Goal: Task Accomplishment & Management: Manage account settings

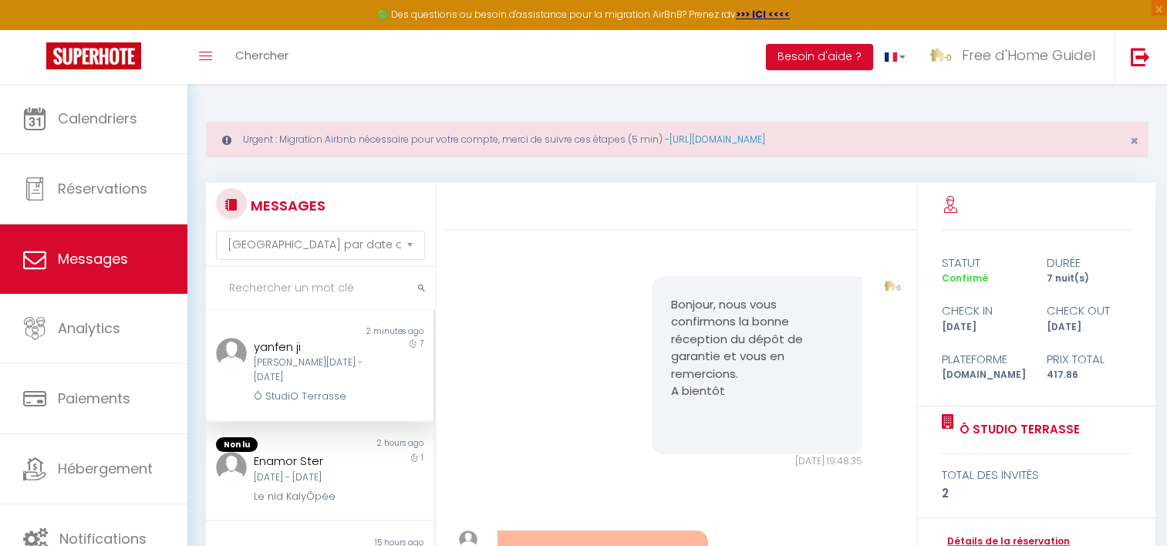
select select "message"
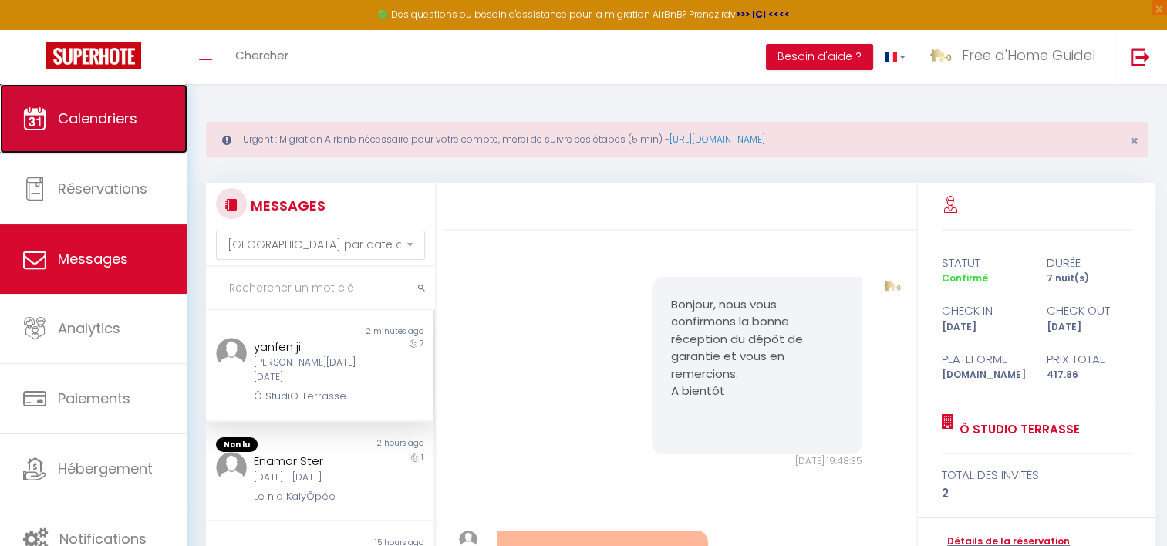
click at [73, 136] on link "Calendriers" at bounding box center [93, 118] width 187 height 69
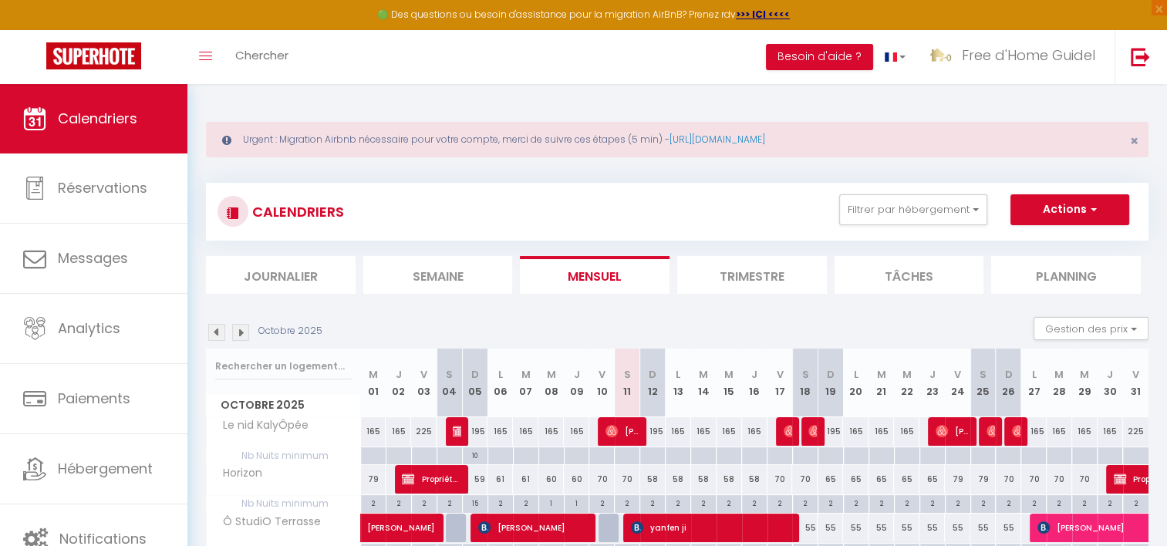
click at [220, 335] on img at bounding box center [216, 332] width 17 height 17
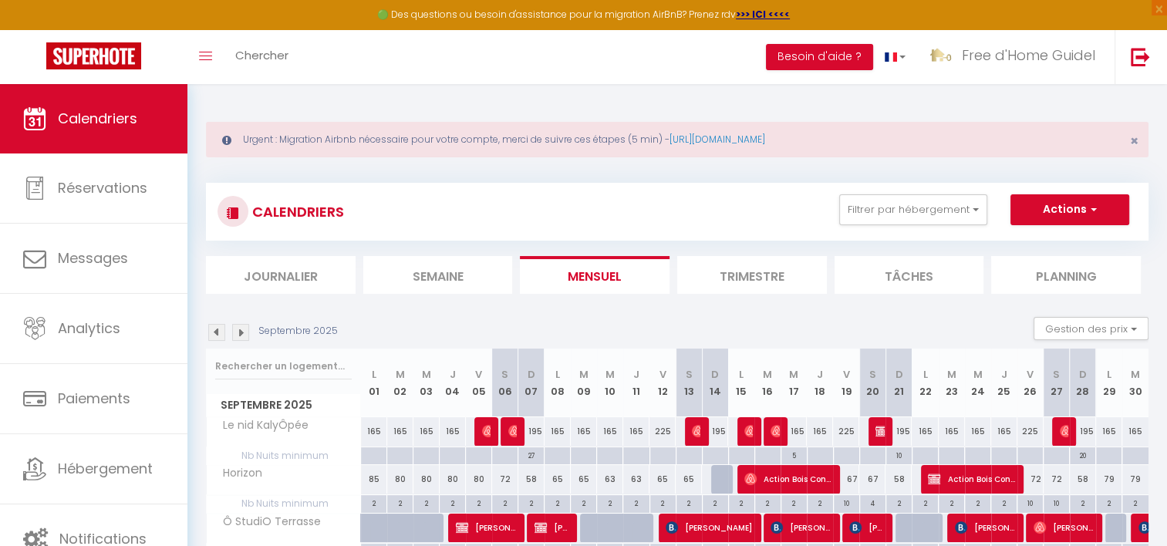
click at [210, 331] on img at bounding box center [216, 332] width 17 height 17
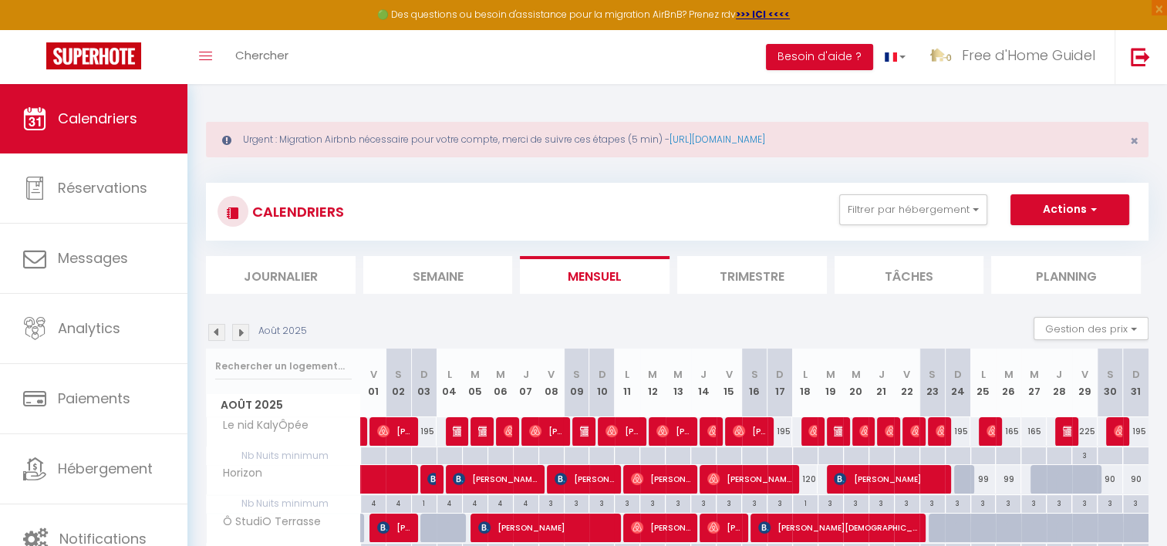
click at [216, 334] on img at bounding box center [216, 332] width 17 height 17
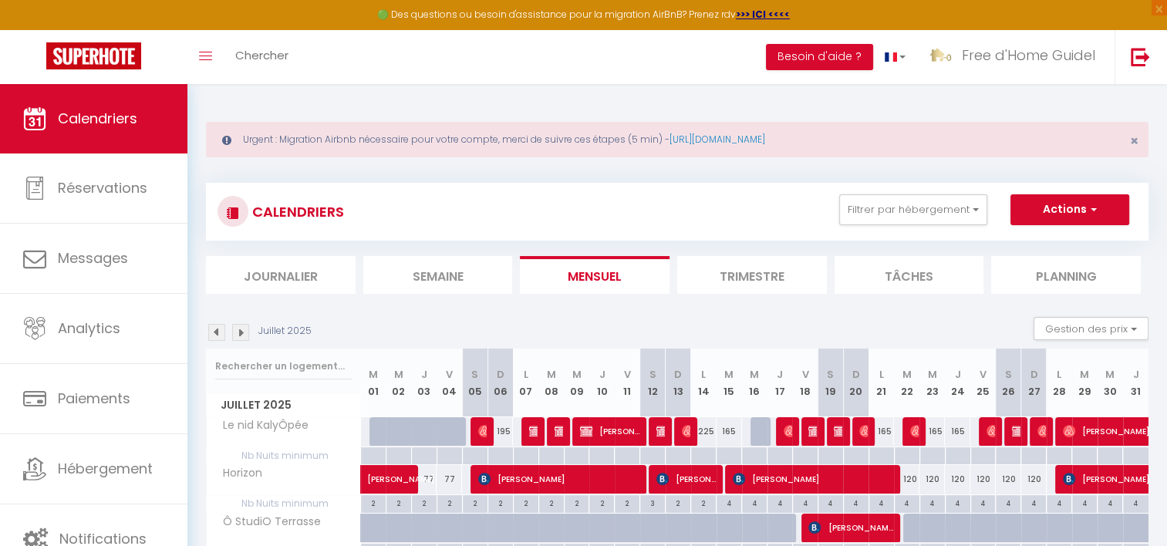
click at [218, 335] on img at bounding box center [216, 332] width 17 height 17
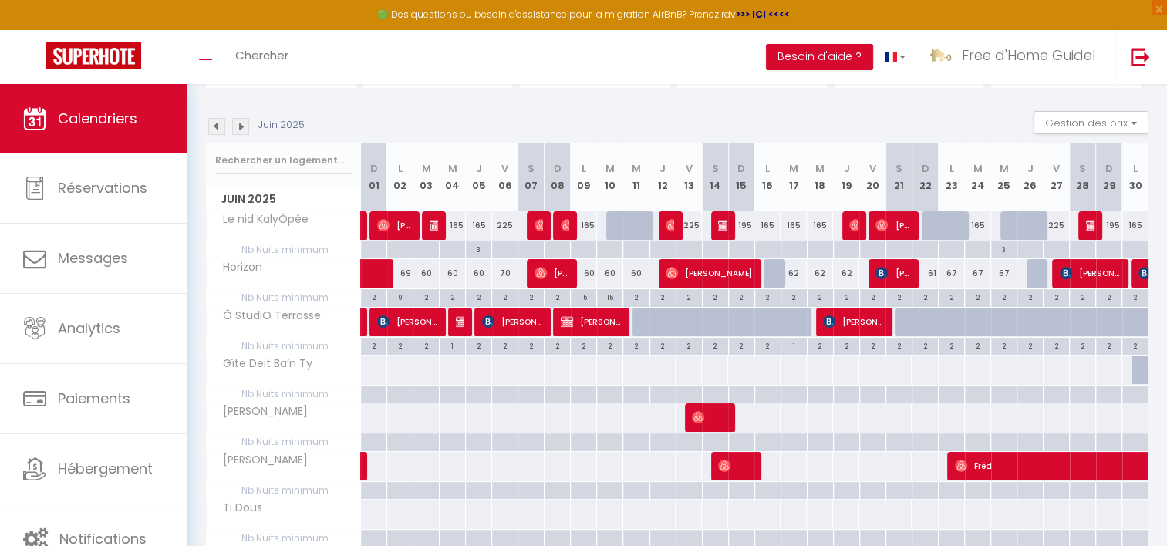
scroll to position [231, 0]
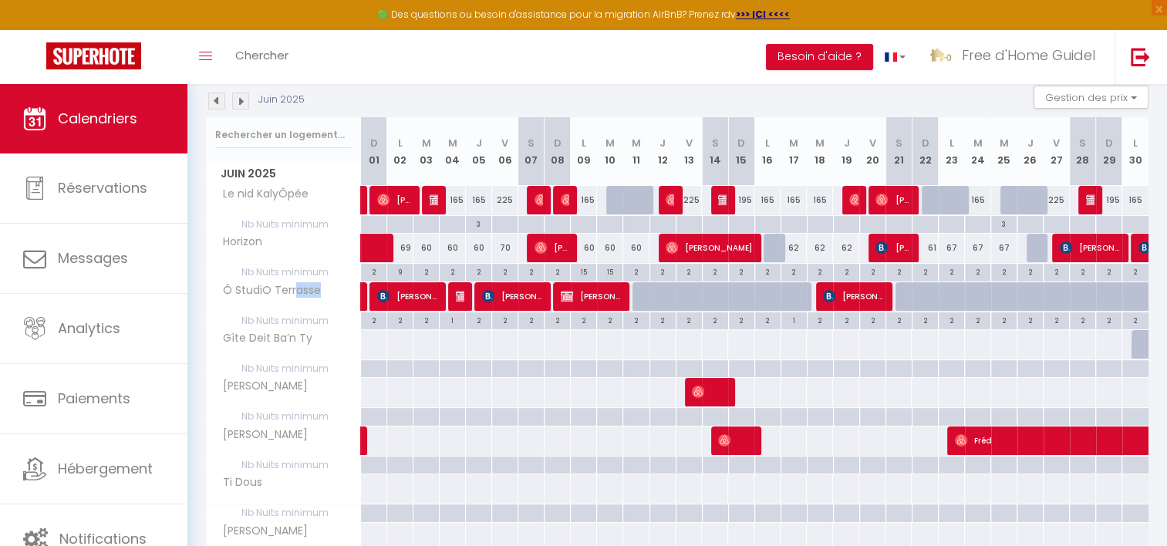
drag, startPoint x: 291, startPoint y: 289, endPoint x: 329, endPoint y: 288, distance: 37.8
click at [329, 288] on div "Ô StudiO Terrasse" at bounding box center [286, 290] width 154 height 17
click at [312, 289] on span "Ô StudiO Terrasse" at bounding box center [267, 290] width 116 height 17
click at [282, 289] on span "Ô StudiO Terrasse" at bounding box center [267, 290] width 116 height 17
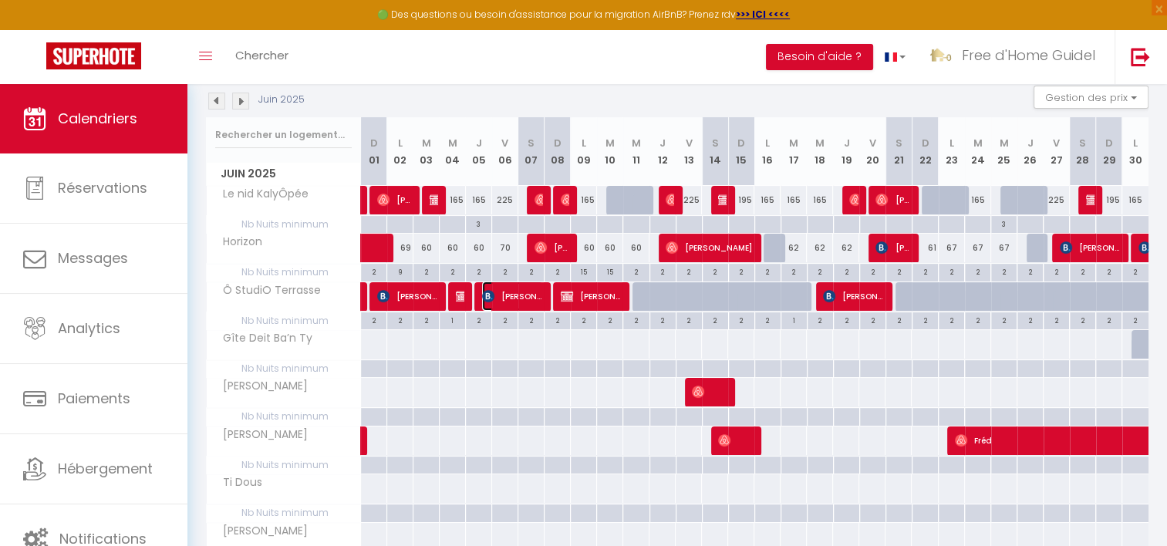
click at [508, 299] on span "[PERSON_NAME]" at bounding box center [512, 296] width 61 height 29
select select "OK"
select select "0"
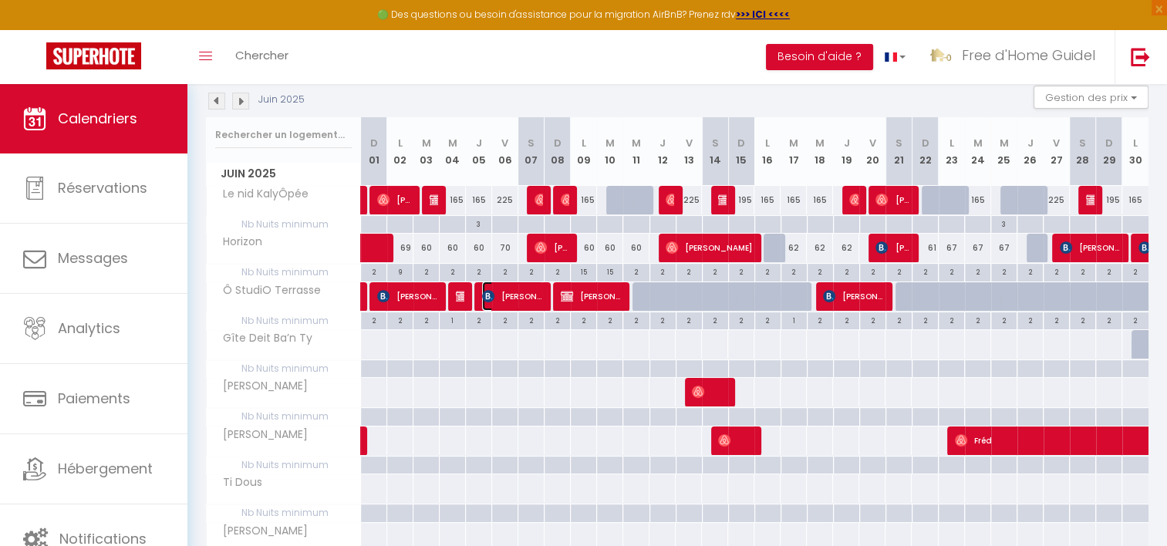
select select "1"
select select
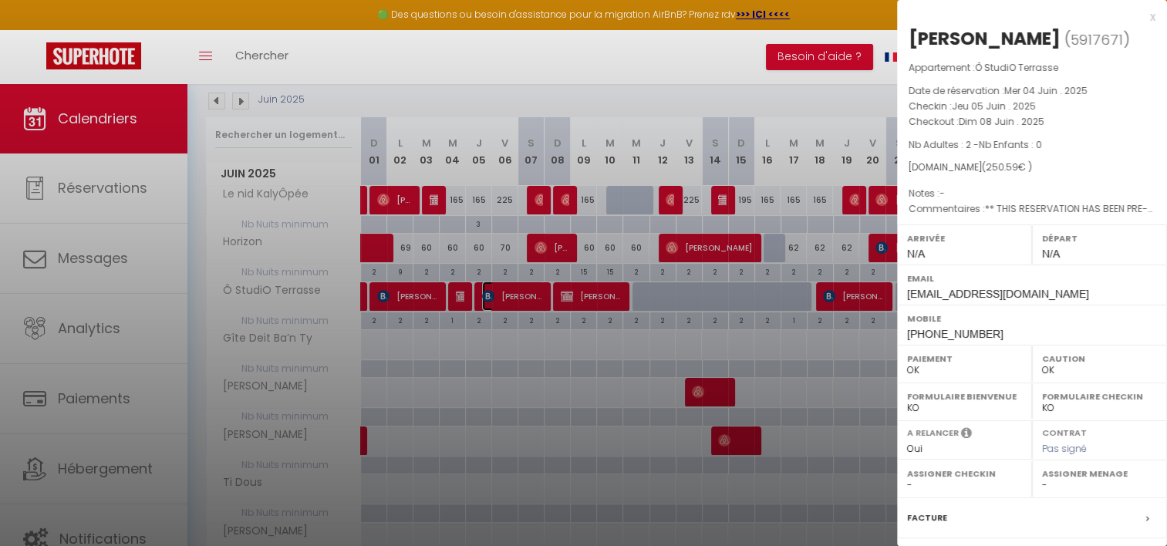
scroll to position [194, 0]
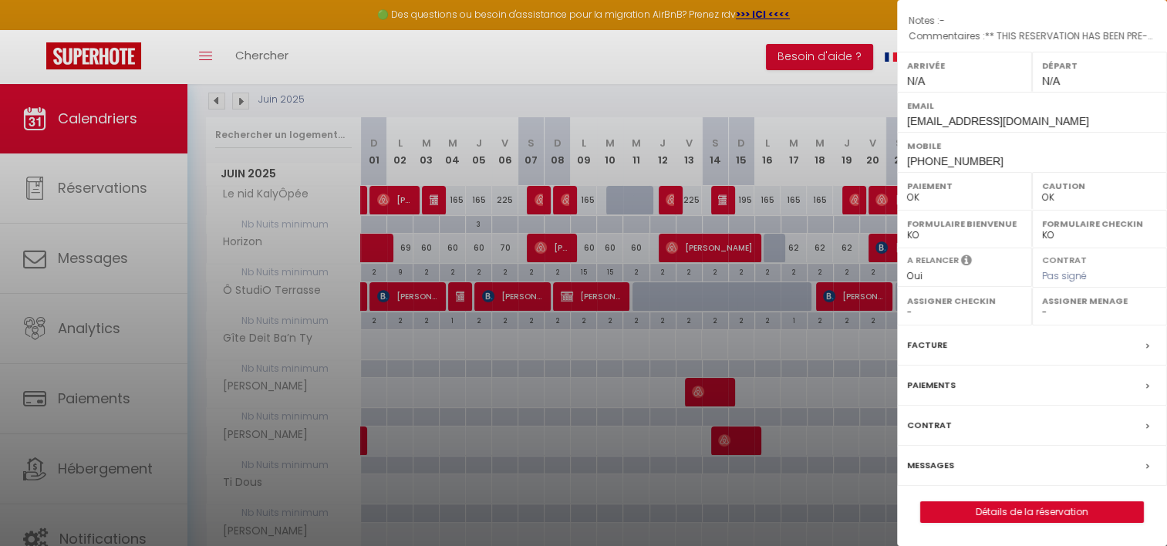
click at [949, 383] on label "Paiements" at bounding box center [931, 385] width 49 height 16
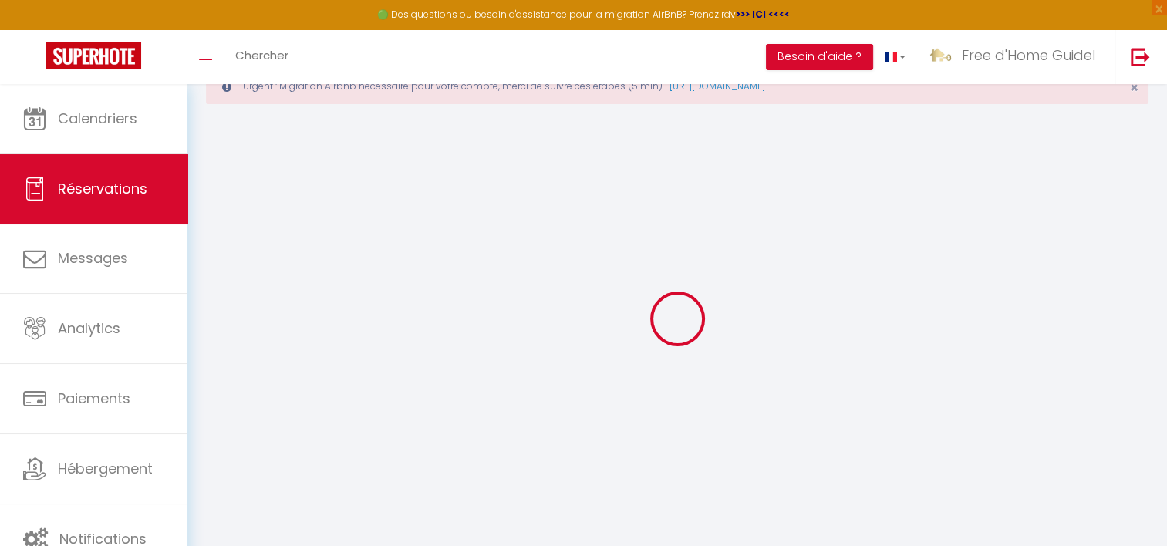
scroll to position [83, 0]
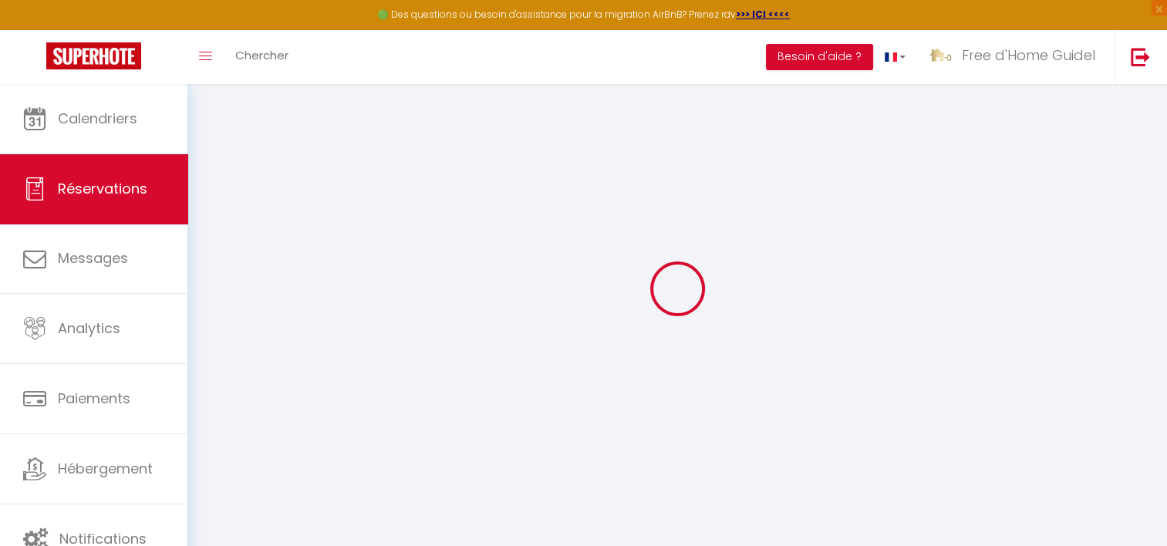
select select
checkbox input "false"
type textarea "** THIS RESERVATION HAS BEEN PRE-PAID ** BOOKING NOTE : Payment charge is EUR 3…"
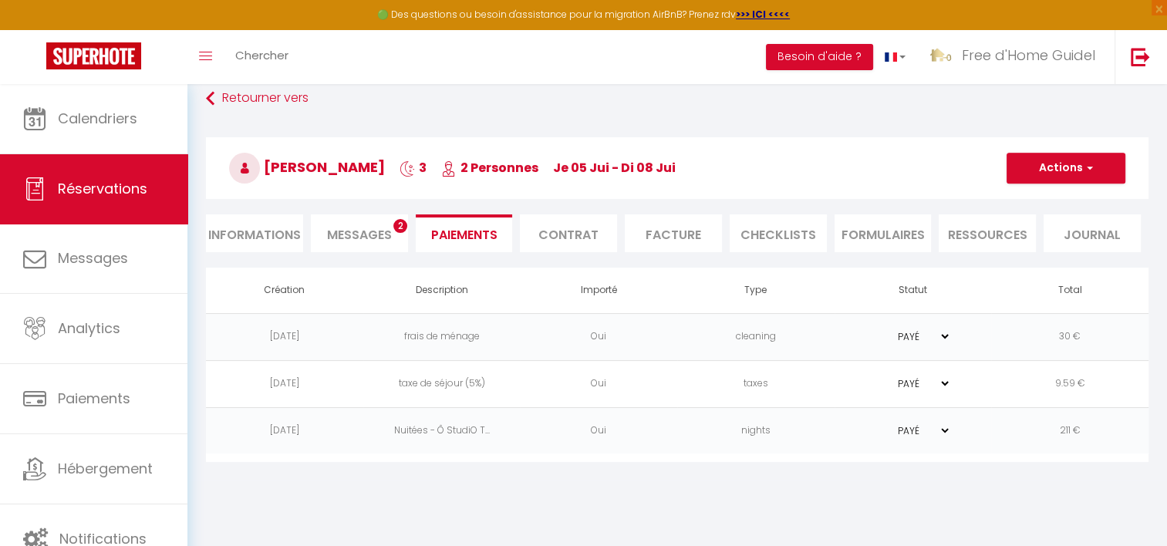
drag, startPoint x: 324, startPoint y: 165, endPoint x: 876, endPoint y: 184, distance: 552.0
click at [876, 184] on h3 "[PERSON_NAME] 3 2 Personnes je 05 Jui - di 08 Jui" at bounding box center [677, 168] width 943 height 62
drag, startPoint x: 876, startPoint y: 184, endPoint x: 782, endPoint y: 155, distance: 98.4
click at [782, 155] on h3 "[PERSON_NAME] 3 2 Personnes je 05 Jui - di 08 Jui" at bounding box center [677, 168] width 943 height 62
click at [378, 160] on span "[PERSON_NAME]" at bounding box center [307, 166] width 156 height 19
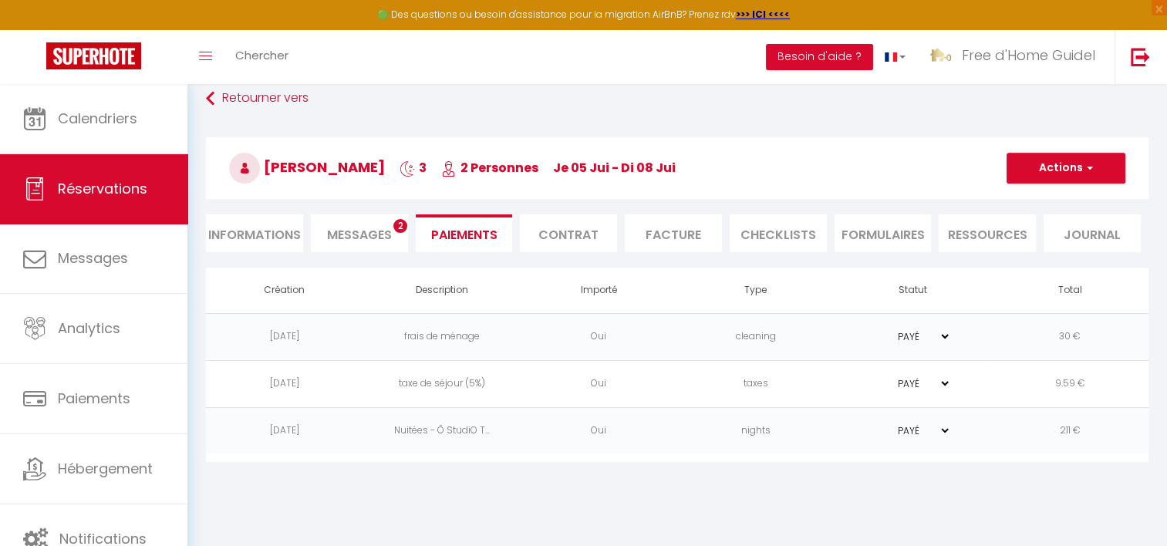
drag, startPoint x: 351, startPoint y: 160, endPoint x: 691, endPoint y: 167, distance: 340.3
click at [691, 167] on h3 "[PERSON_NAME] 3 2 Personnes je 05 Jui - di 08 Jui" at bounding box center [677, 168] width 943 height 62
click at [676, 167] on span "je 05 Jui - di 08 Jui" at bounding box center [614, 168] width 123 height 18
click at [721, 171] on h3 "[PERSON_NAME] 3 2 Personnes je 05 Jui - di 08 Jui" at bounding box center [677, 168] width 943 height 62
drag, startPoint x: 711, startPoint y: 164, endPoint x: 312, endPoint y: 161, distance: 398.9
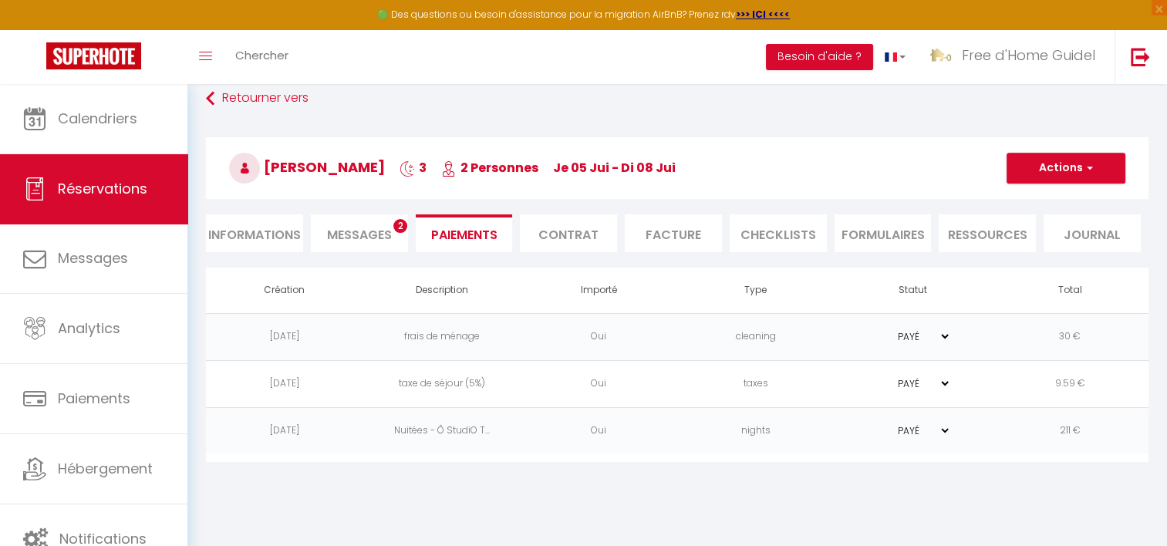
click at [312, 161] on h3 "[PERSON_NAME] 3 2 Personnes je 05 Jui - di 08 Jui" at bounding box center [677, 168] width 943 height 62
drag, startPoint x: 312, startPoint y: 161, endPoint x: 288, endPoint y: 147, distance: 28.1
click at [312, 161] on span "[PERSON_NAME]" at bounding box center [307, 166] width 156 height 19
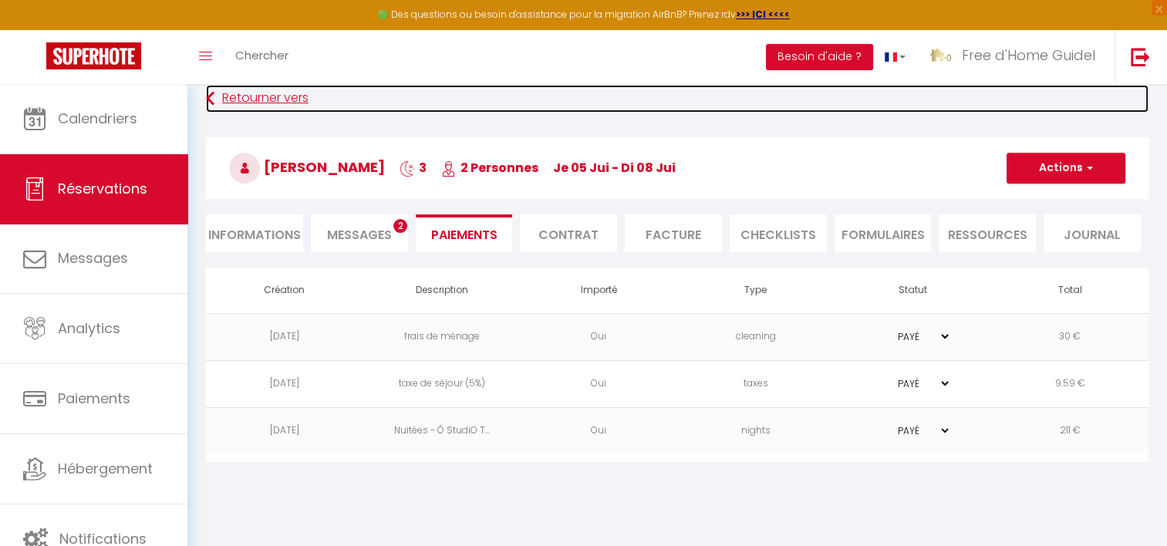
click at [255, 90] on link "Retourner vers" at bounding box center [677, 99] width 943 height 28
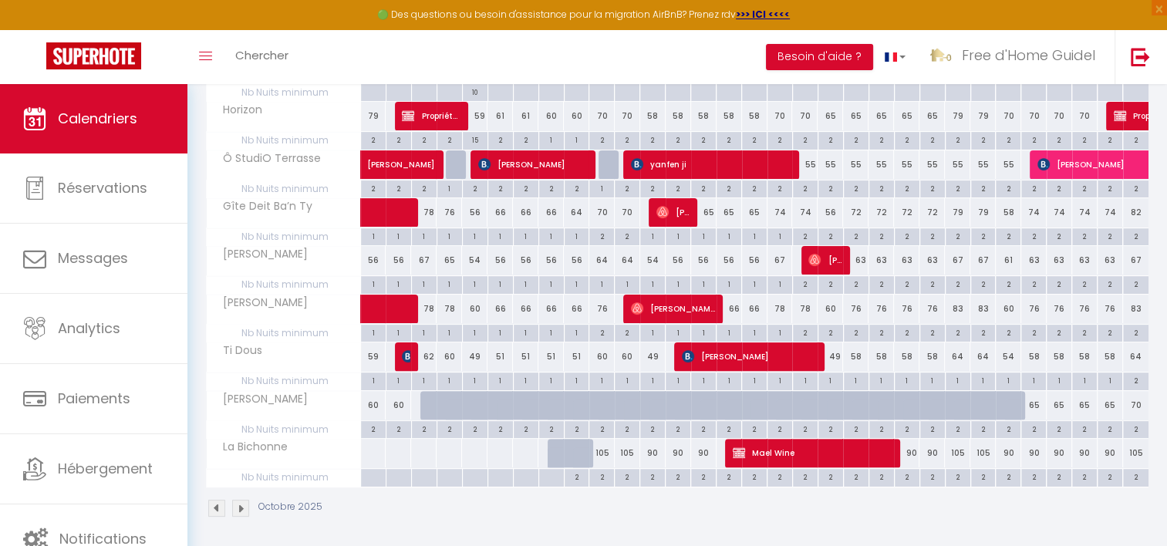
scroll to position [364, 0]
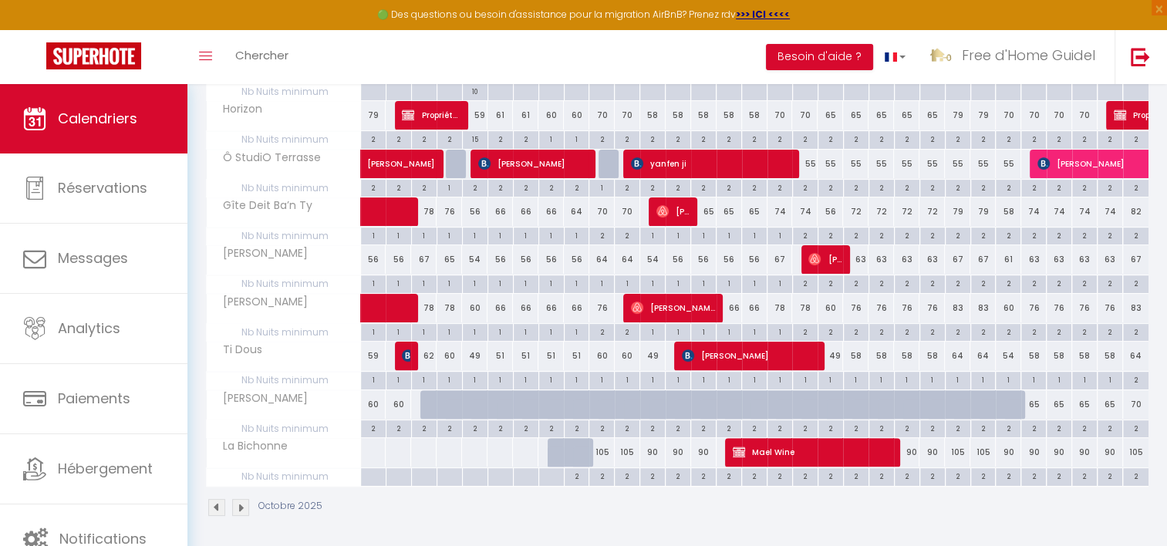
click at [221, 503] on img at bounding box center [216, 507] width 17 height 17
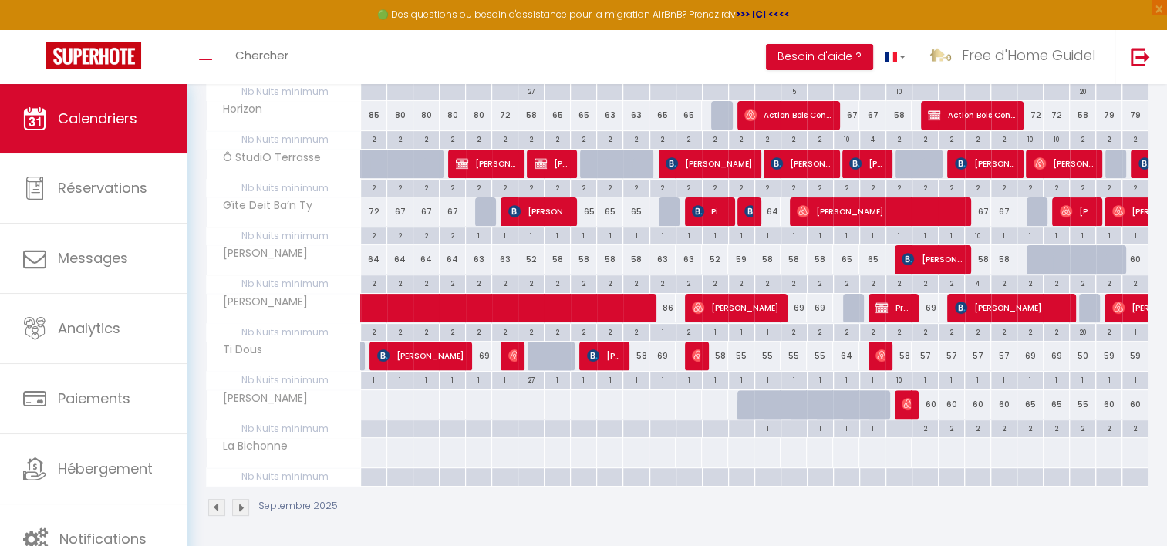
click at [221, 503] on img at bounding box center [216, 507] width 17 height 17
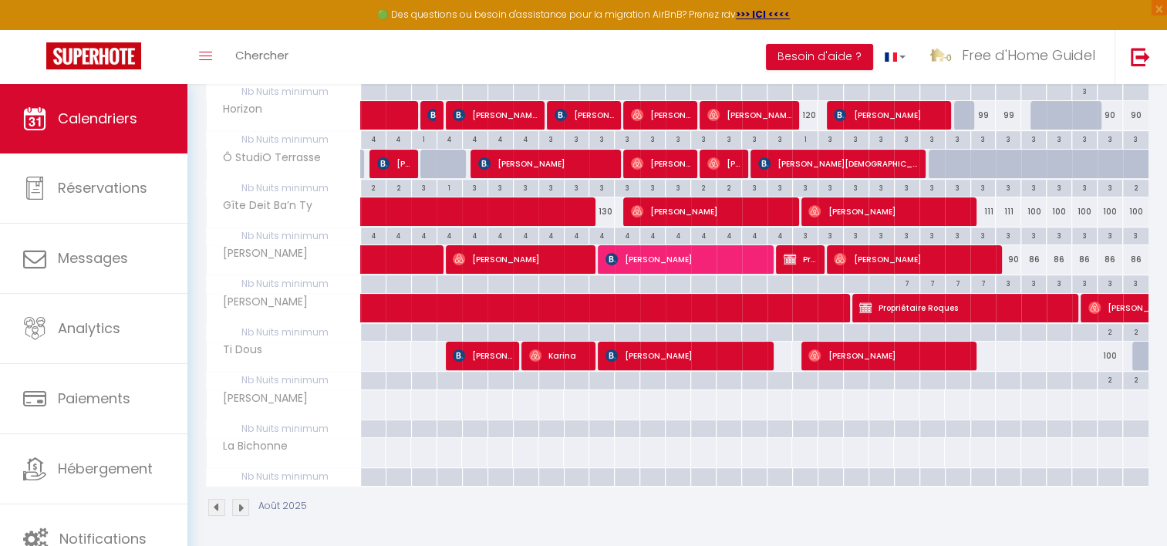
click at [215, 502] on img at bounding box center [216, 507] width 17 height 17
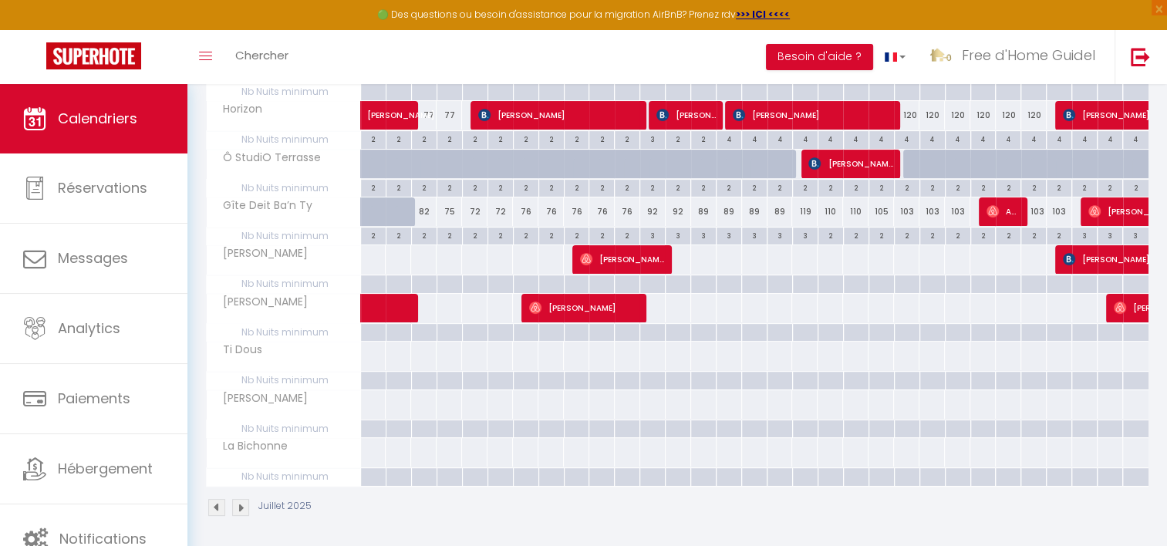
click at [218, 501] on img at bounding box center [216, 507] width 17 height 17
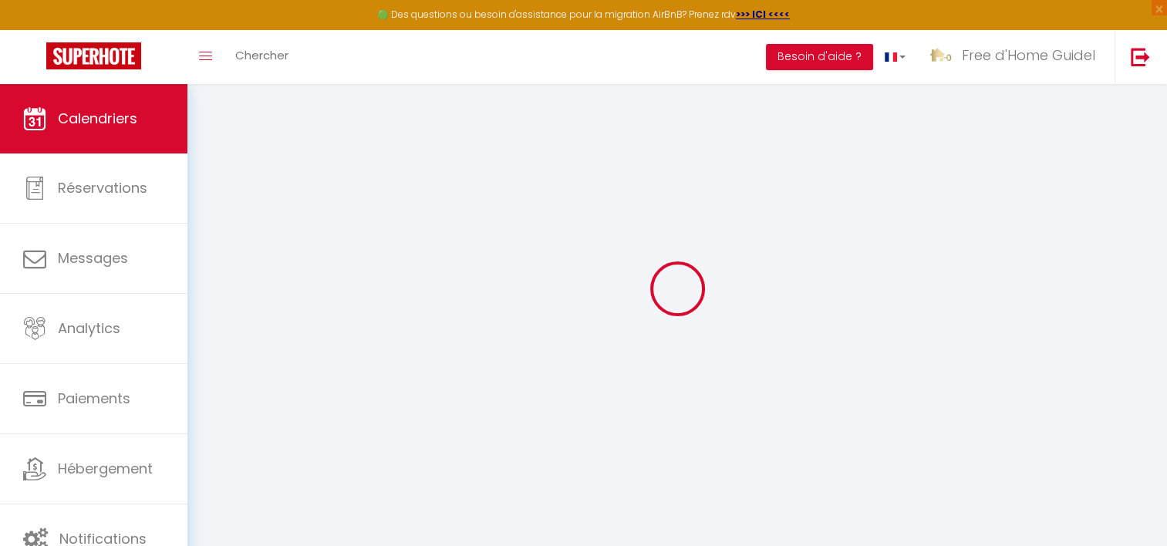
select select
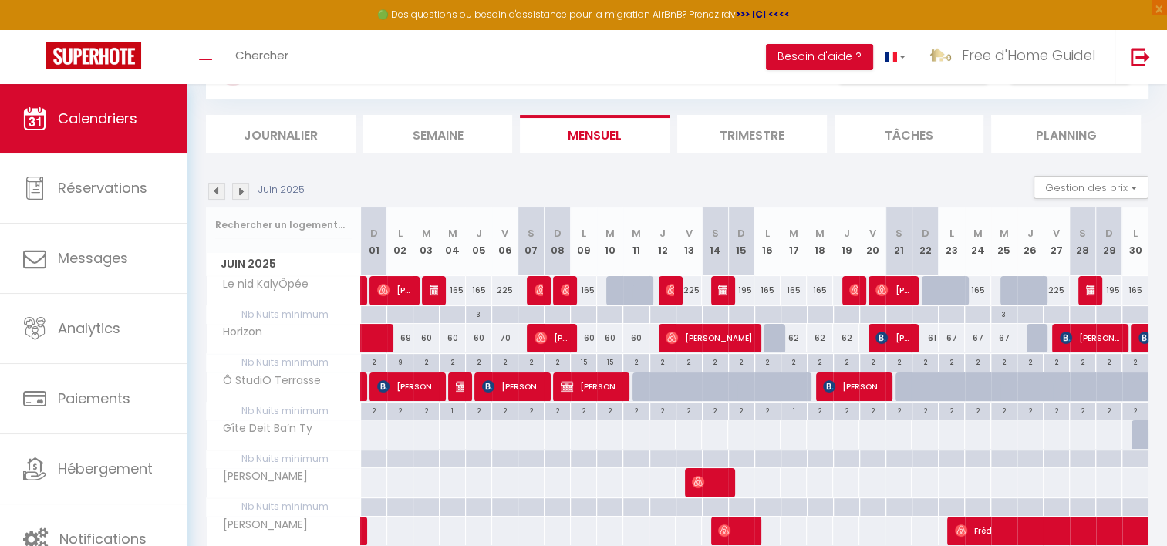
scroll to position [133, 0]
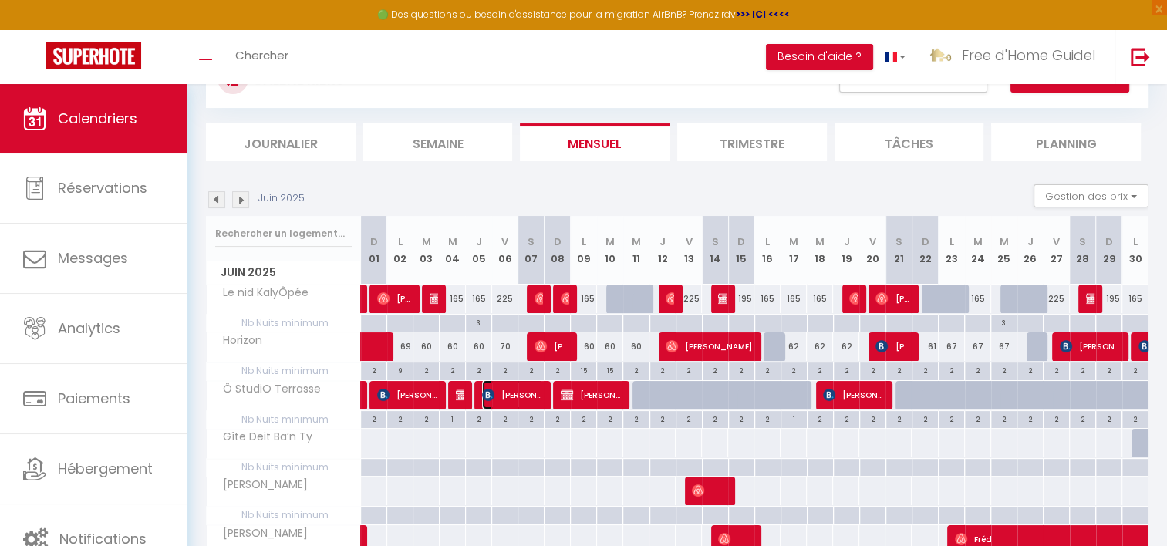
click at [512, 390] on span "[PERSON_NAME]" at bounding box center [512, 394] width 61 height 29
select select "OK"
select select "0"
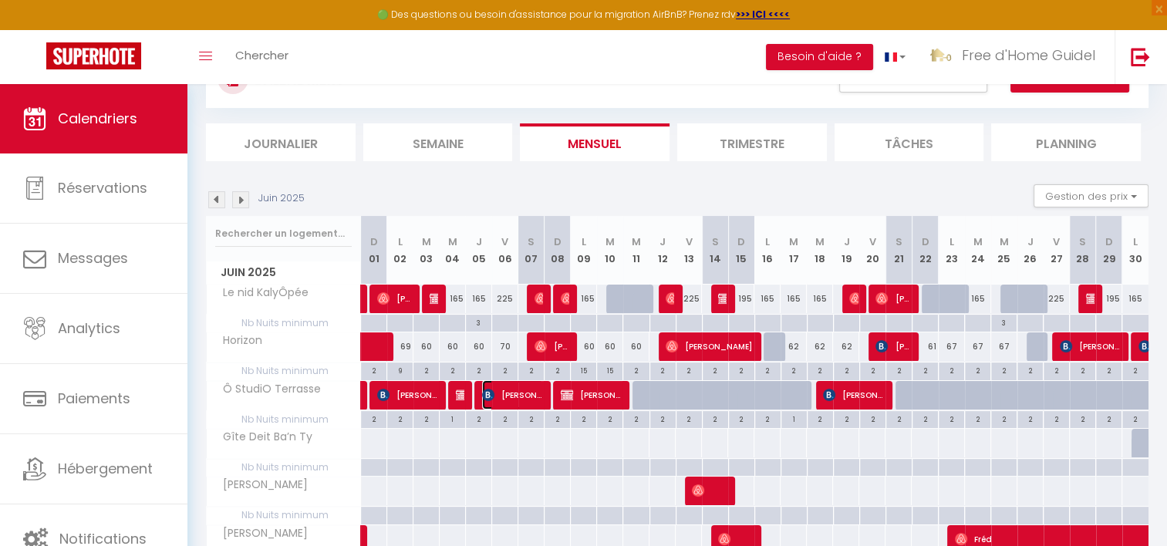
select select "1"
select select
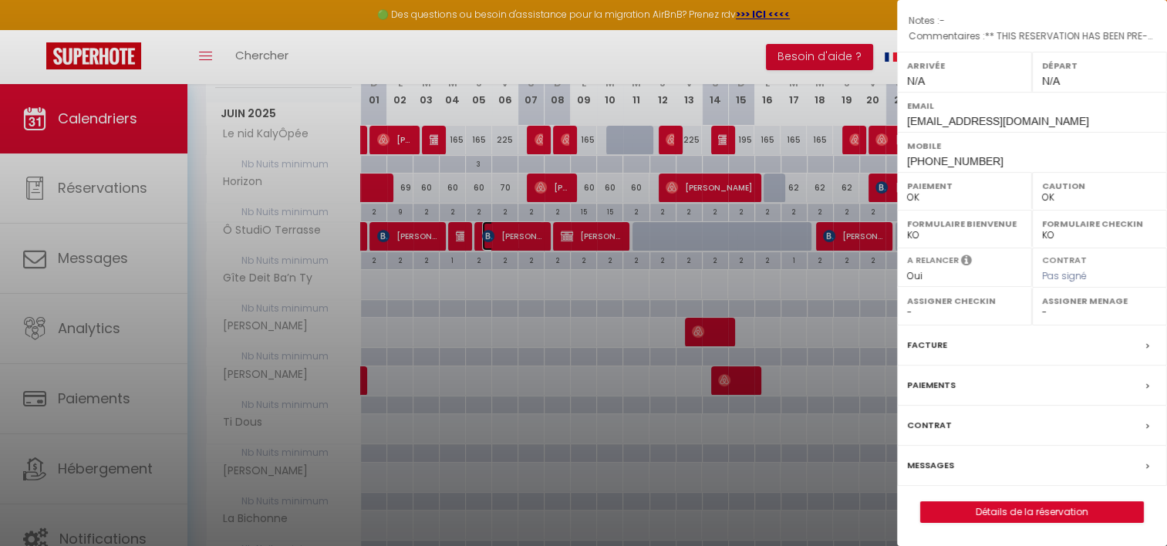
scroll to position [364, 0]
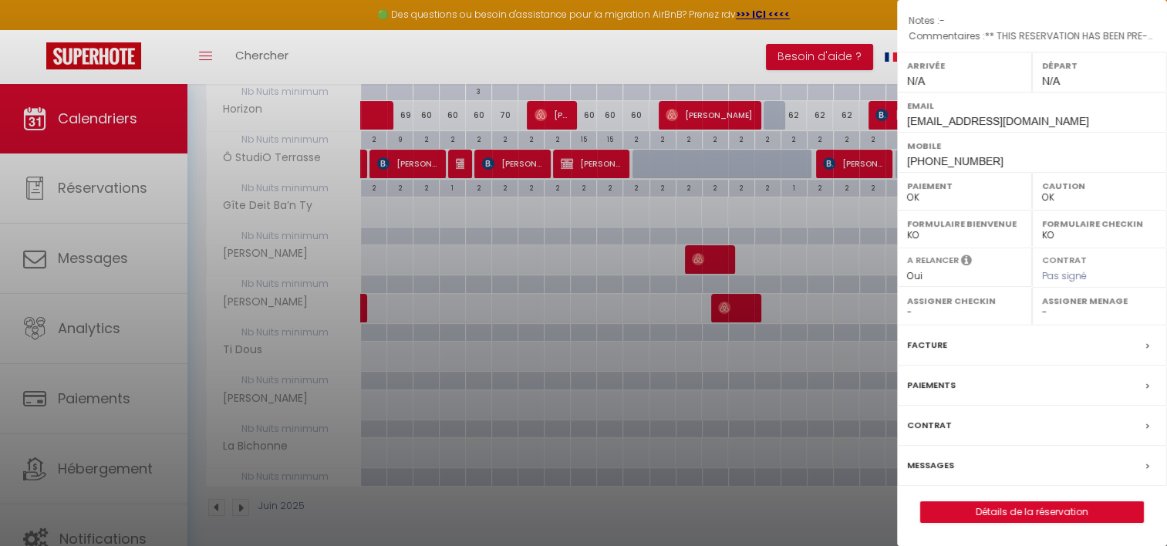
click at [945, 381] on label "Paiements" at bounding box center [931, 385] width 49 height 16
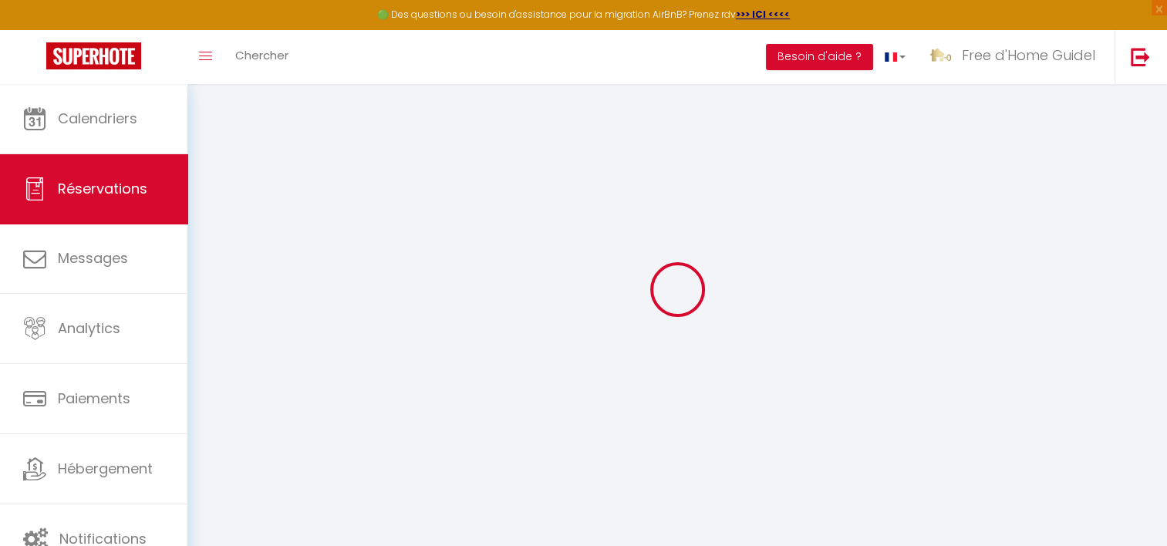
scroll to position [83, 0]
select select
checkbox input "false"
type textarea "** THIS RESERVATION HAS BEEN PRE-PAID ** BOOKING NOTE : Payment charge is EUR 3…"
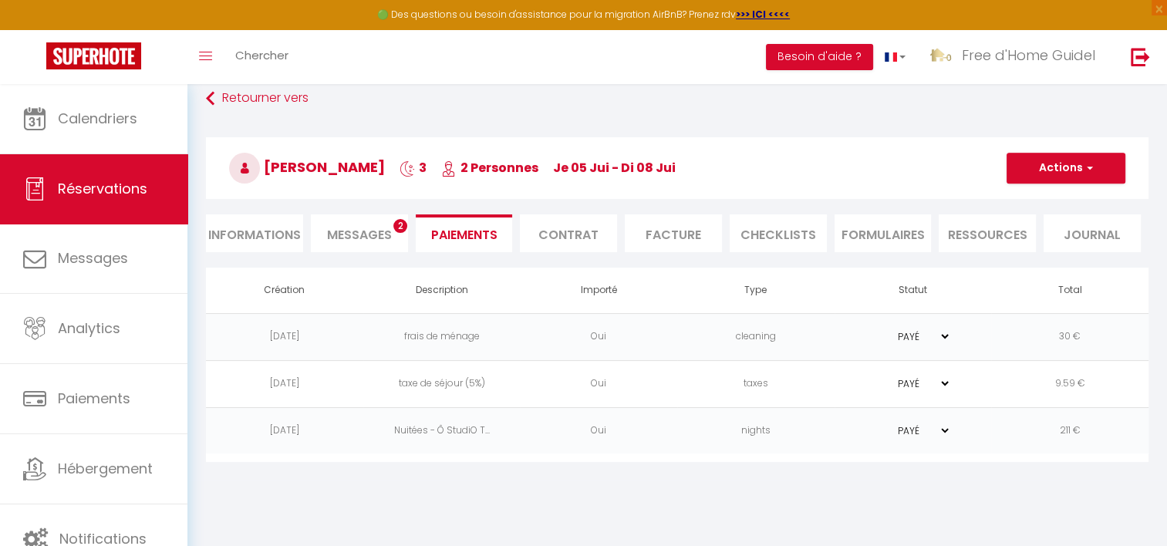
drag, startPoint x: 499, startPoint y: 165, endPoint x: 722, endPoint y: 173, distance: 223.1
click at [722, 173] on h3 "[PERSON_NAME] 3 2 Personnes je 05 Jui - di 08 Jui" at bounding box center [677, 168] width 943 height 62
click at [361, 167] on span "[PERSON_NAME]" at bounding box center [307, 166] width 156 height 19
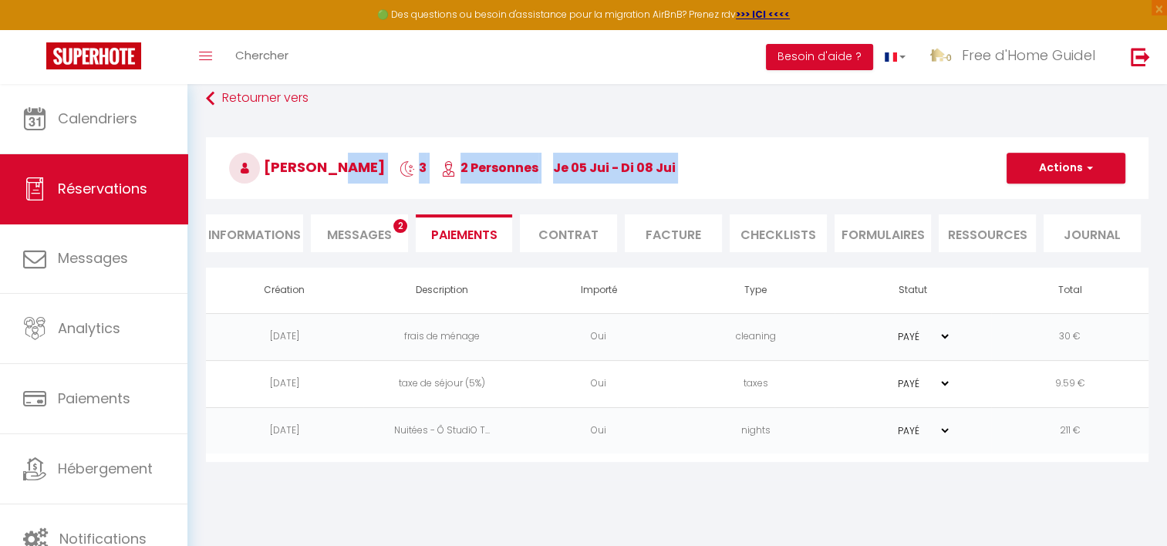
drag, startPoint x: 361, startPoint y: 167, endPoint x: 715, endPoint y: 157, distance: 354.3
click at [715, 157] on h3 "[PERSON_NAME] 3 2 Personnes je 05 Jui - di 08 Jui" at bounding box center [677, 168] width 943 height 62
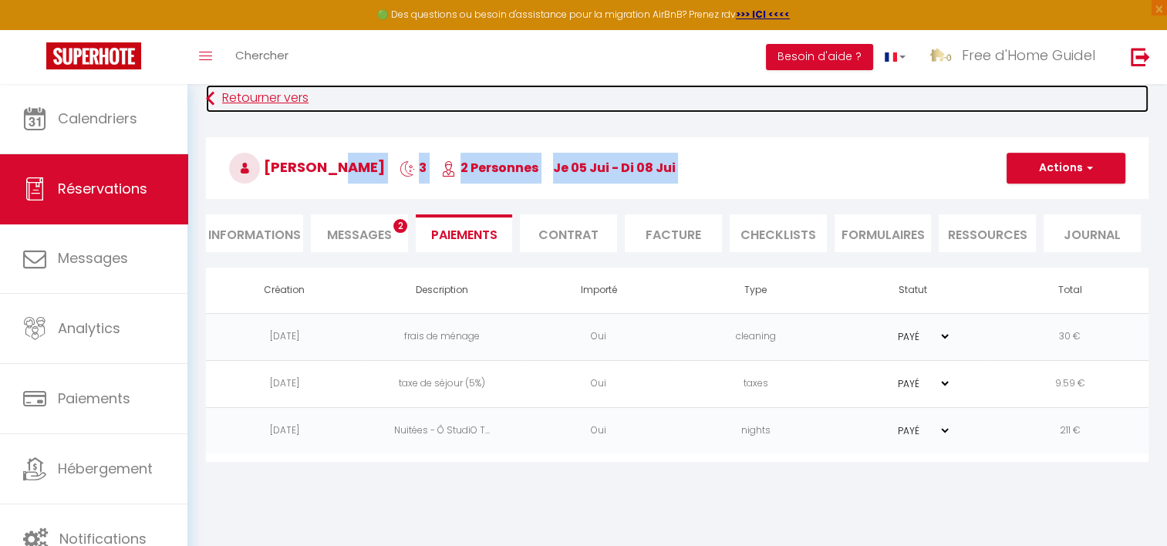
click at [236, 96] on link "Retourner vers" at bounding box center [677, 99] width 943 height 28
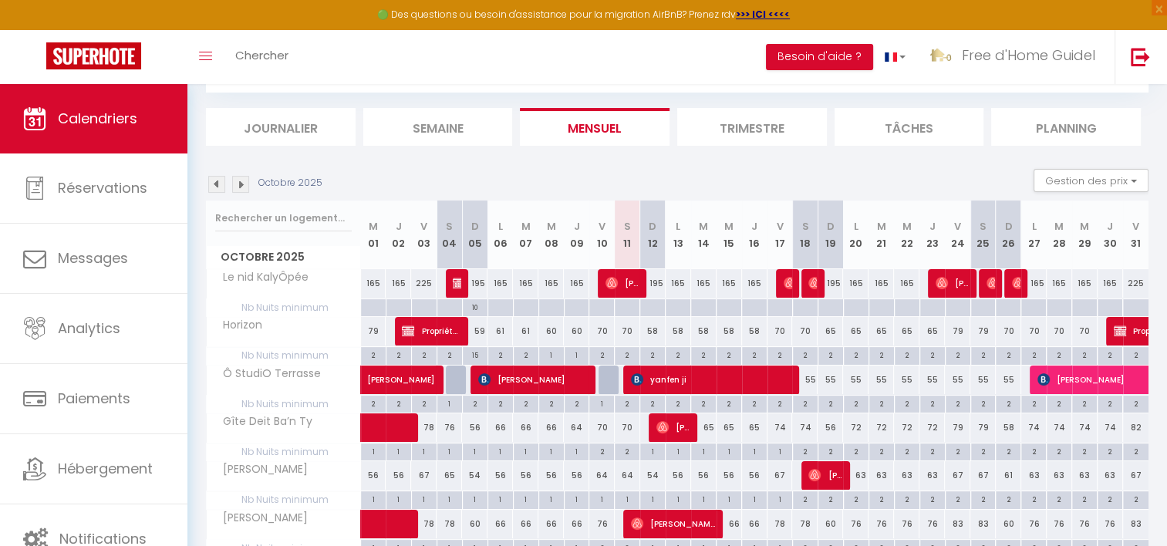
scroll to position [154, 0]
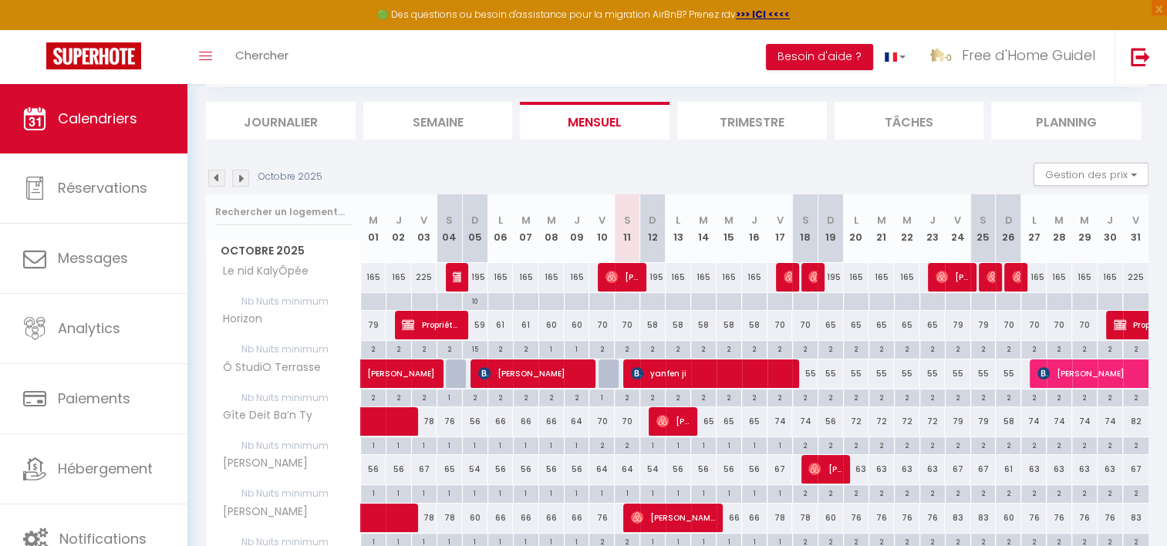
click at [217, 179] on img at bounding box center [216, 178] width 17 height 17
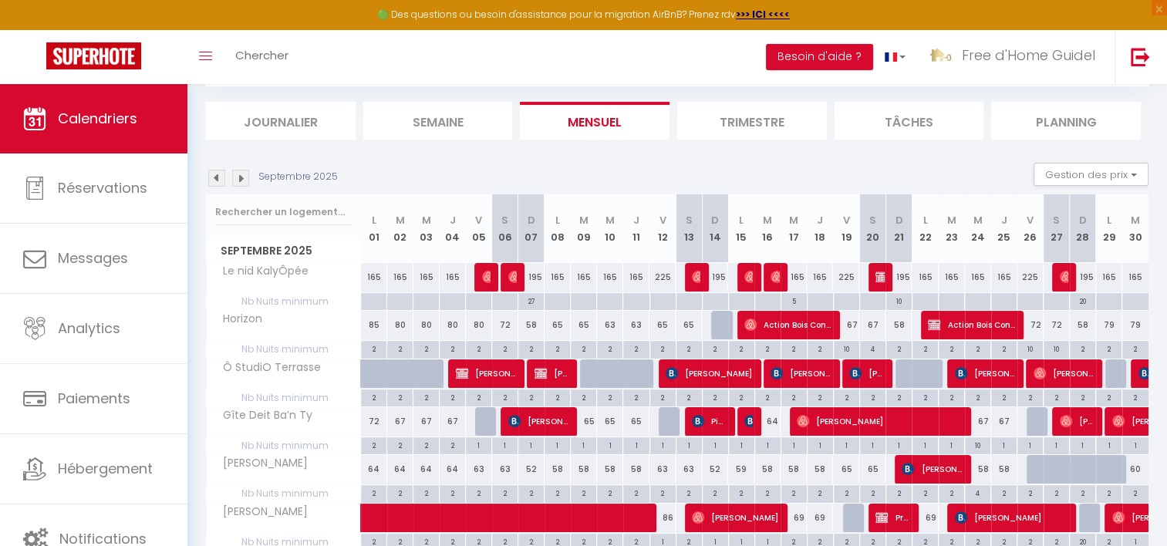
click at [216, 181] on img at bounding box center [216, 178] width 17 height 17
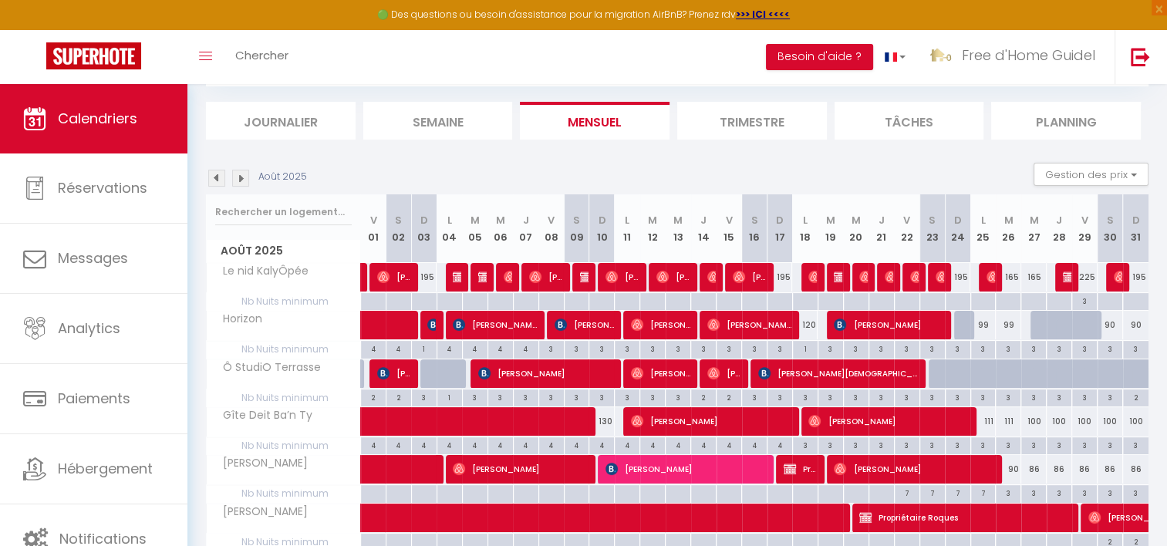
click at [216, 181] on img at bounding box center [216, 178] width 17 height 17
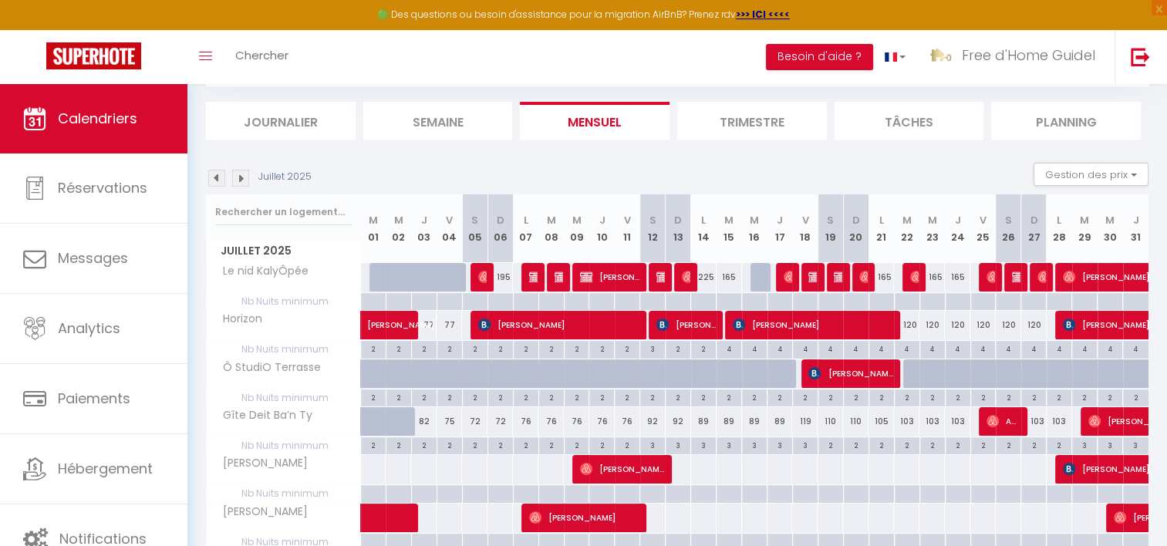
click at [216, 181] on img at bounding box center [216, 178] width 17 height 17
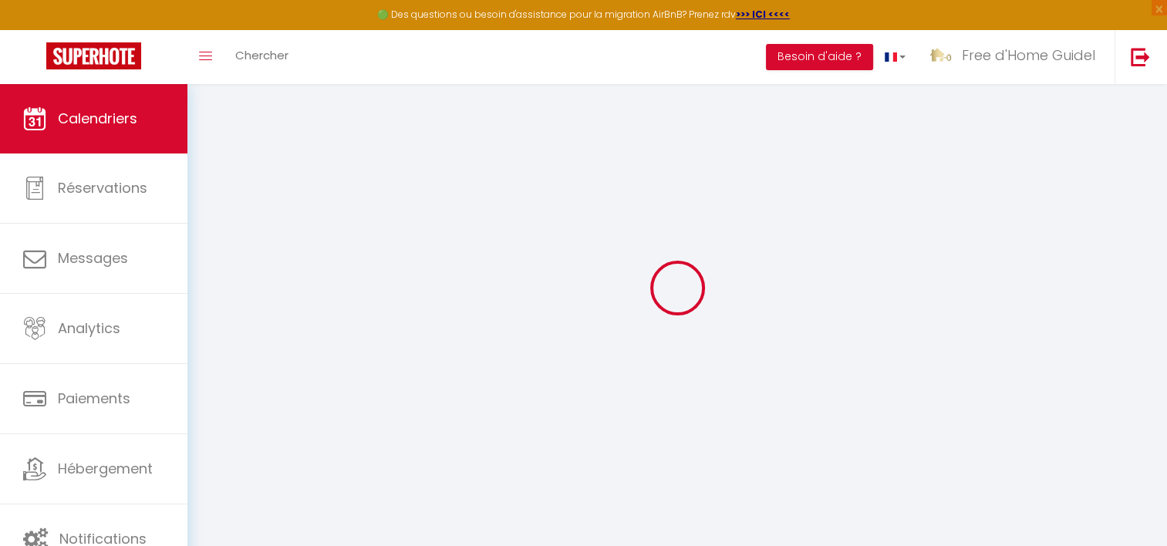
select select
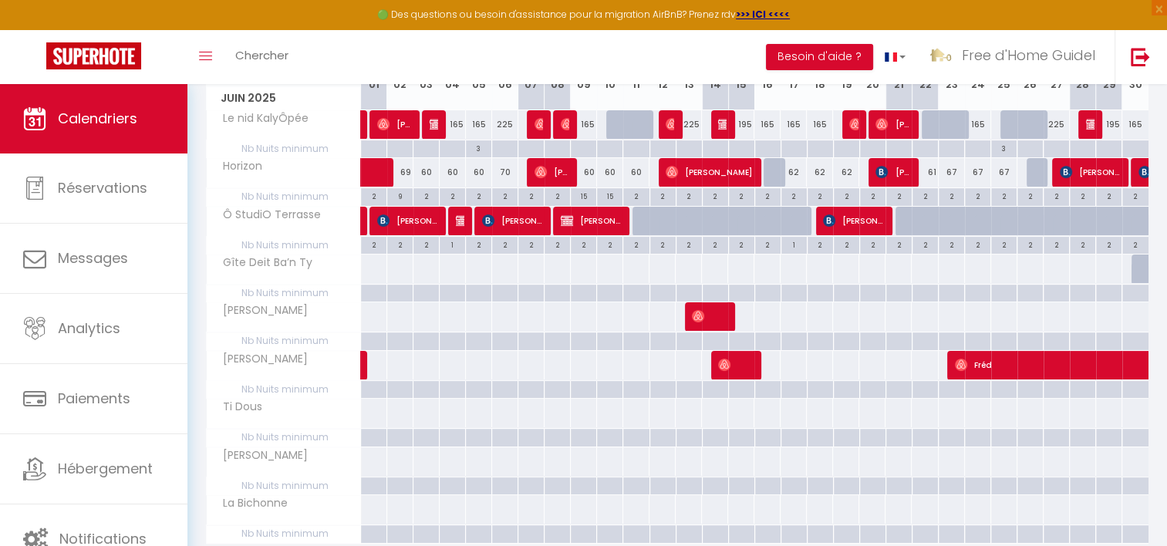
scroll to position [309, 0]
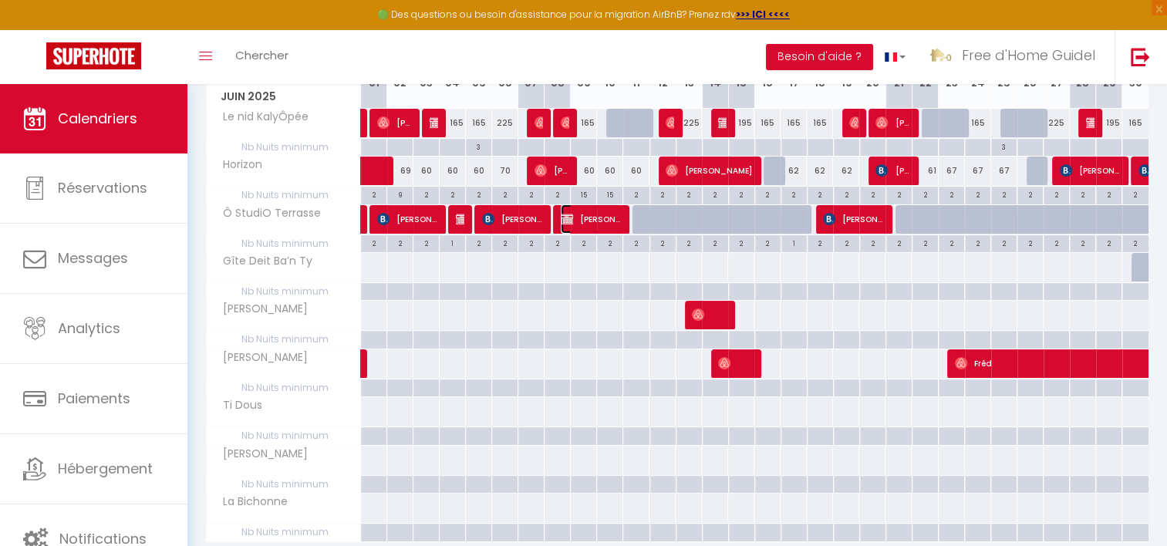
click at [592, 222] on span "[PERSON_NAME]" at bounding box center [591, 218] width 61 height 29
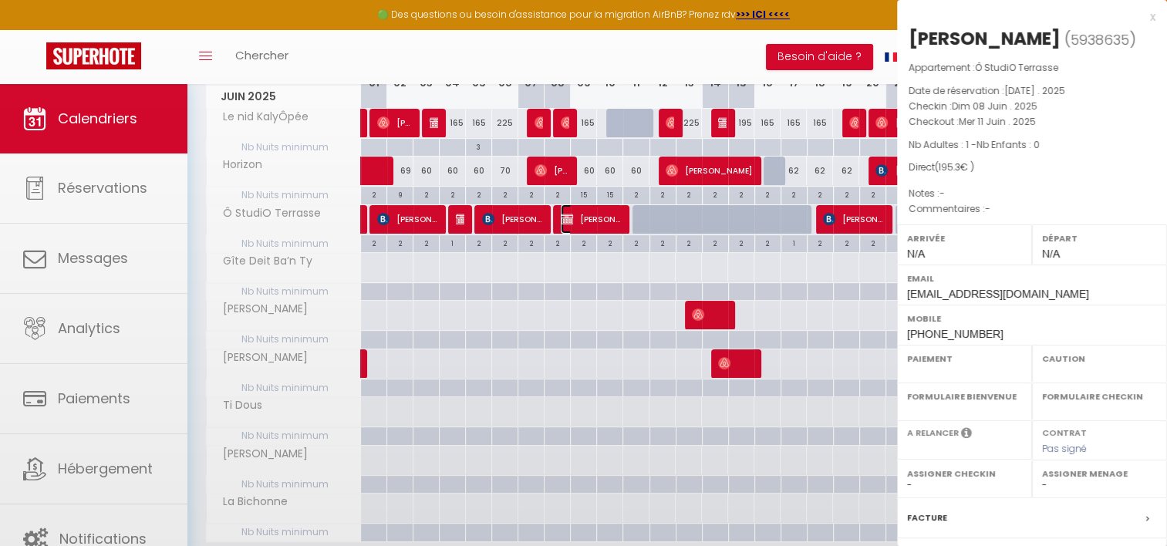
select select "OK"
select select "KO"
select select "0"
select select "1"
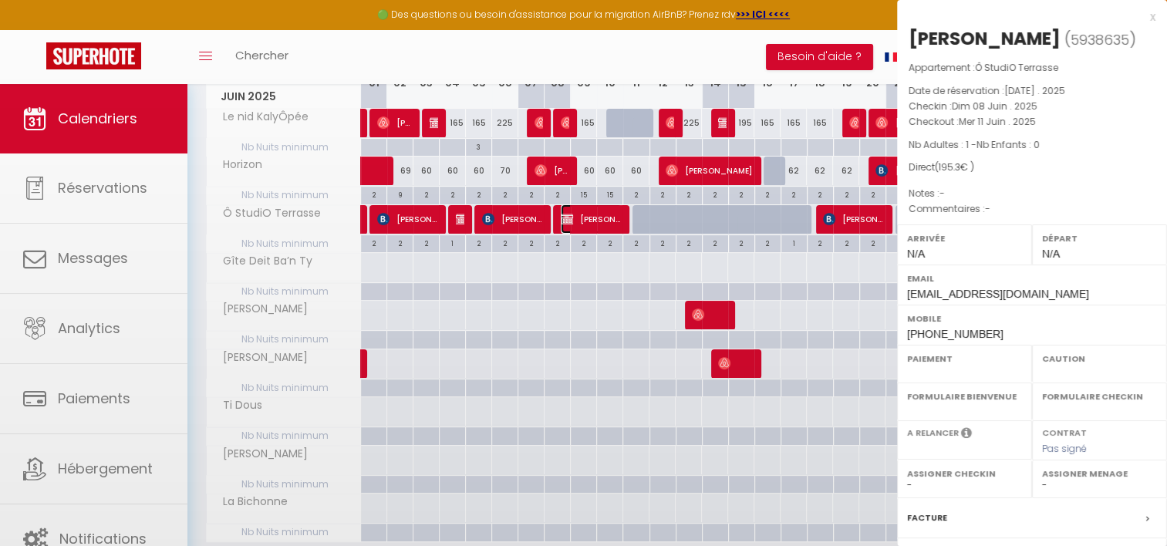
select select
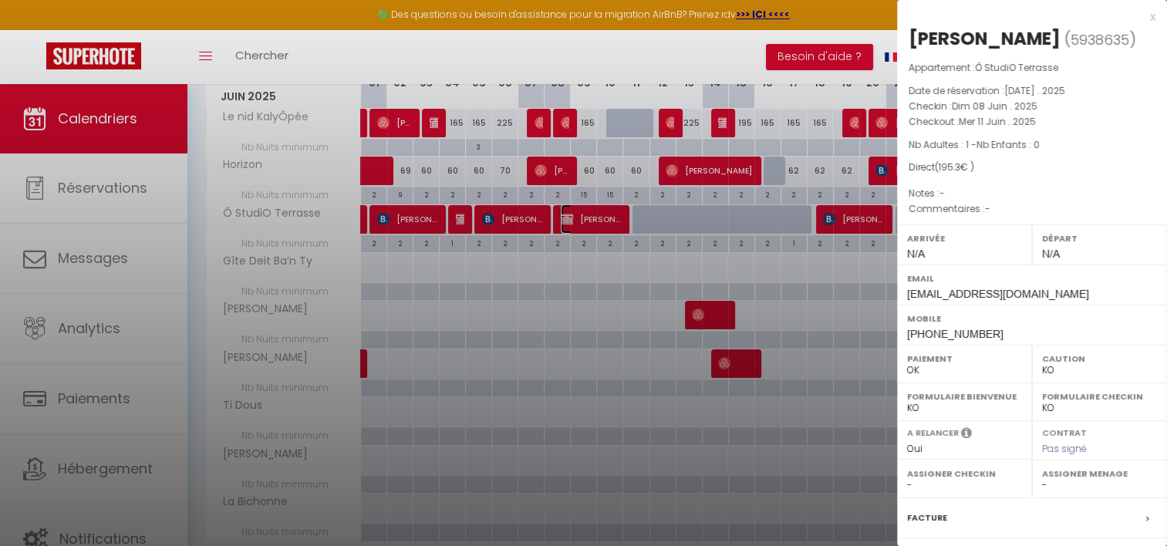
scroll to position [194, 0]
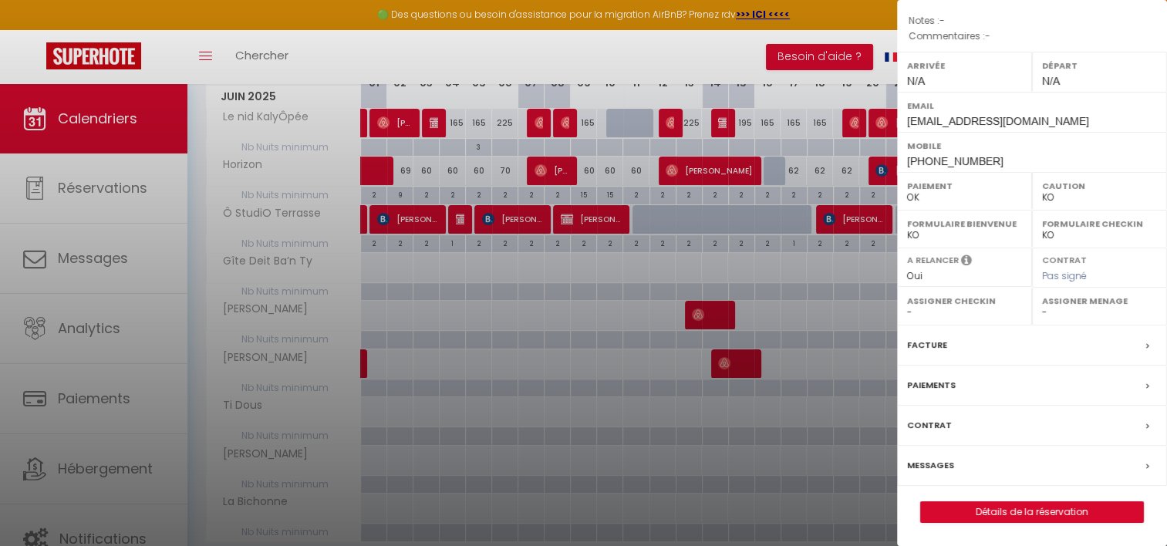
click at [941, 392] on label "Paiements" at bounding box center [931, 385] width 49 height 16
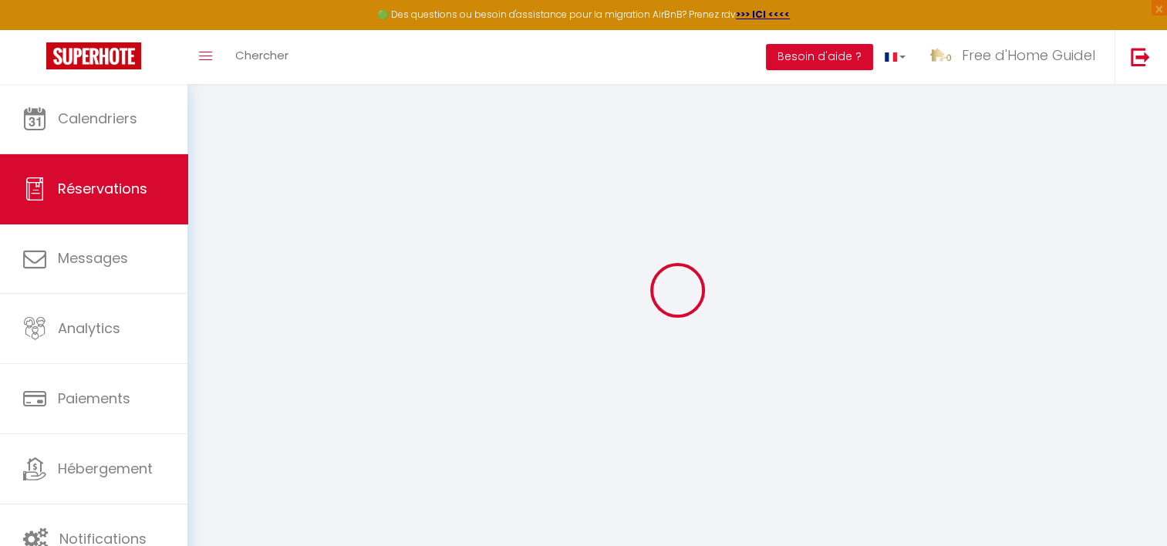
scroll to position [83, 0]
select select
checkbox input "false"
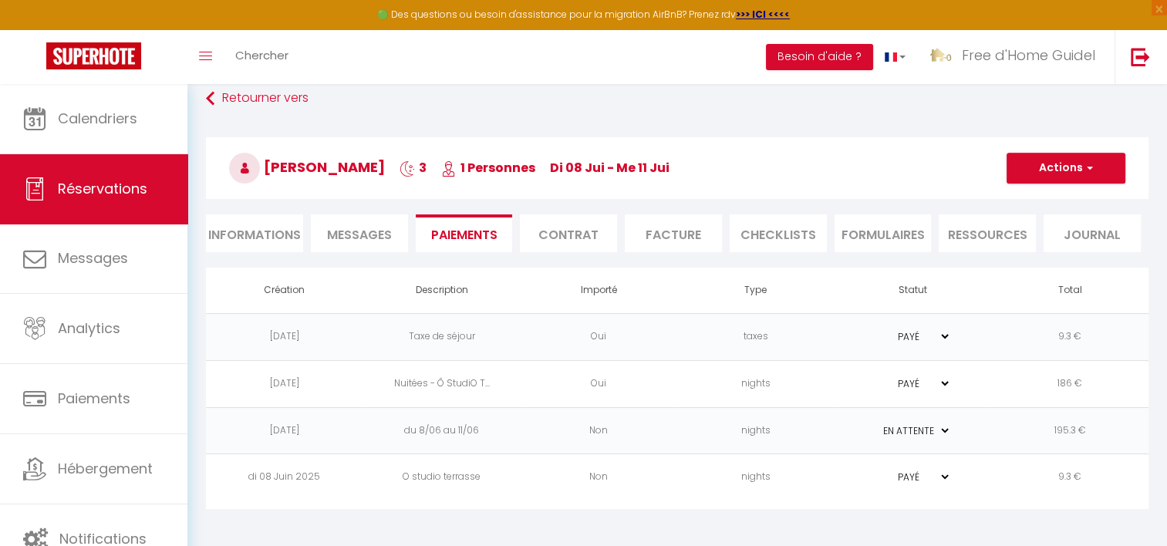
drag, startPoint x: 639, startPoint y: 165, endPoint x: 741, endPoint y: 170, distance: 101.9
click at [741, 170] on h3 "[PERSON_NAME] 3 1 Personnes di 08 Jui - me 11 Jui" at bounding box center [677, 168] width 943 height 62
click at [664, 168] on span "di 08 Jui - me 11 Jui" at bounding box center [610, 168] width 120 height 18
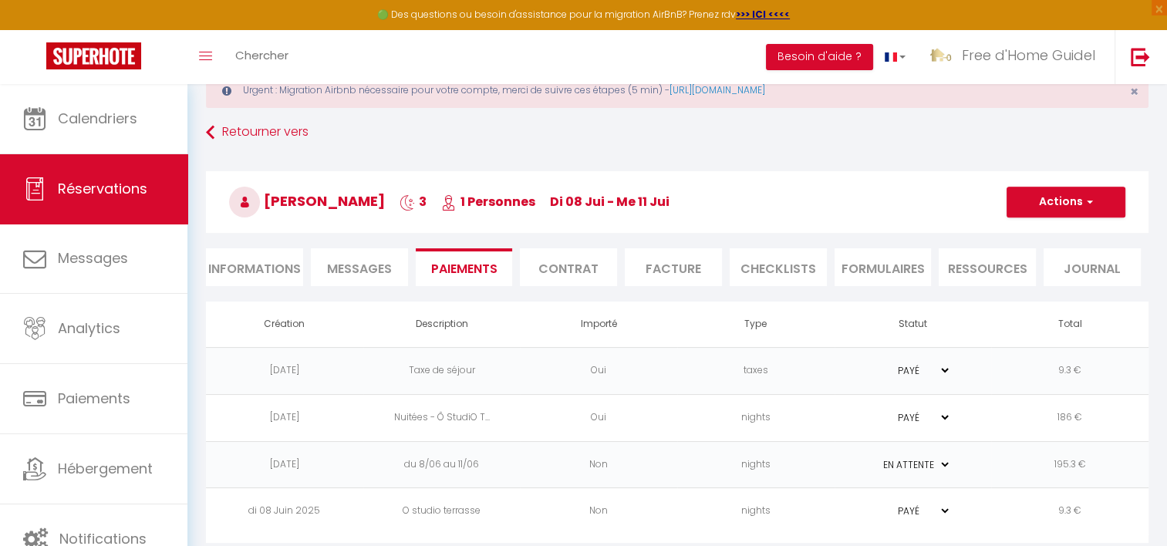
scroll to position [0, 0]
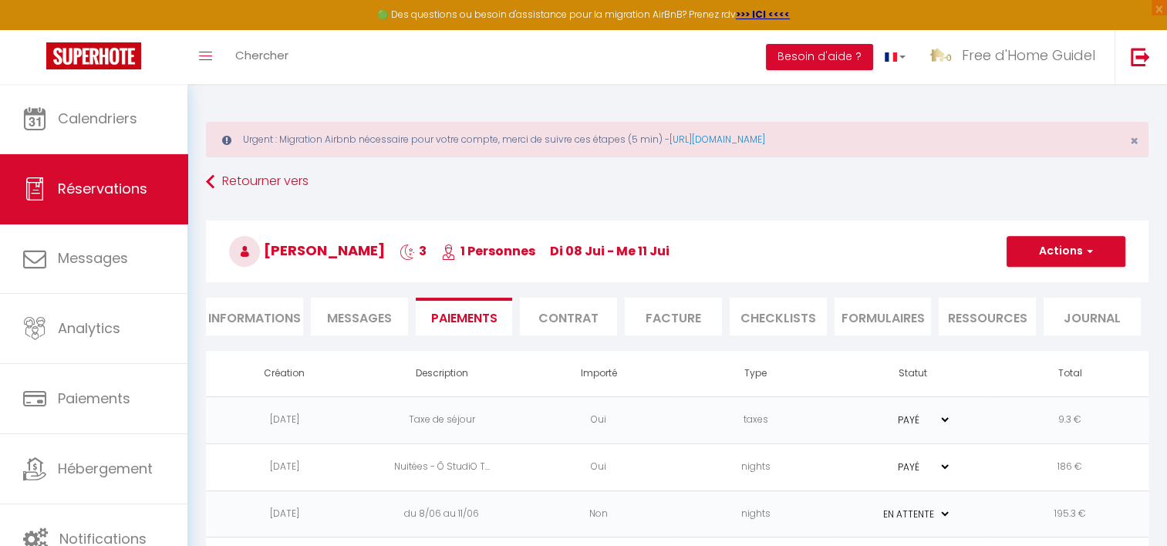
drag, startPoint x: 354, startPoint y: 256, endPoint x: 708, endPoint y: 250, distance: 353.4
click at [708, 250] on h3 "[PERSON_NAME] 3 1 Personnes di 08 Jui - me 11 Jui" at bounding box center [677, 252] width 943 height 62
click at [711, 250] on h3 "[PERSON_NAME] 3 1 Personnes di 08 Jui - me 11 Jui" at bounding box center [677, 252] width 943 height 62
drag, startPoint x: 291, startPoint y: 246, endPoint x: 768, endPoint y: 250, distance: 477.6
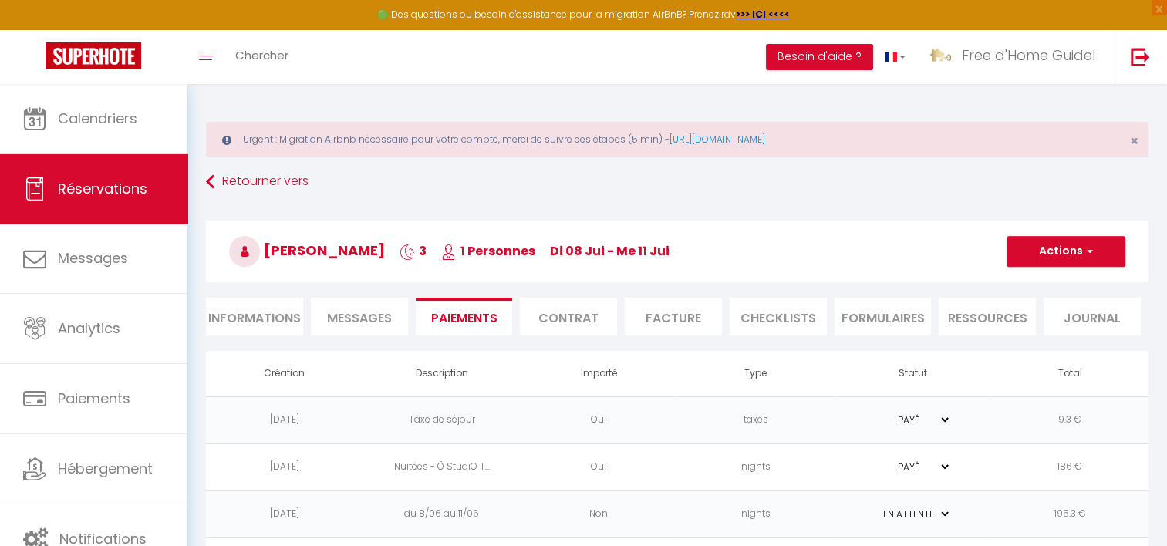
click at [768, 250] on h3 "[PERSON_NAME] 3 1 Personnes di 08 Jui - me 11 Jui" at bounding box center [677, 252] width 943 height 62
click at [590, 256] on span "di 08 Jui - me 11 Jui" at bounding box center [610, 251] width 120 height 18
drag, startPoint x: 573, startPoint y: 245, endPoint x: 741, endPoint y: 258, distance: 167.9
click at [741, 258] on h3 "[PERSON_NAME] 3 1 Personnes di 08 Jui - me 11 Jui" at bounding box center [677, 252] width 943 height 62
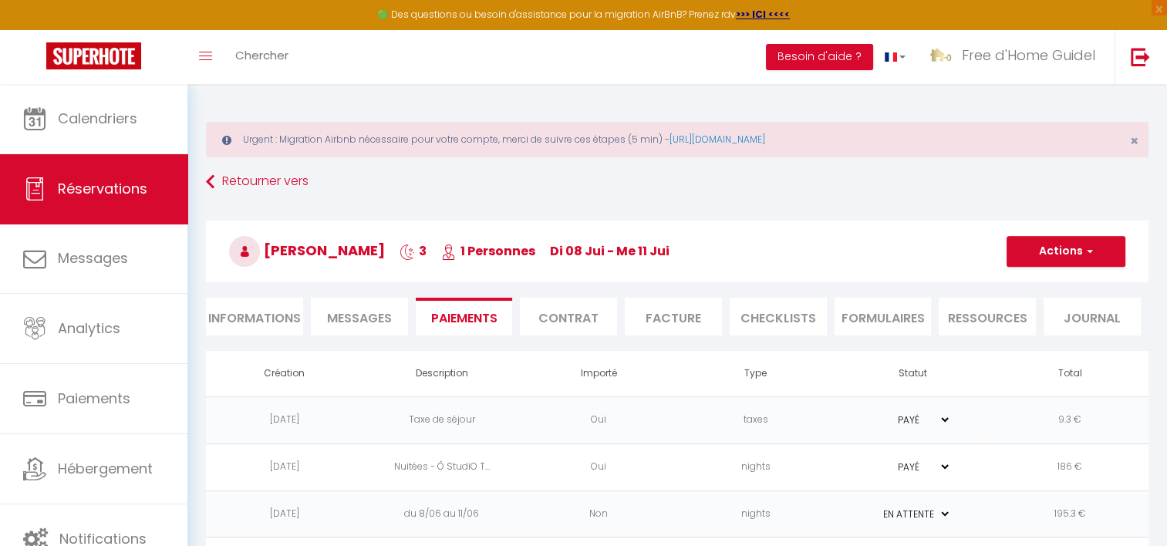
click at [741, 258] on h3 "[PERSON_NAME] 3 1 Personnes di 08 Jui - me 11 Jui" at bounding box center [677, 252] width 943 height 62
click at [670, 251] on span "di 08 Jui - me 11 Jui" at bounding box center [610, 251] width 120 height 18
drag, startPoint x: 611, startPoint y: 247, endPoint x: 693, endPoint y: 248, distance: 81.8
click at [670, 248] on span "di 08 Jui - me 11 Jui" at bounding box center [610, 251] width 120 height 18
drag, startPoint x: 693, startPoint y: 248, endPoint x: 706, endPoint y: 249, distance: 13.2
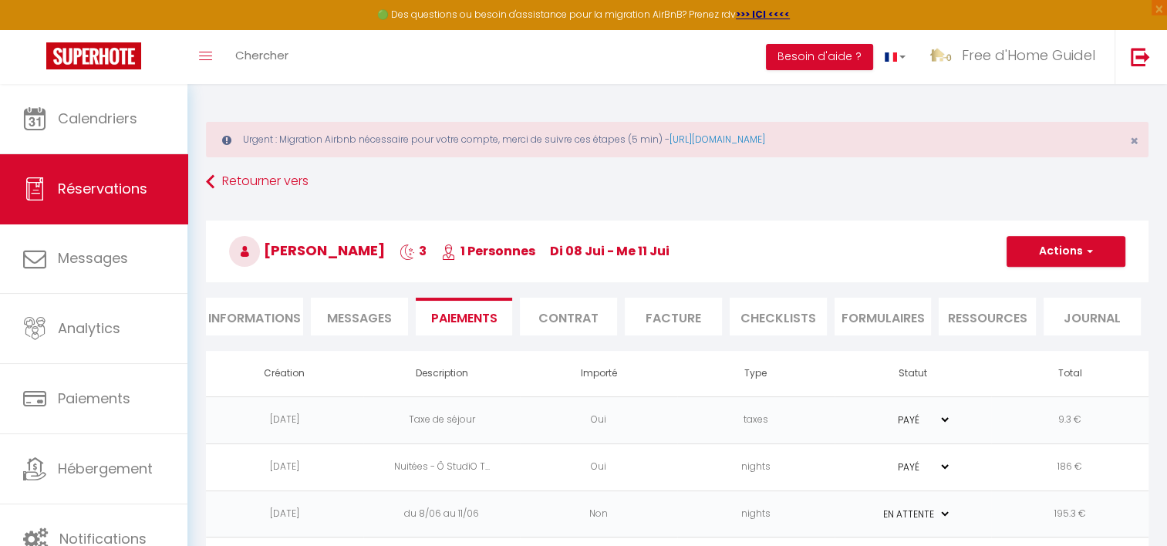
click at [706, 249] on h3 "[PERSON_NAME] 3 1 Personnes di 08 Jui - me 11 Jui" at bounding box center [677, 252] width 943 height 62
drag, startPoint x: 706, startPoint y: 249, endPoint x: 701, endPoint y: 258, distance: 10.7
click at [701, 258] on h3 "[PERSON_NAME] 3 1 Personnes di 08 Jui - me 11 Jui" at bounding box center [677, 252] width 943 height 62
click at [702, 259] on h3 "[PERSON_NAME] 3 1 Personnes di 08 Jui - me 11 Jui" at bounding box center [677, 252] width 943 height 62
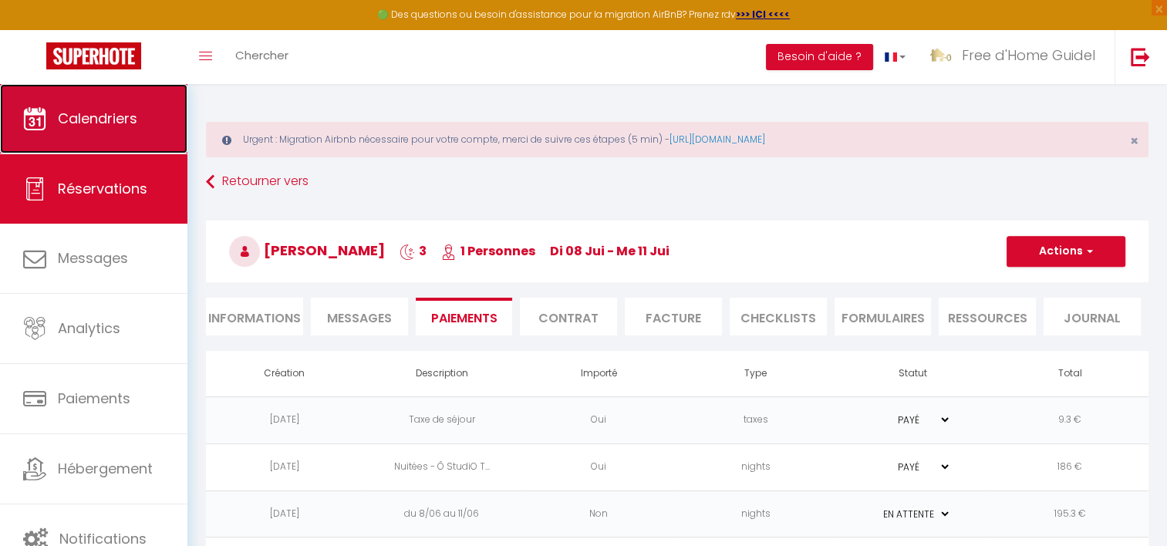
click at [147, 114] on link "Calendriers" at bounding box center [93, 118] width 187 height 69
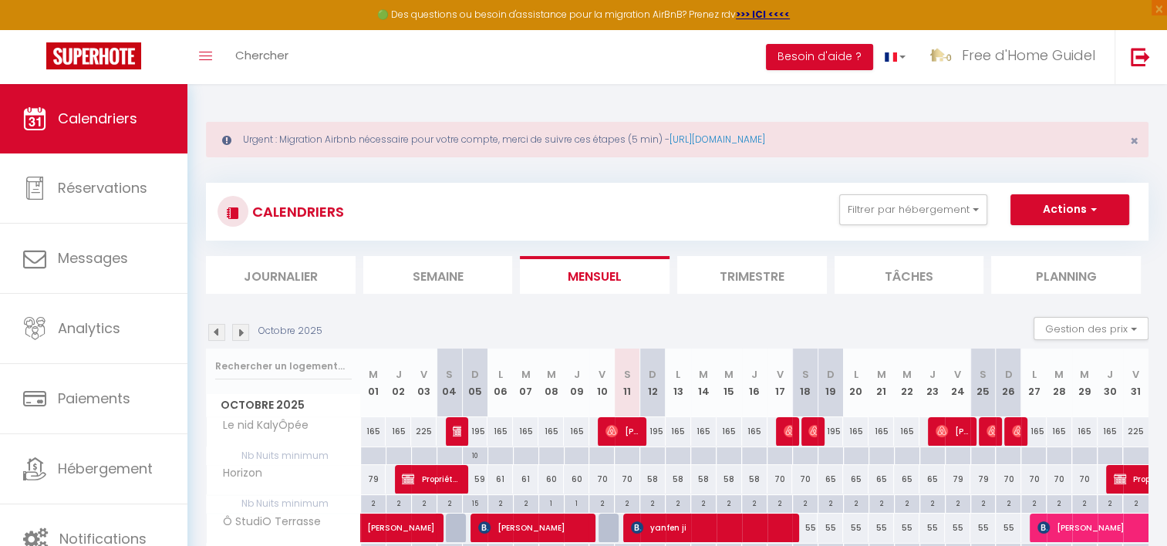
click at [219, 336] on img at bounding box center [216, 332] width 17 height 17
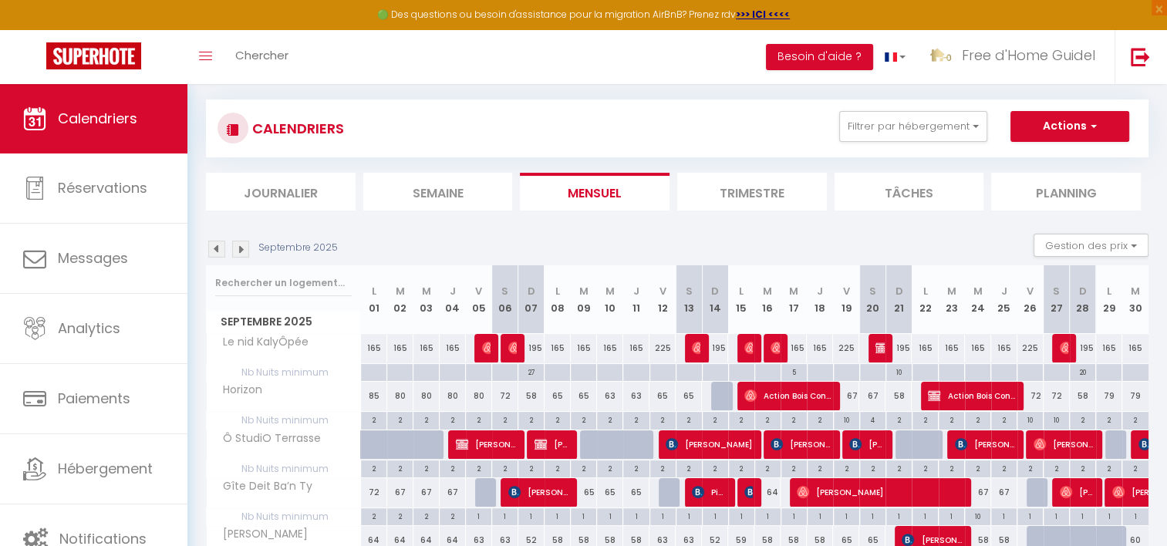
scroll to position [160, 0]
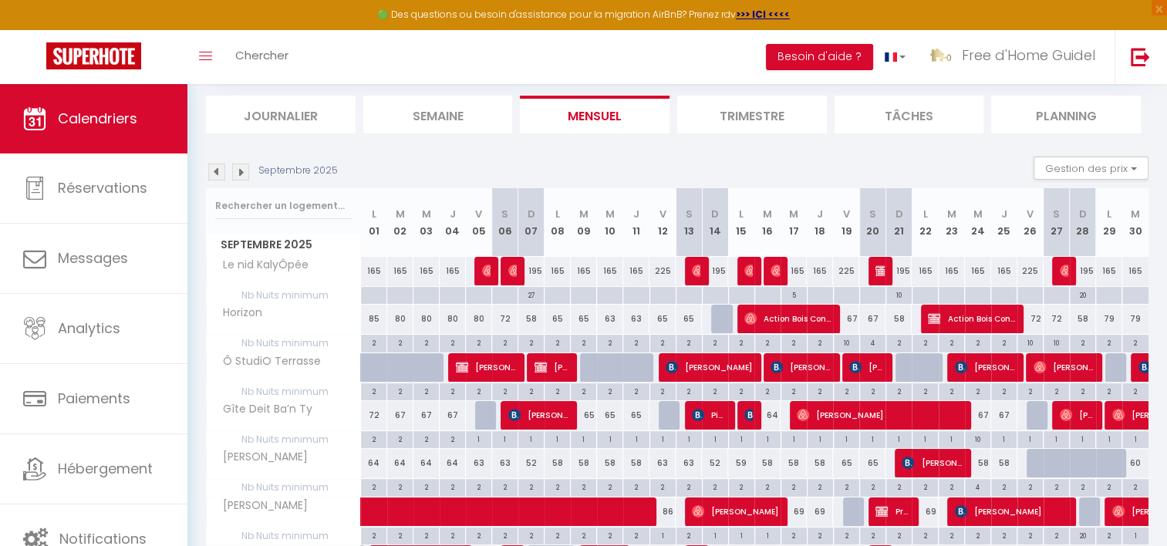
drag, startPoint x: 473, startPoint y: 227, endPoint x: 562, endPoint y: 226, distance: 89.5
click at [562, 226] on tr "Septembre 2025 L 01 M 02 M 03 J 04 V 05 S 06 D 07 L 08 M 09 M 10 J 11 V 12 S 13…" at bounding box center [678, 222] width 943 height 69
click at [562, 226] on th "L 08" at bounding box center [558, 222] width 26 height 69
click at [437, 230] on th "M 03" at bounding box center [427, 222] width 26 height 69
drag, startPoint x: 481, startPoint y: 231, endPoint x: 567, endPoint y: 231, distance: 86.4
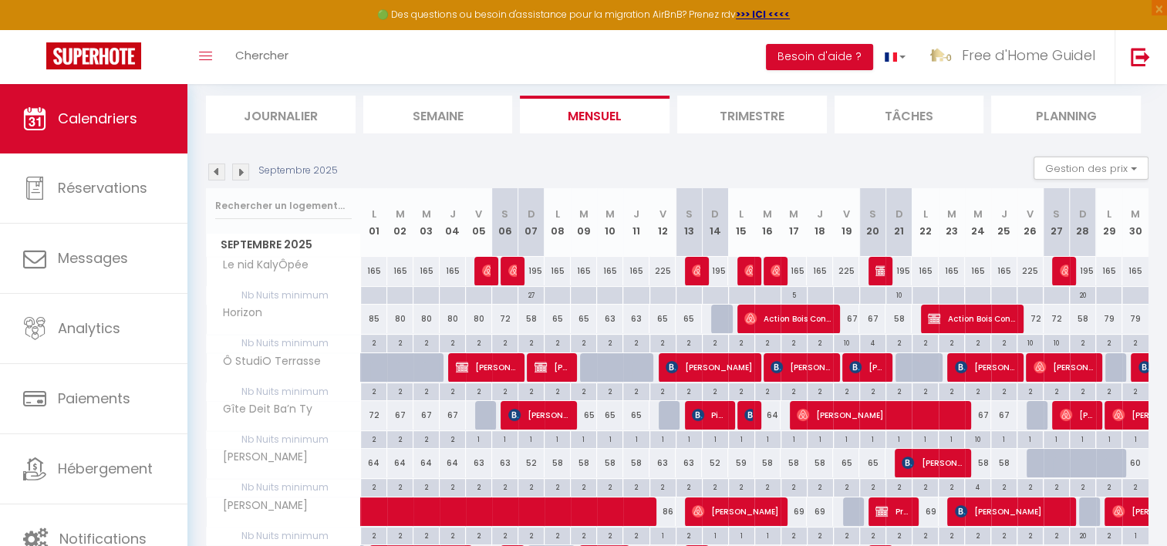
click at [567, 231] on tr "Septembre 2025 L 01 M 02 M 03 J 04 V 05 S 06 D 07 L 08 M 09 M 10 J 11 V 12 S 13…" at bounding box center [678, 222] width 943 height 69
click at [567, 231] on th "L 08" at bounding box center [558, 222] width 26 height 69
click at [533, 238] on th "D 07" at bounding box center [531, 222] width 26 height 69
drag, startPoint x: 529, startPoint y: 225, endPoint x: 544, endPoint y: 225, distance: 14.7
click at [544, 225] on tr "Septembre 2025 L 01 M 02 M 03 J 04 V 05 S 06 D 07 L 08 M 09 M 10 J 11 V 12 S 13…" at bounding box center [678, 222] width 943 height 69
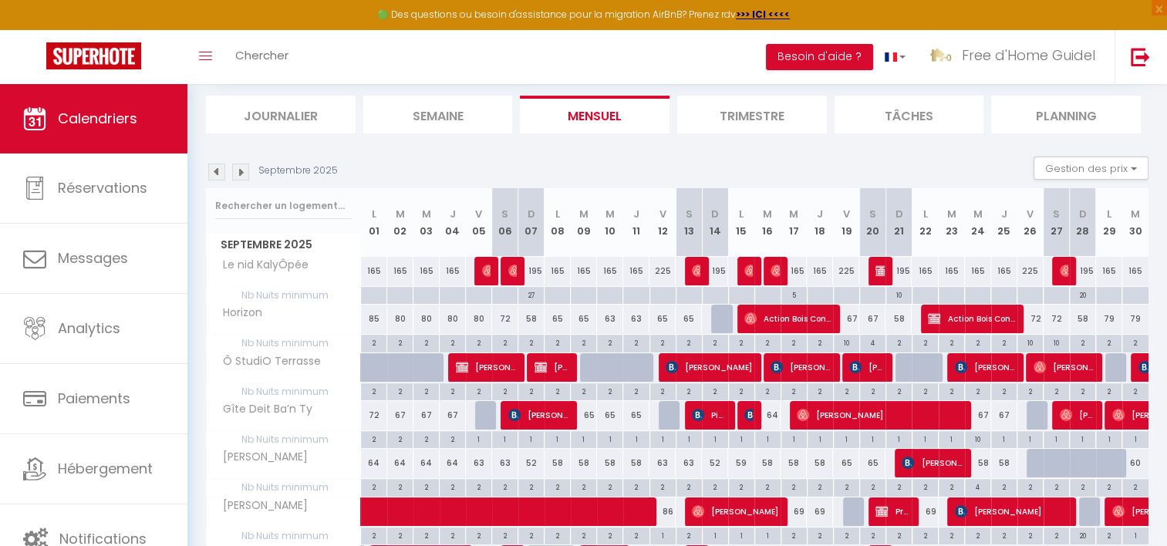
click at [544, 225] on tr "Septembre 2025 L 01 M 02 M 03 J 04 V 05 S 06 D 07 L 08 M 09 M 10 J 11 V 12 S 13…" at bounding box center [678, 222] width 943 height 69
drag, startPoint x: 583, startPoint y: 231, endPoint x: 600, endPoint y: 231, distance: 17.7
click at [600, 231] on tr "Septembre 2025 L 01 M 02 M 03 J 04 V 05 S 06 D 07 L 08 M 09 M 10 J 11 V 12 S 13…" at bounding box center [678, 222] width 943 height 69
click at [601, 231] on th "M 10" at bounding box center [610, 222] width 26 height 69
click at [584, 228] on th "M 09" at bounding box center [584, 222] width 26 height 69
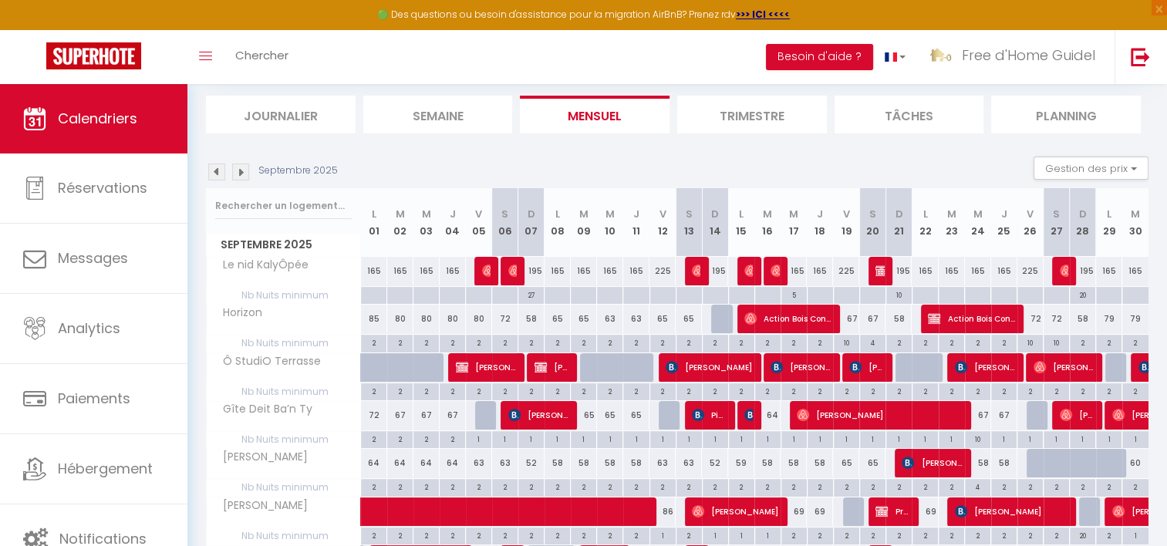
drag, startPoint x: 529, startPoint y: 225, endPoint x: 627, endPoint y: 225, distance: 98.0
click at [627, 225] on tr "Septembre 2025 L 01 M 02 M 03 J 04 V 05 S 06 D 07 L 08 M 09 M 10 J 11 V 12 S 13…" at bounding box center [678, 222] width 943 height 69
click at [627, 225] on th "J 11" at bounding box center [636, 222] width 26 height 69
click at [577, 227] on th "M 09" at bounding box center [584, 222] width 26 height 69
drag, startPoint x: 537, startPoint y: 219, endPoint x: 610, endPoint y: 235, distance: 74.9
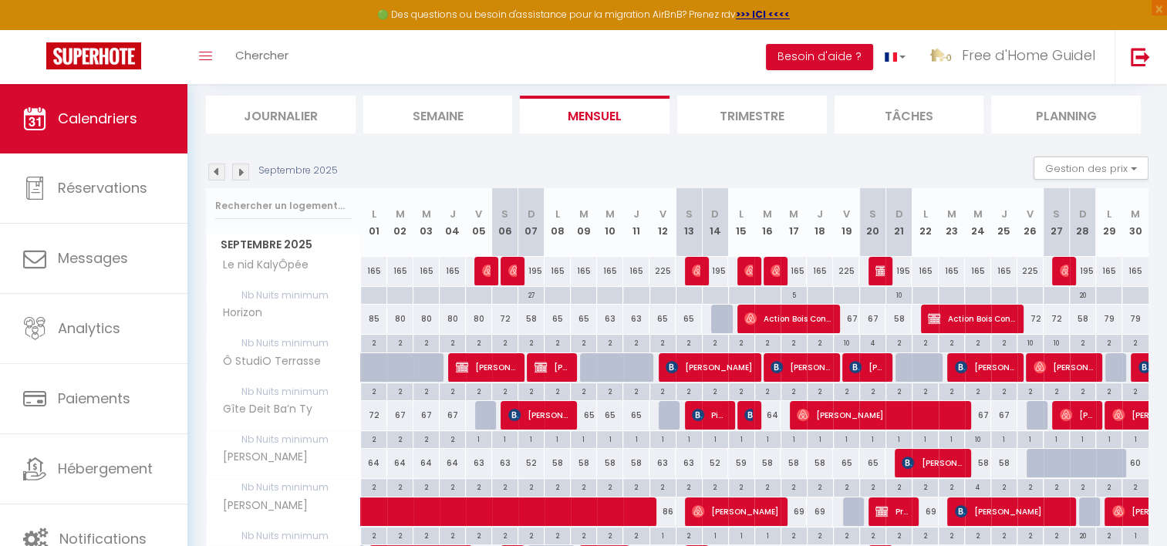
click at [610, 235] on tr "Septembre 2025 L 01 M 02 M 03 J 04 V 05 S 06 D 07 L 08 M 09 M 10 J 11 V 12 S 13…" at bounding box center [678, 222] width 943 height 69
click at [611, 235] on th "M 10" at bounding box center [610, 222] width 26 height 69
drag, startPoint x: 479, startPoint y: 221, endPoint x: 716, endPoint y: 244, distance: 237.9
click at [716, 244] on tr "Septembre 2025 L 01 M 02 M 03 J 04 V 05 S 06 D 07 L 08 M 09 M 10 J 11 V 12 S 13…" at bounding box center [678, 222] width 943 height 69
click at [717, 244] on th "D 14" at bounding box center [715, 222] width 26 height 69
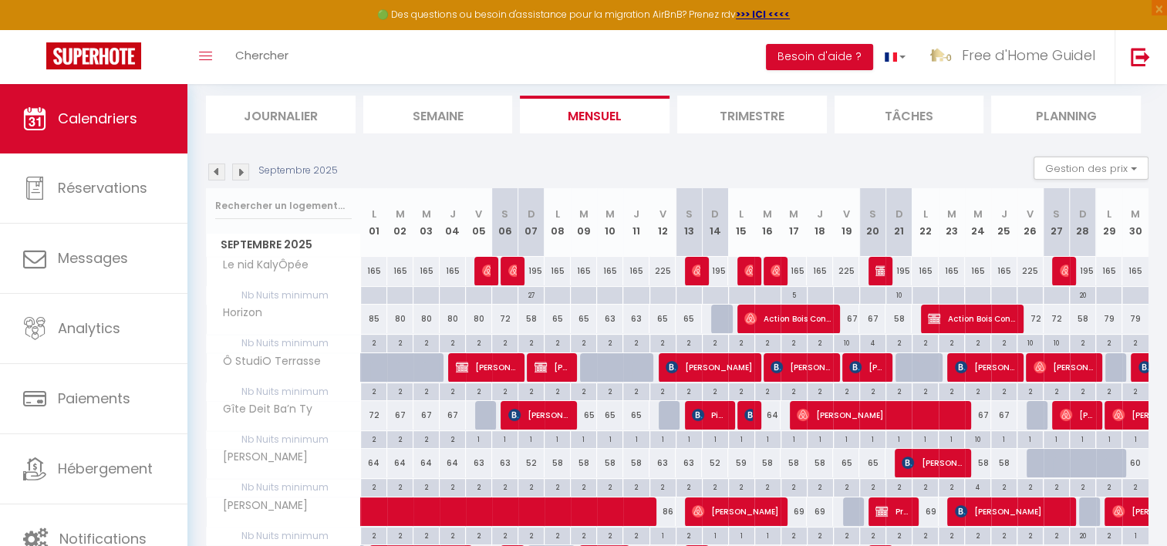
click at [735, 224] on th "L 15" at bounding box center [741, 222] width 26 height 69
drag, startPoint x: 735, startPoint y: 224, endPoint x: 464, endPoint y: 210, distance: 270.4
click at [464, 210] on tr "Septembre 2025 L 01 M 02 M 03 J 04 V 05 S 06 D 07 L 08 M 09 M 10 J 11 V 12 S 13…" at bounding box center [678, 222] width 943 height 69
drag, startPoint x: 464, startPoint y: 210, endPoint x: 455, endPoint y: 209, distance: 9.3
click at [455, 209] on th "J 04" at bounding box center [453, 222] width 26 height 69
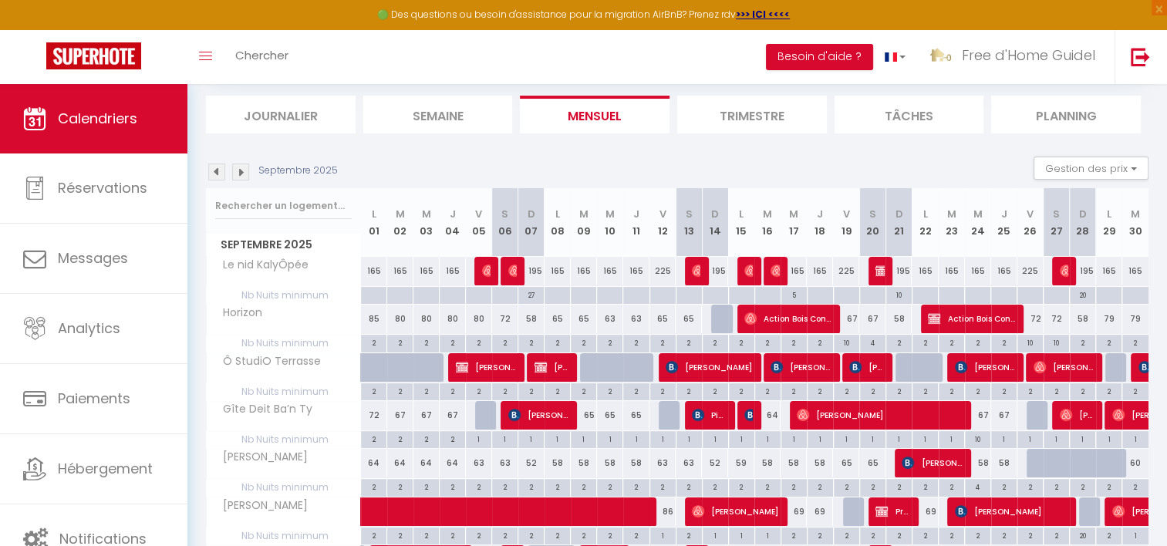
click at [450, 229] on th "J 04" at bounding box center [453, 222] width 26 height 69
click at [440, 225] on th "J 04" at bounding box center [453, 222] width 26 height 69
click at [522, 235] on th "D 07" at bounding box center [531, 222] width 26 height 69
click at [483, 370] on span "[PERSON_NAME]" at bounding box center [486, 367] width 61 height 29
select select "OK"
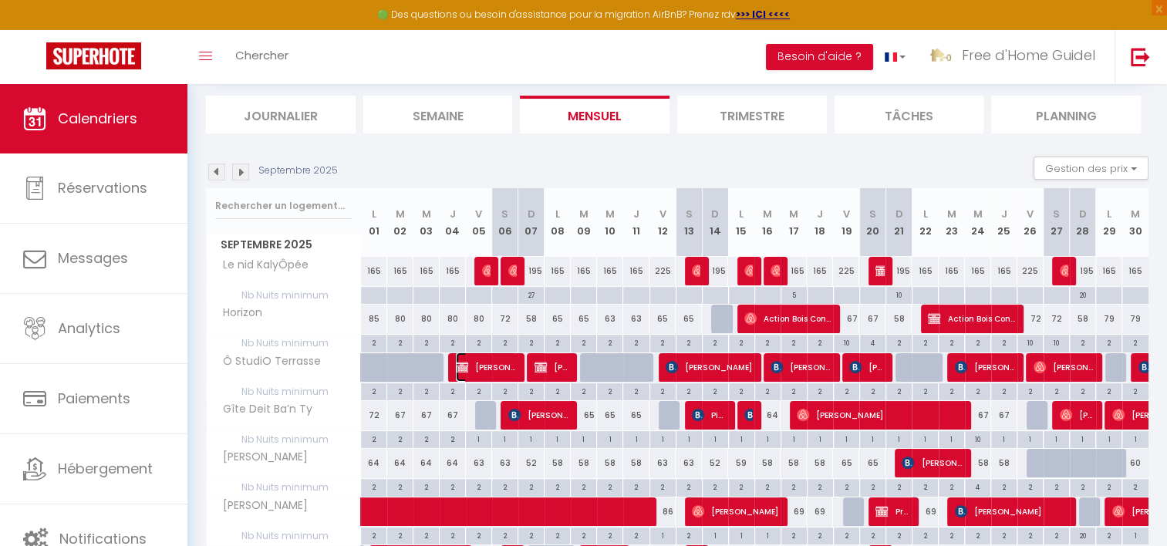
select select "KO"
select select "0"
select select "1"
select select
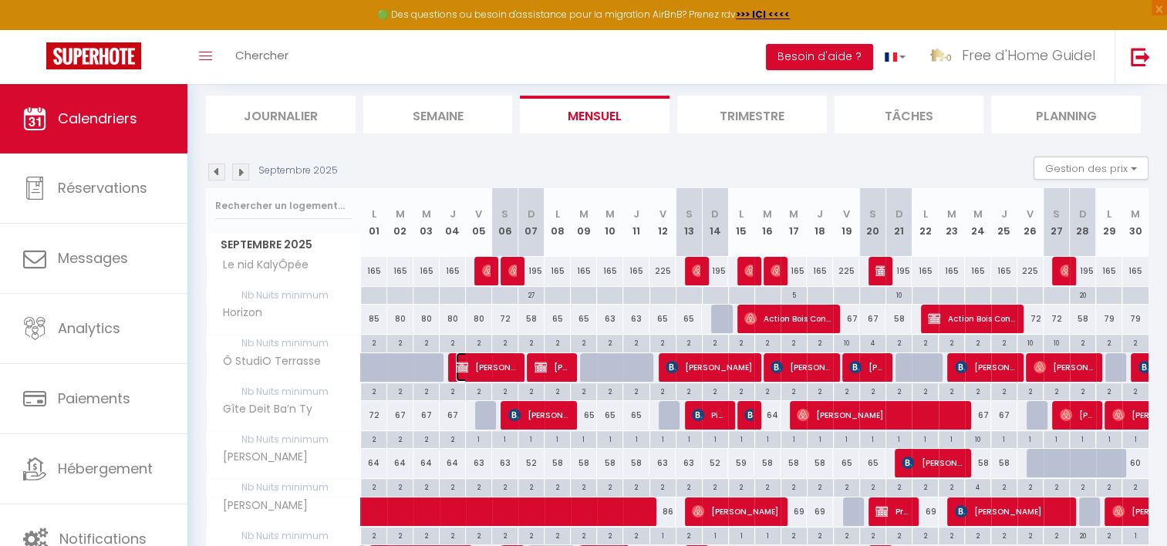
select select
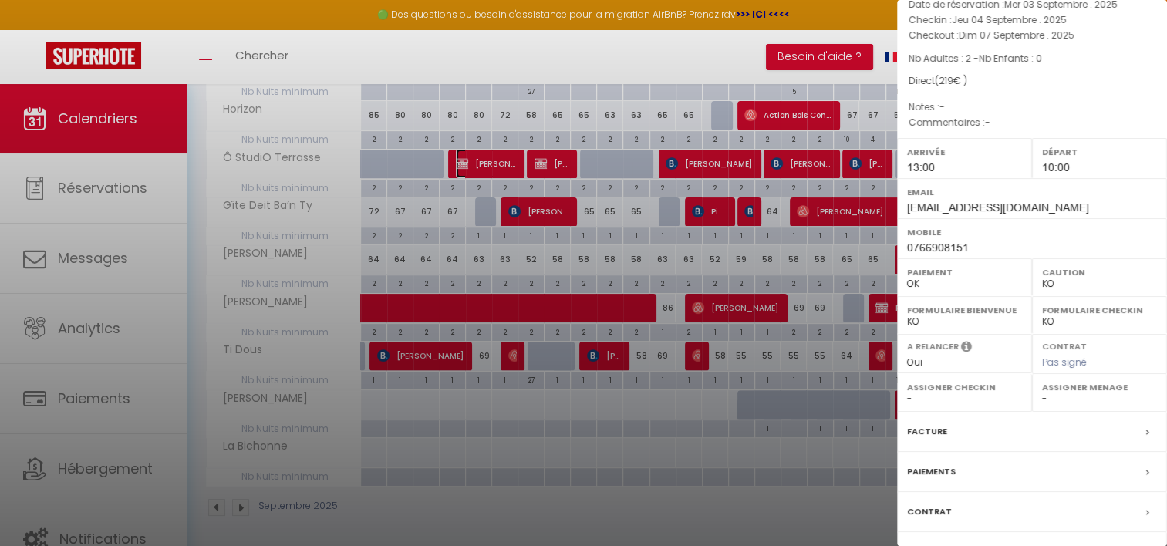
scroll to position [0, 0]
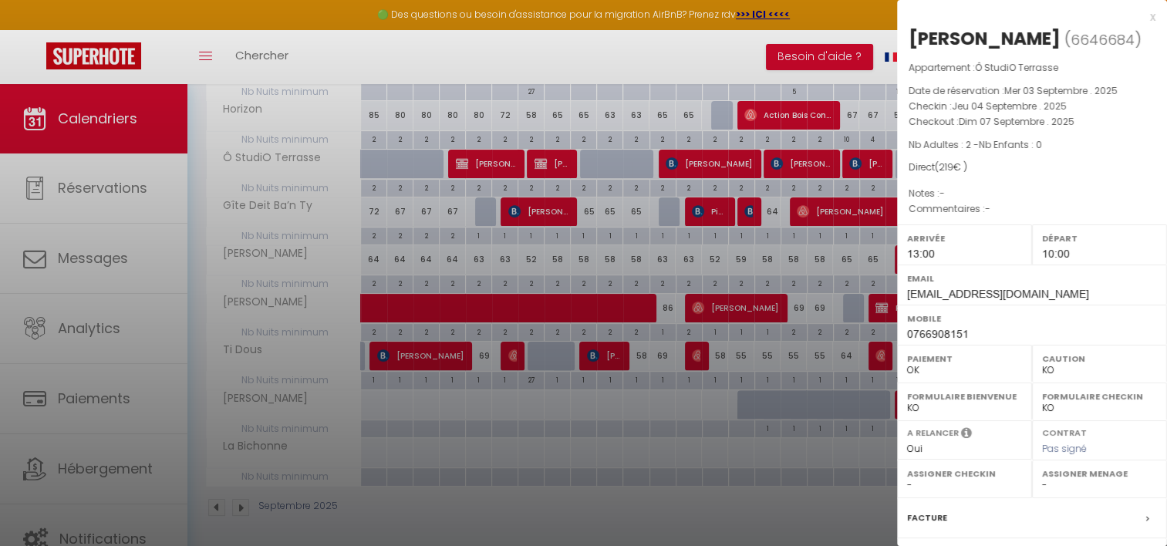
click at [1141, 15] on div "x" at bounding box center [1026, 17] width 258 height 19
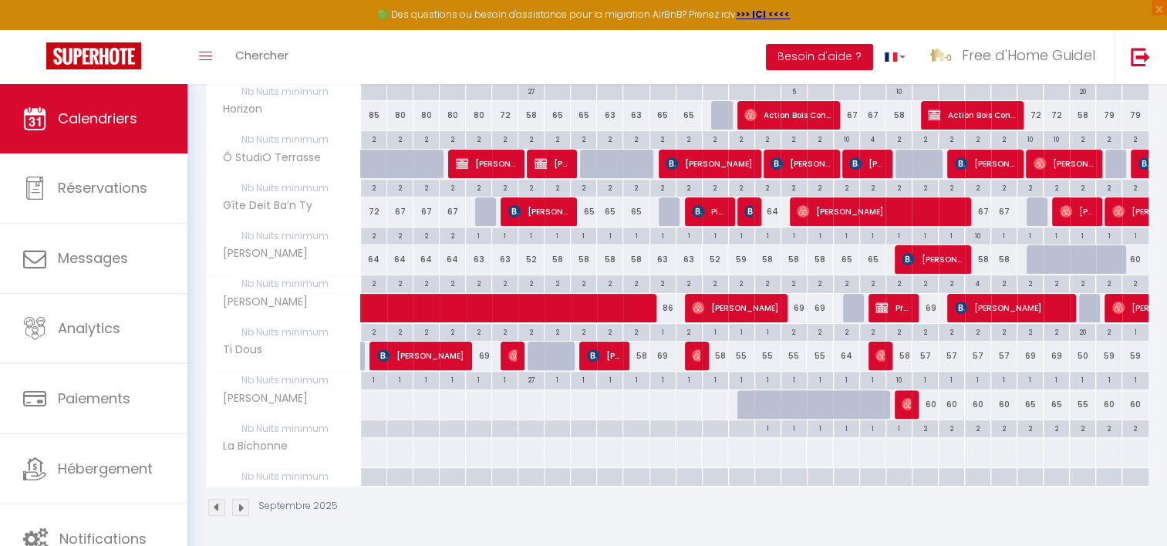
drag, startPoint x: 288, startPoint y: 146, endPoint x: 268, endPoint y: 312, distance: 167.8
click at [268, 312] on tbody "Le nid KalyÔpée 165 165 165 165 225 [PERSON_NAME] 225 [PERSON_NAME] 195 165 165" at bounding box center [678, 269] width 943 height 434
click at [270, 315] on th "[PERSON_NAME]" at bounding box center [284, 308] width 154 height 29
click at [255, 357] on th "Ti Dous" at bounding box center [284, 356] width 154 height 29
drag, startPoint x: 255, startPoint y: 357, endPoint x: 270, endPoint y: 130, distance: 228.1
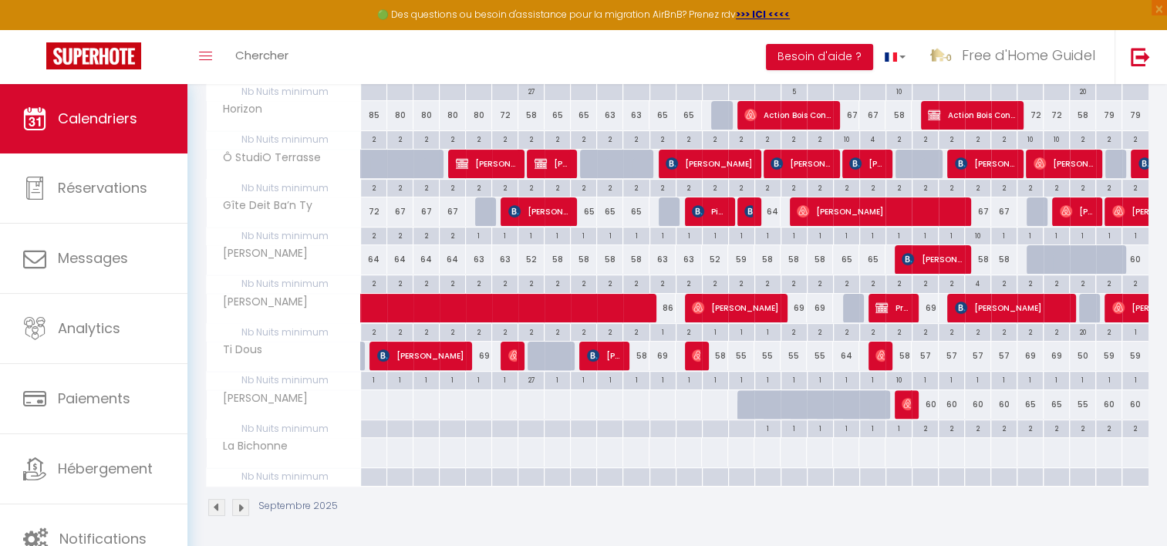
click at [270, 130] on tbody "Le nid KalyÔpée 165 165 165 165 225 [PERSON_NAME] 225 [PERSON_NAME] 195 165 165" at bounding box center [678, 269] width 943 height 434
drag, startPoint x: 270, startPoint y: 130, endPoint x: 300, endPoint y: 417, distance: 288.6
click at [300, 417] on tbody "Le nid KalyÔpée 165 165 165 165 225 [PERSON_NAME] 225 [PERSON_NAME] 195 165 165" at bounding box center [678, 269] width 943 height 434
click at [300, 420] on th "Nb Nuits minimum" at bounding box center [284, 429] width 154 height 18
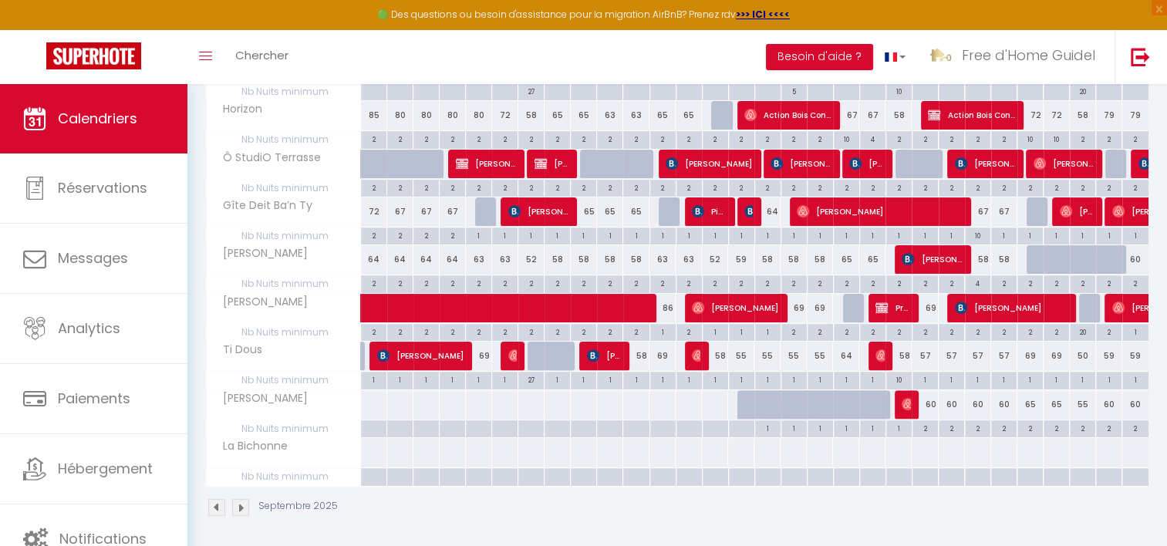
click at [300, 420] on span "Nb Nuits minimum" at bounding box center [284, 428] width 154 height 17
drag, startPoint x: 300, startPoint y: 417, endPoint x: 262, endPoint y: 390, distance: 46.0
click at [262, 390] on span "[PERSON_NAME]" at bounding box center [260, 398] width 103 height 17
drag, startPoint x: 262, startPoint y: 390, endPoint x: 258, endPoint y: 225, distance: 165.2
click at [258, 228] on tbody "Le nid KalyÔpée 165 165 165 165 225 [PERSON_NAME] 225 [PERSON_NAME] 195 165 165" at bounding box center [678, 269] width 943 height 434
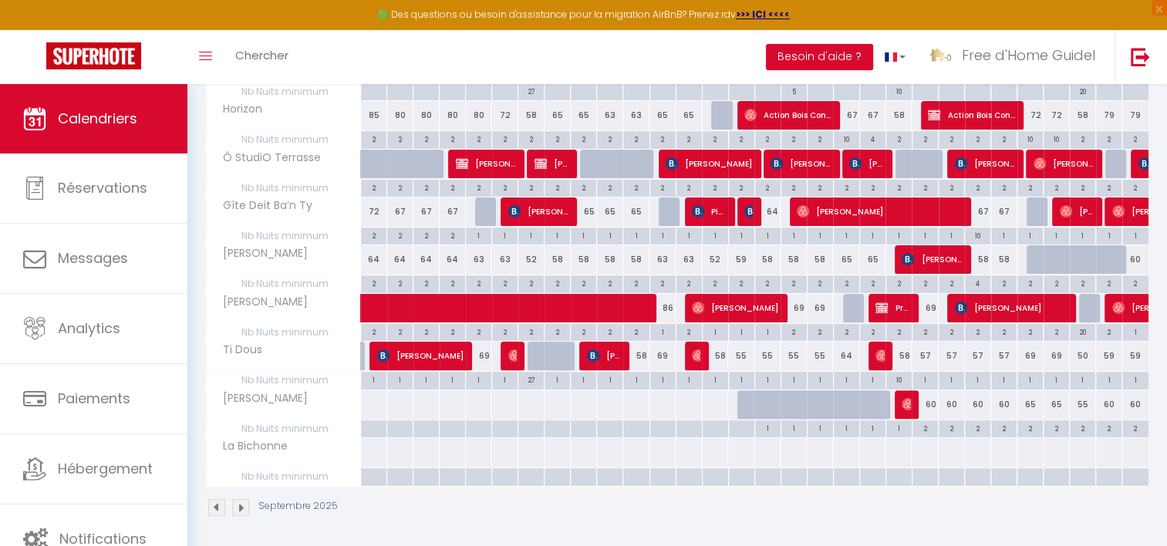
click at [257, 223] on th "Gîte Deit Ba’n Ty" at bounding box center [284, 212] width 154 height 29
drag, startPoint x: 257, startPoint y: 223, endPoint x: 258, endPoint y: 315, distance: 91.8
click at [257, 306] on tbody "Le nid KalyÔpée 165 165 165 165 225 [PERSON_NAME] 225 [PERSON_NAME] 195 165 165" at bounding box center [678, 269] width 943 height 434
drag, startPoint x: 258, startPoint y: 315, endPoint x: 273, endPoint y: 410, distance: 96.8
click at [273, 410] on th "[PERSON_NAME]" at bounding box center [284, 404] width 154 height 29
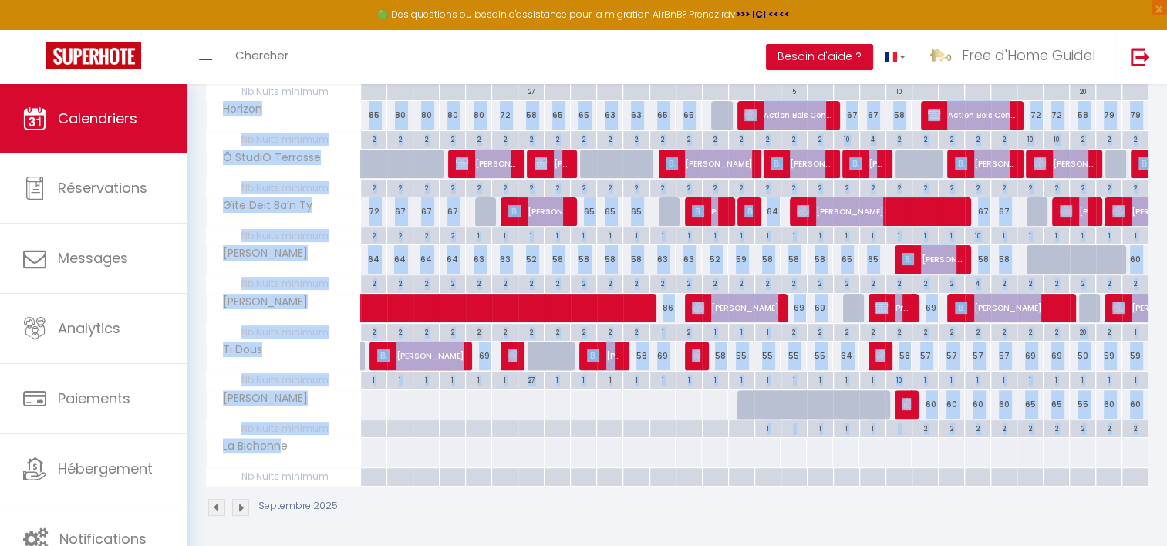
drag, startPoint x: 253, startPoint y: 413, endPoint x: 218, endPoint y: 120, distance: 294.6
click at [218, 120] on tbody "Le nid KalyÔpée 165 165 165 165 225 [PERSON_NAME] 225 [PERSON_NAME] 195 165 165" at bounding box center [678, 269] width 943 height 434
click at [218, 120] on th "Horizon" at bounding box center [284, 115] width 154 height 29
click at [218, 107] on span "Horizon" at bounding box center [238, 109] width 58 height 17
drag, startPoint x: 218, startPoint y: 106, endPoint x: 293, endPoint y: 454, distance: 356.1
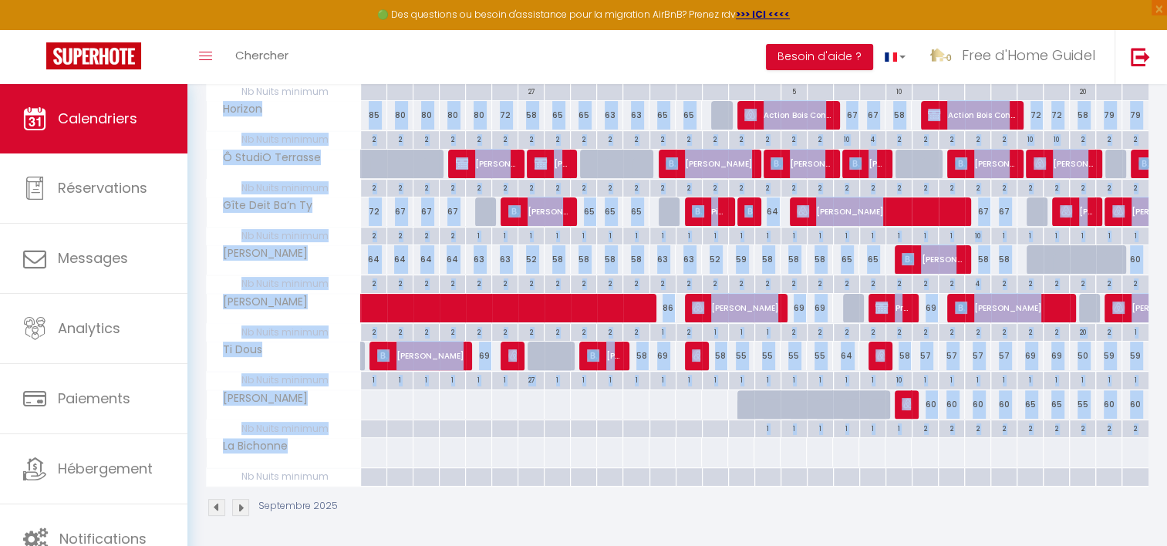
click at [293, 454] on tbody "Le nid KalyÔpée 165 165 165 165 225 [PERSON_NAME] 225 [PERSON_NAME] 195 165 165" at bounding box center [678, 269] width 943 height 434
click at [295, 454] on th "La Bichonne" at bounding box center [284, 452] width 154 height 29
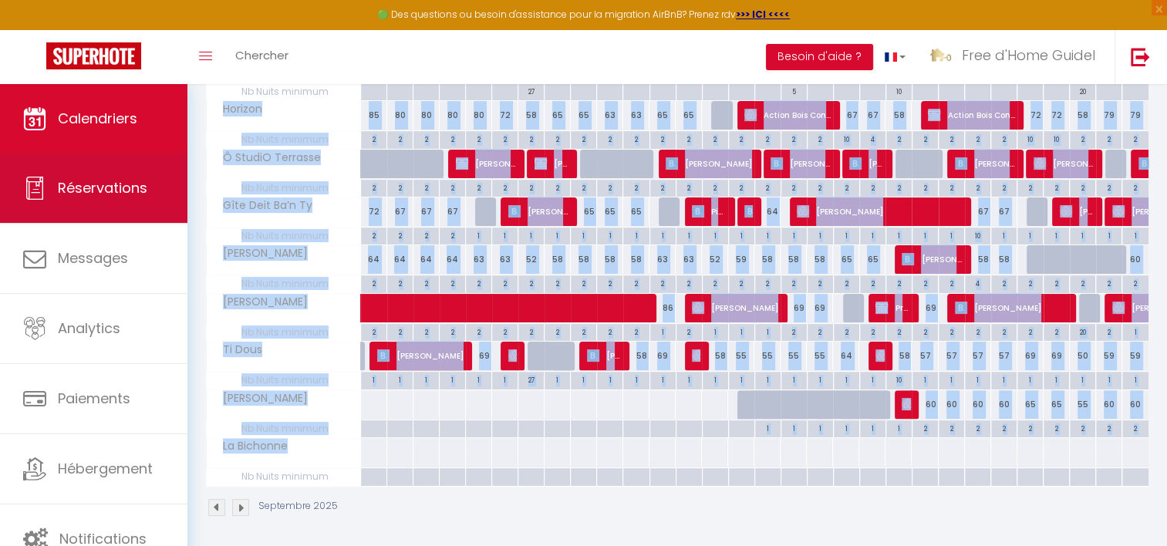
drag, startPoint x: 335, startPoint y: 478, endPoint x: 185, endPoint y: 171, distance: 341.6
click at [185, 171] on div "🟢 Des questions ou besoin d'assistance pour la migration AirBnB? Prenez rdv >>>…" at bounding box center [583, 135] width 1167 height 830
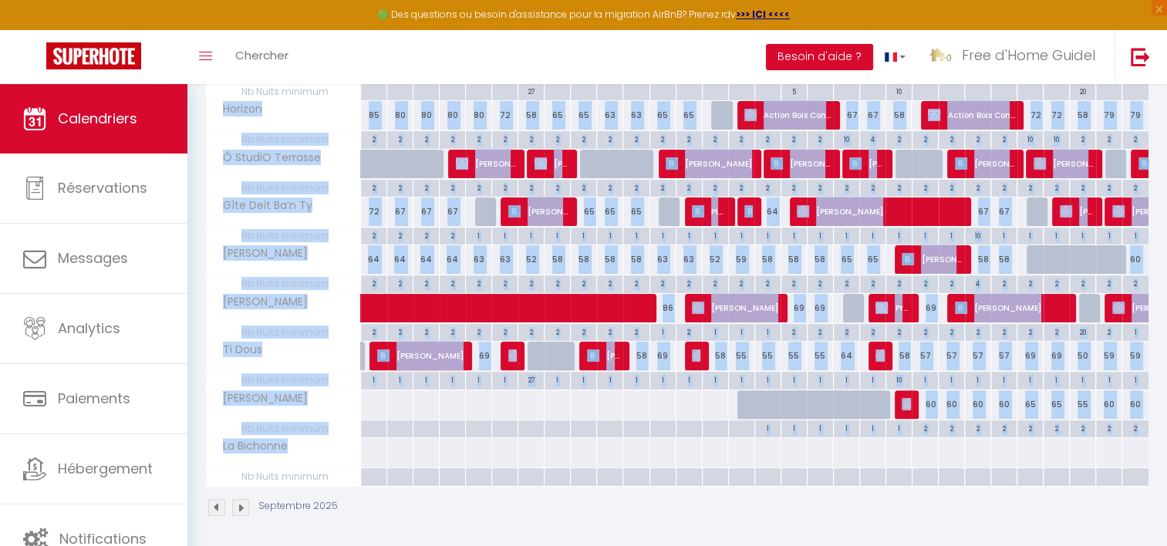
drag, startPoint x: 185, startPoint y: 171, endPoint x: 205, endPoint y: 198, distance: 33.0
click at [205, 198] on div "Urgent : Migration Airbnb nécessaire pour votre compte, merci de suivre ces éta…" at bounding box center [677, 135] width 980 height 830
click at [206, 117] on div "Septembre 2025 L 01 M 02 M 03 J 04 V 05 S 06 D 07 L 08 M 09 M 10 J 11 V 12 S 13…" at bounding box center [677, 236] width 943 height 502
drag, startPoint x: 219, startPoint y: 109, endPoint x: 336, endPoint y: 473, distance: 382.6
click at [336, 473] on tbody "Le nid KalyÔpée 165 165 165 165 225 [PERSON_NAME] 225 [PERSON_NAME] 195 165 165" at bounding box center [678, 269] width 943 height 434
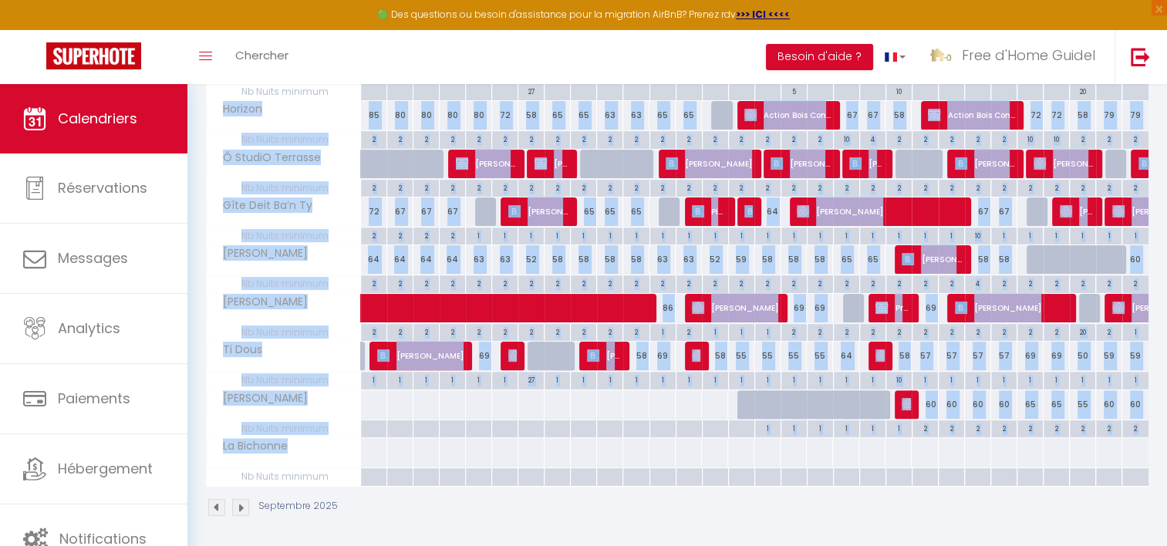
click at [336, 474] on span "Nb Nuits minimum" at bounding box center [284, 476] width 154 height 17
click at [338, 476] on span "Nb Nuits minimum" at bounding box center [284, 476] width 154 height 17
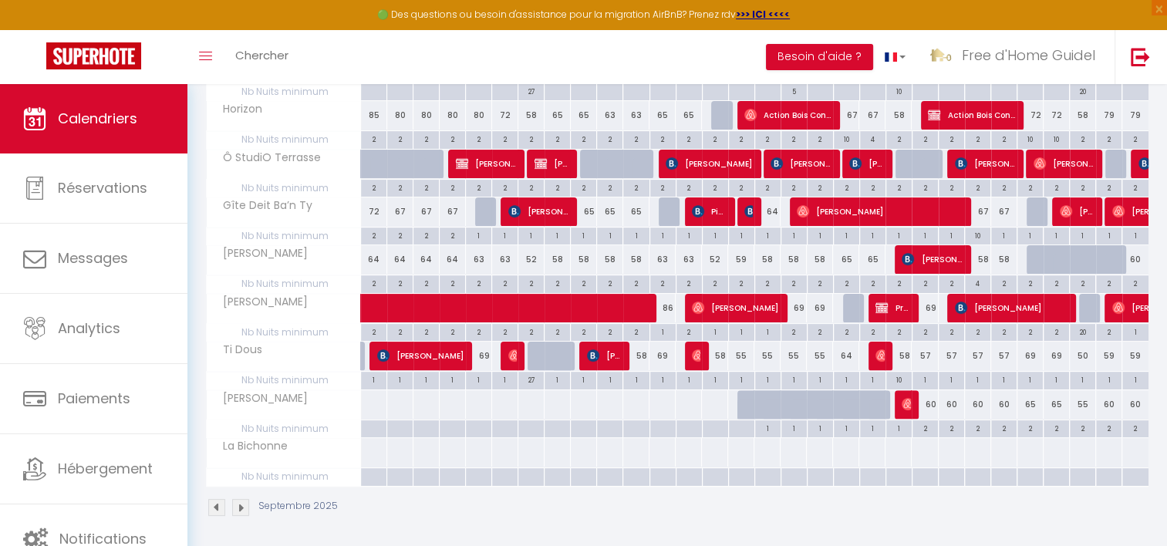
click at [312, 470] on span "Nb Nuits minimum" at bounding box center [284, 476] width 154 height 17
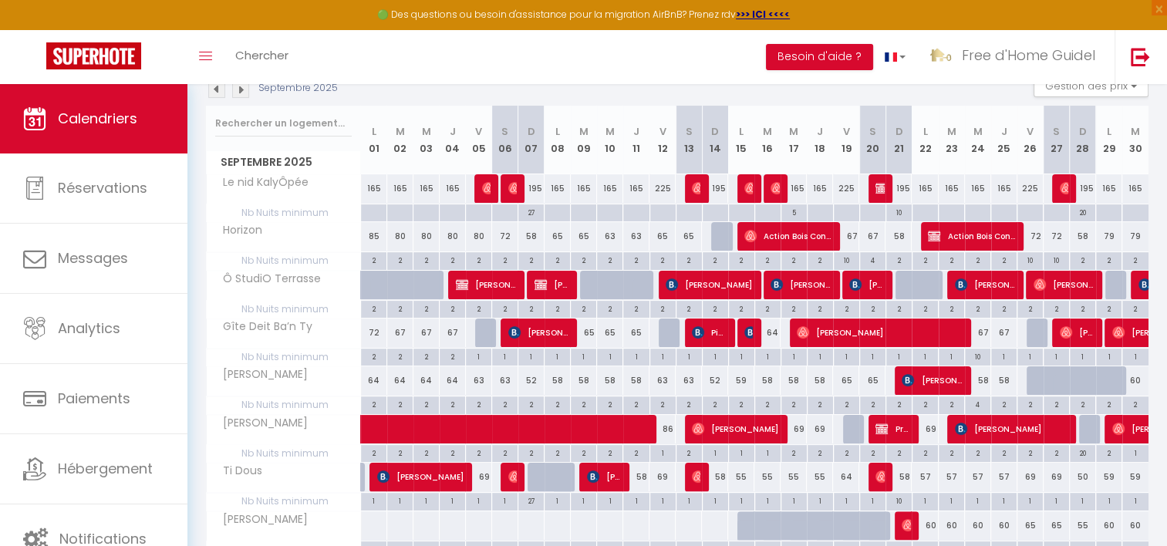
scroll to position [210, 0]
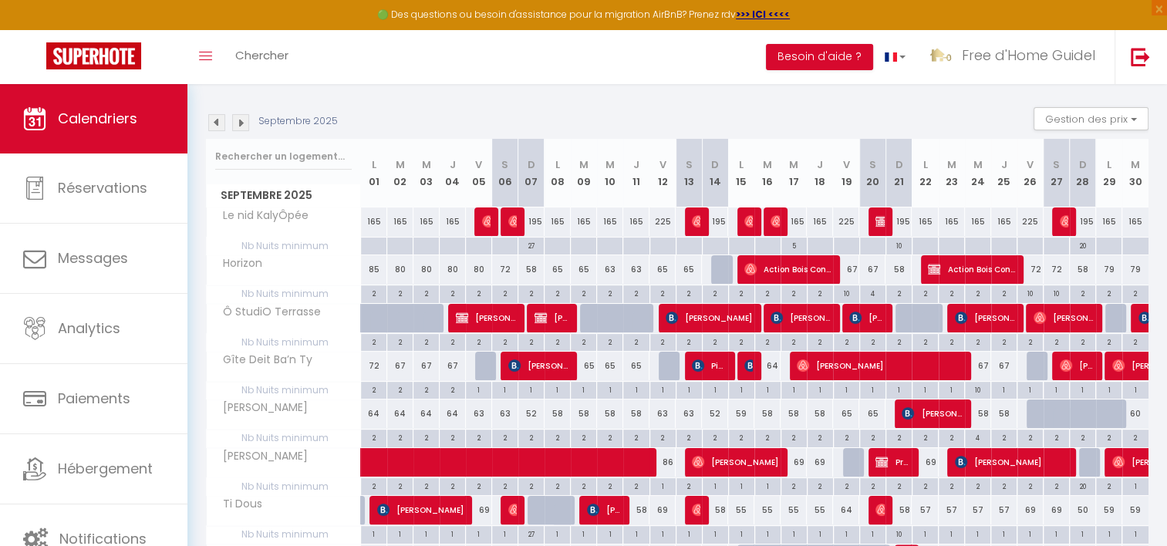
drag, startPoint x: 290, startPoint y: 248, endPoint x: 284, endPoint y: 329, distance: 81.2
click at [284, 327] on tbody "Le nid KalyÔpée 165 165 165 165 225 [PERSON_NAME] 225 [PERSON_NAME] 195 165 165" at bounding box center [678, 424] width 943 height 434
drag, startPoint x: 284, startPoint y: 329, endPoint x: 285, endPoint y: 346, distance: 17.0
click at [285, 346] on span "Nb Nuits minimum" at bounding box center [284, 342] width 154 height 17
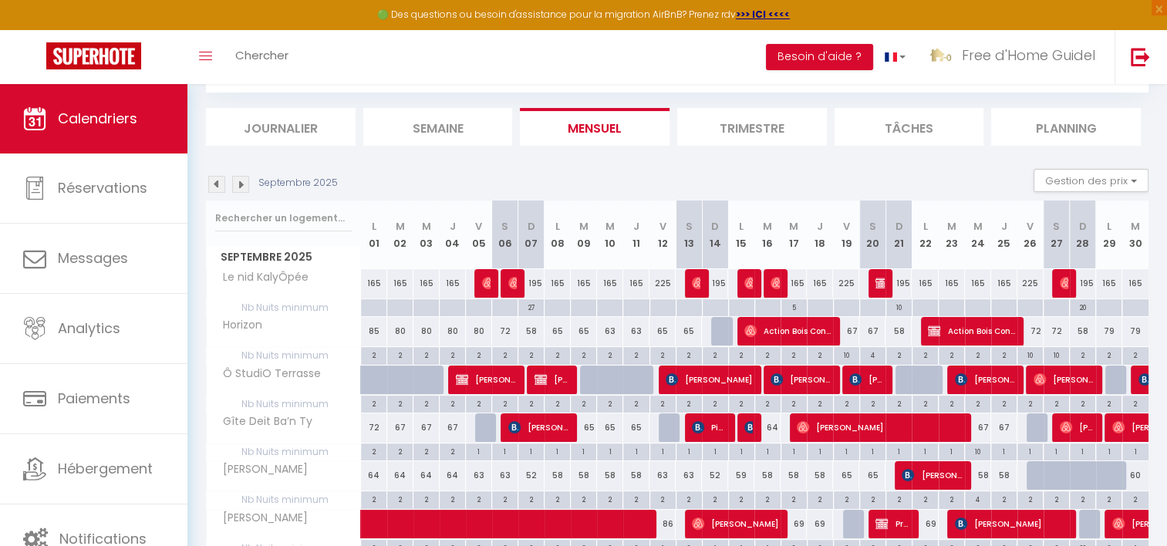
scroll to position [56, 0]
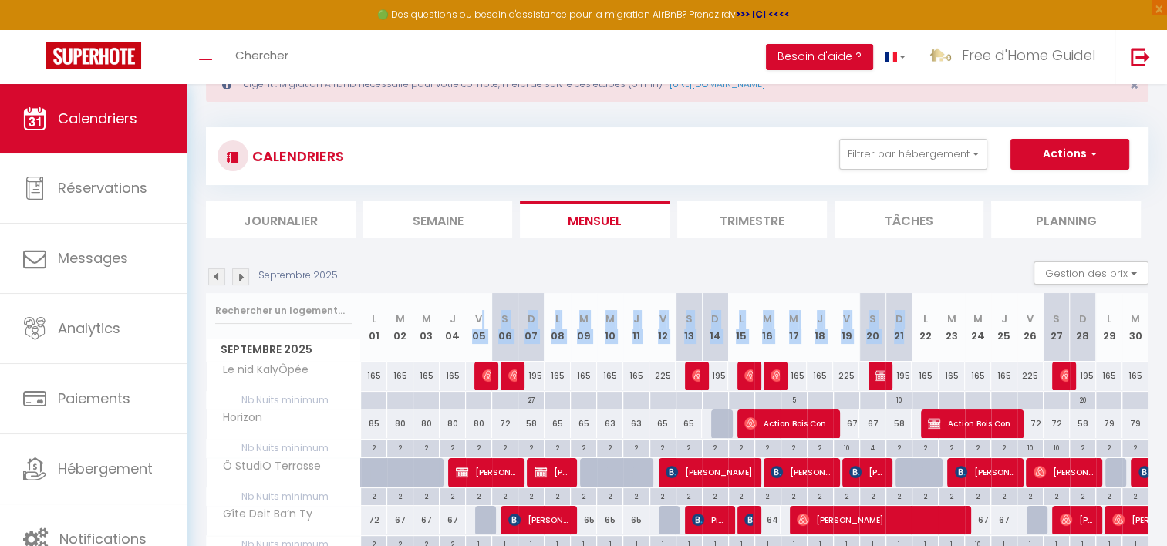
drag, startPoint x: 692, startPoint y: 310, endPoint x: 921, endPoint y: 312, distance: 229.2
click at [921, 312] on tr "Septembre 2025 L 01 M 02 M 03 J 04 V 05 S 06 D 07 L 08 M 09 M 10 J 11 V 12 S 13…" at bounding box center [678, 327] width 943 height 69
click at [921, 312] on th "L 22" at bounding box center [925, 327] width 26 height 69
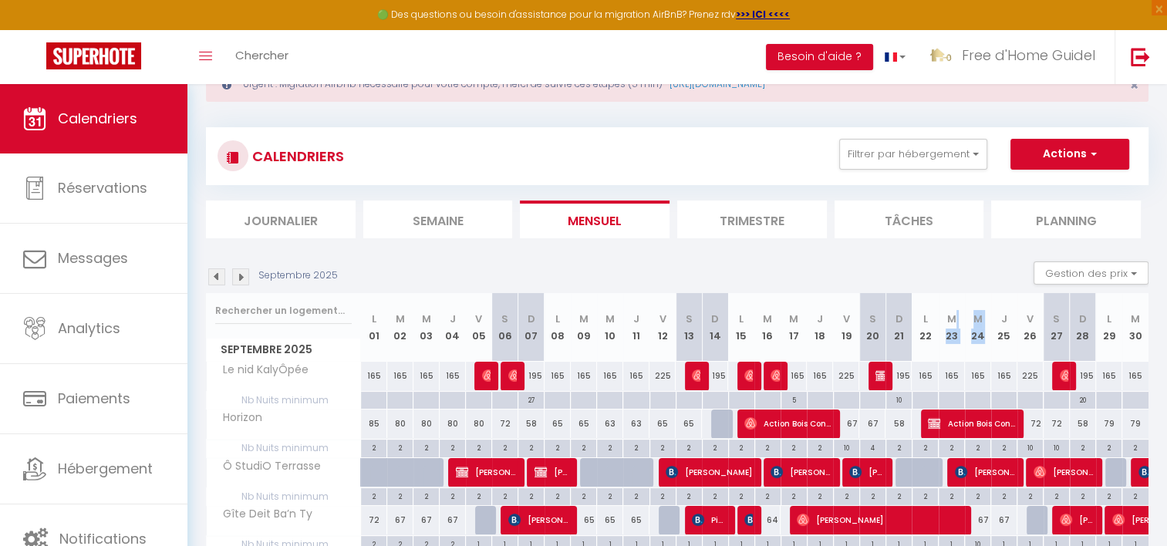
drag, startPoint x: 961, startPoint y: 321, endPoint x: 1067, endPoint y: 324, distance: 105.7
click at [1066, 324] on tr "Septembre 2025 L 01 M 02 M 03 J 04 V 05 S 06 D 07 L 08 M 09 M 10 J 11 V 12 S 13…" at bounding box center [678, 327] width 943 height 69
click at [1068, 324] on th "S 27" at bounding box center [1057, 327] width 26 height 69
click at [247, 279] on img at bounding box center [240, 276] width 17 height 17
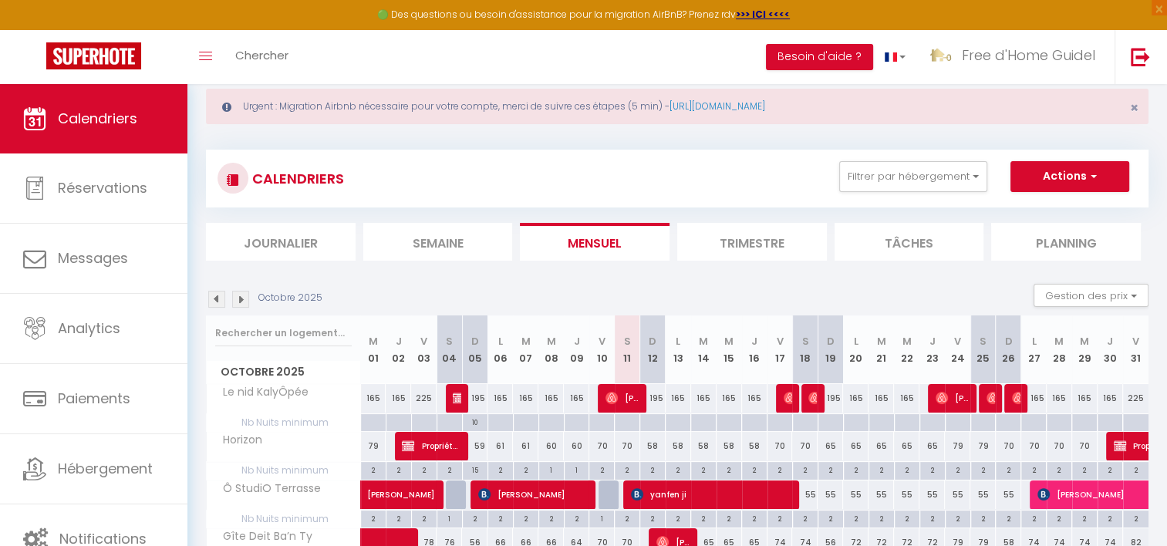
scroll to position [6, 0]
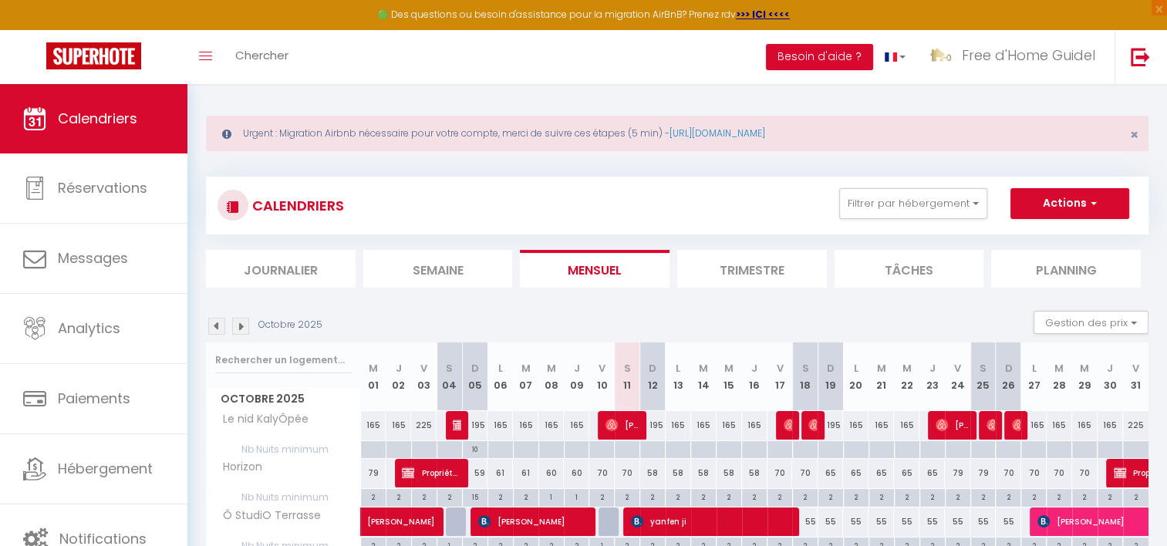
click at [217, 326] on img at bounding box center [216, 326] width 17 height 17
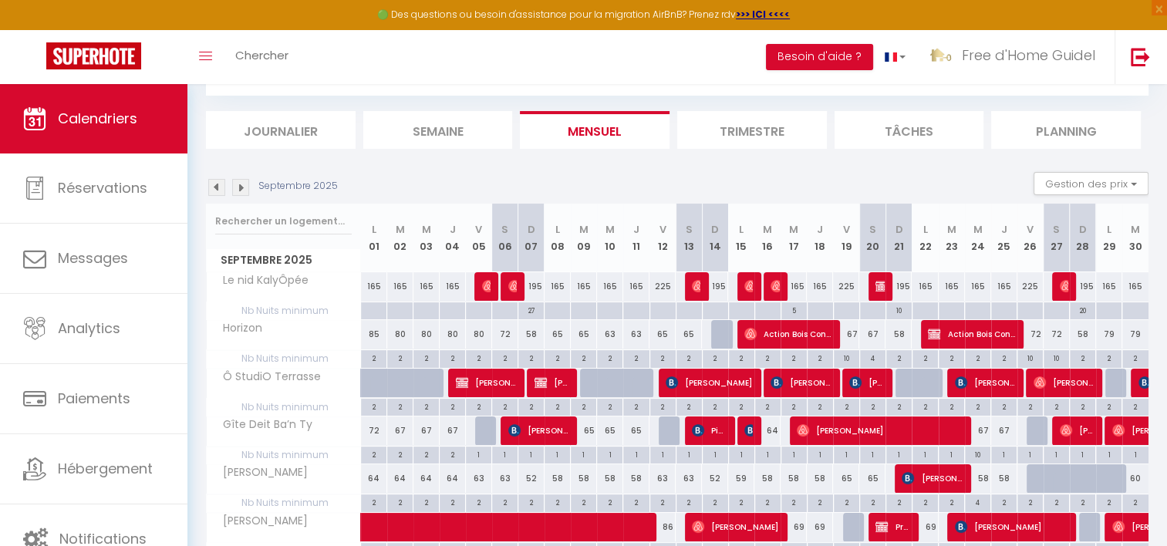
scroll to position [160, 0]
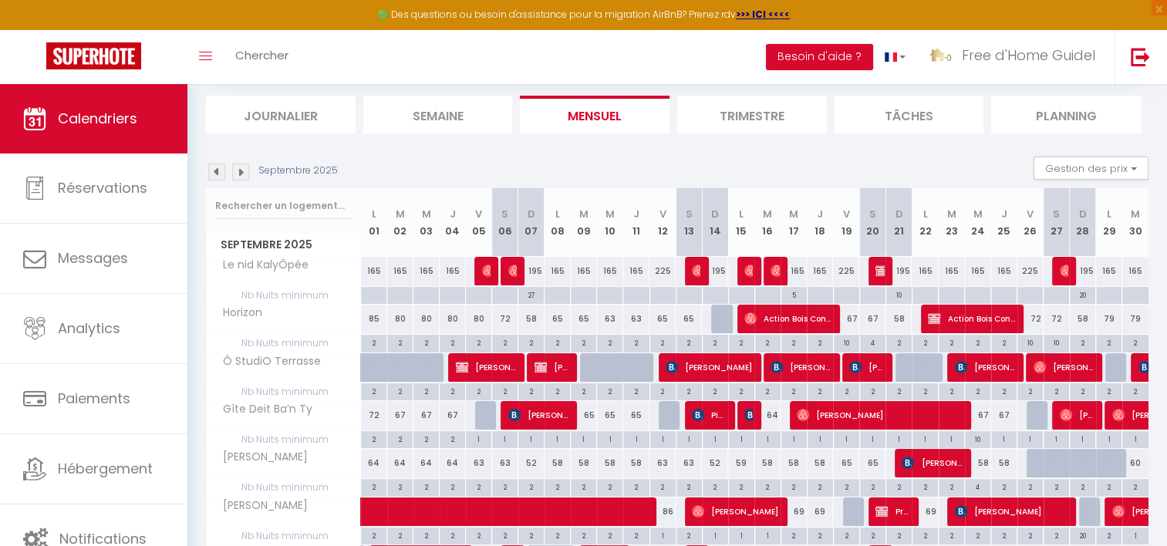
click at [247, 175] on img at bounding box center [240, 172] width 17 height 17
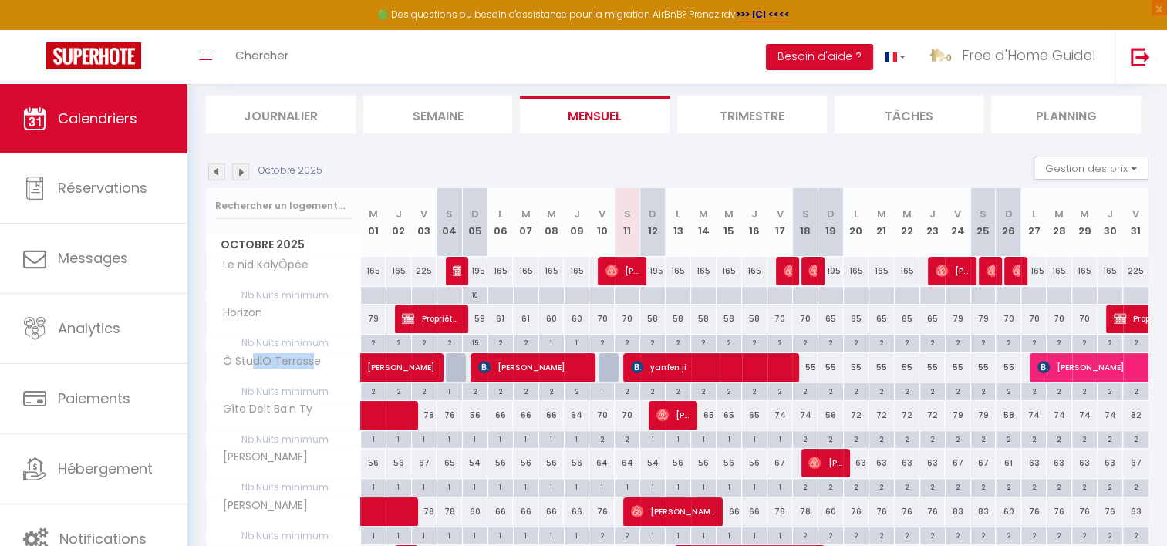
drag, startPoint x: 253, startPoint y: 355, endPoint x: 312, endPoint y: 355, distance: 59.4
click at [312, 355] on span "Ô StudiO Terrasse" at bounding box center [267, 361] width 116 height 17
click at [322, 358] on div "Ô StudiO Terrasse" at bounding box center [286, 361] width 154 height 17
drag, startPoint x: 322, startPoint y: 358, endPoint x: 253, endPoint y: 358, distance: 68.7
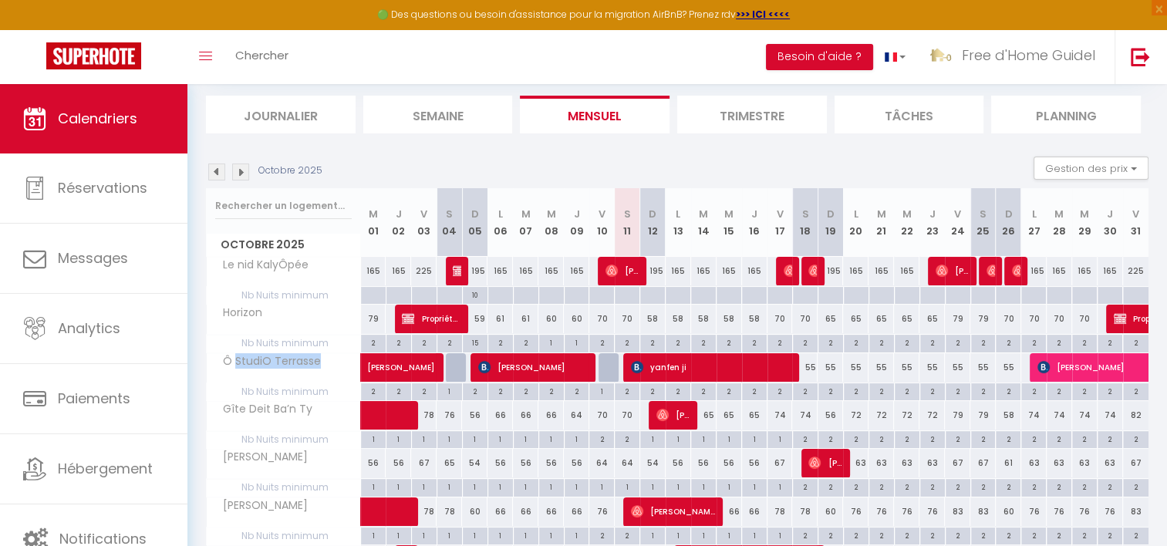
click at [253, 358] on div "Ô StudiO Terrasse" at bounding box center [286, 361] width 154 height 17
click at [252, 358] on span "Ô StudiO Terrasse" at bounding box center [267, 361] width 116 height 17
drag, startPoint x: 252, startPoint y: 358, endPoint x: 282, endPoint y: 361, distance: 31.0
click at [282, 361] on span "Ô StudiO Terrasse" at bounding box center [267, 361] width 116 height 17
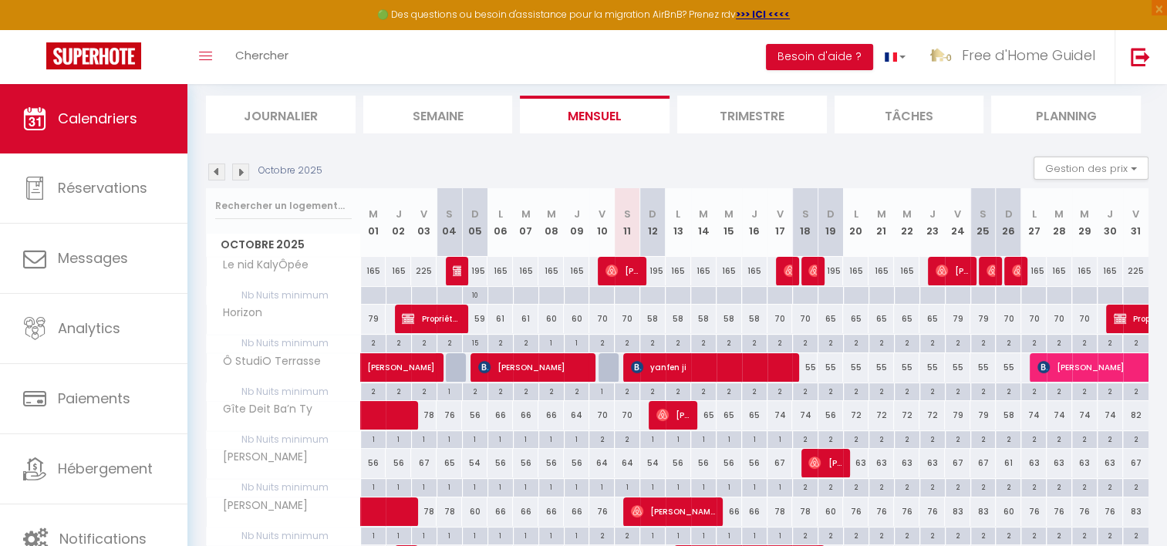
click at [268, 361] on span "Ô StudiO Terrasse" at bounding box center [267, 361] width 116 height 17
drag, startPoint x: 261, startPoint y: 358, endPoint x: 318, endPoint y: 358, distance: 57.1
click at [318, 358] on span "Ô StudiO Terrasse" at bounding box center [267, 361] width 116 height 17
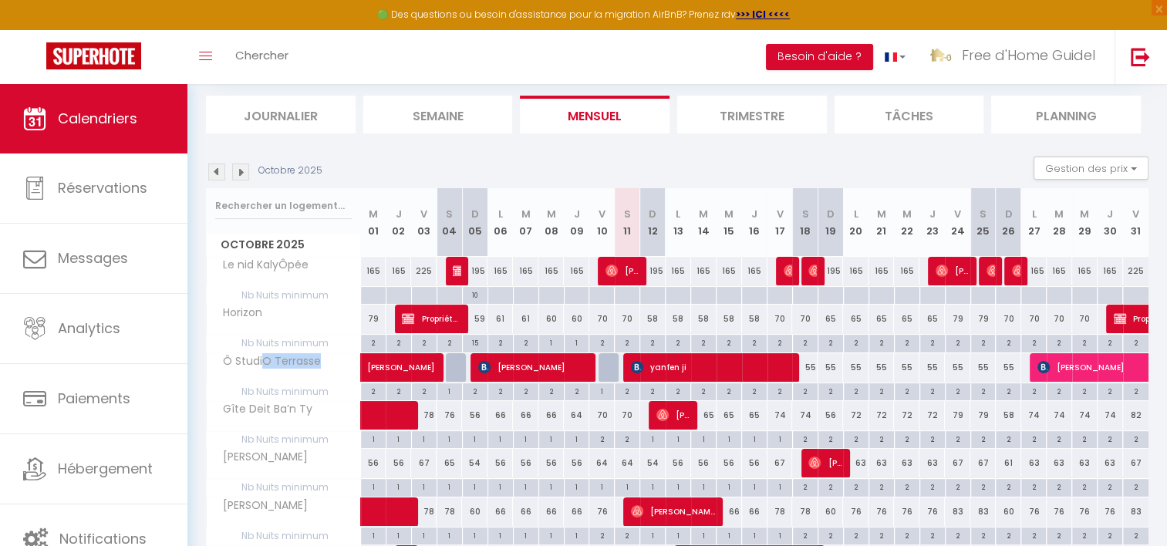
drag, startPoint x: 318, startPoint y: 358, endPoint x: 302, endPoint y: 361, distance: 16.5
click at [302, 361] on span "Ô StudiO Terrasse" at bounding box center [267, 361] width 116 height 17
click at [293, 360] on span "Ô StudiO Terrasse" at bounding box center [267, 361] width 116 height 17
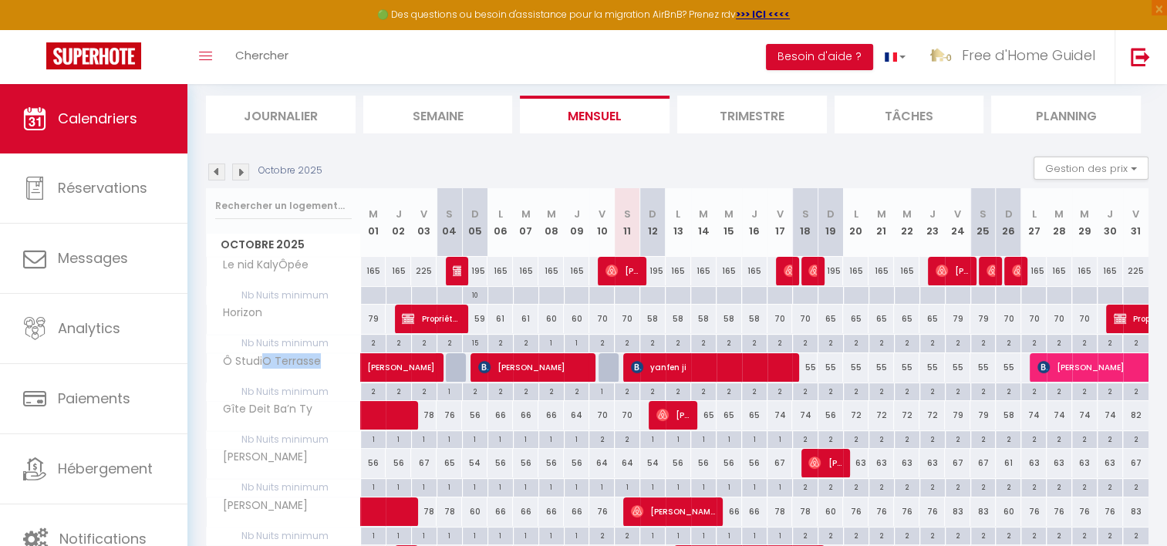
click at [293, 360] on span "Ô StudiO Terrasse" at bounding box center [267, 361] width 116 height 17
click at [292, 361] on span "Ô StudiO Terrasse" at bounding box center [267, 361] width 116 height 17
drag, startPoint x: 292, startPoint y: 361, endPoint x: 282, endPoint y: 390, distance: 31.0
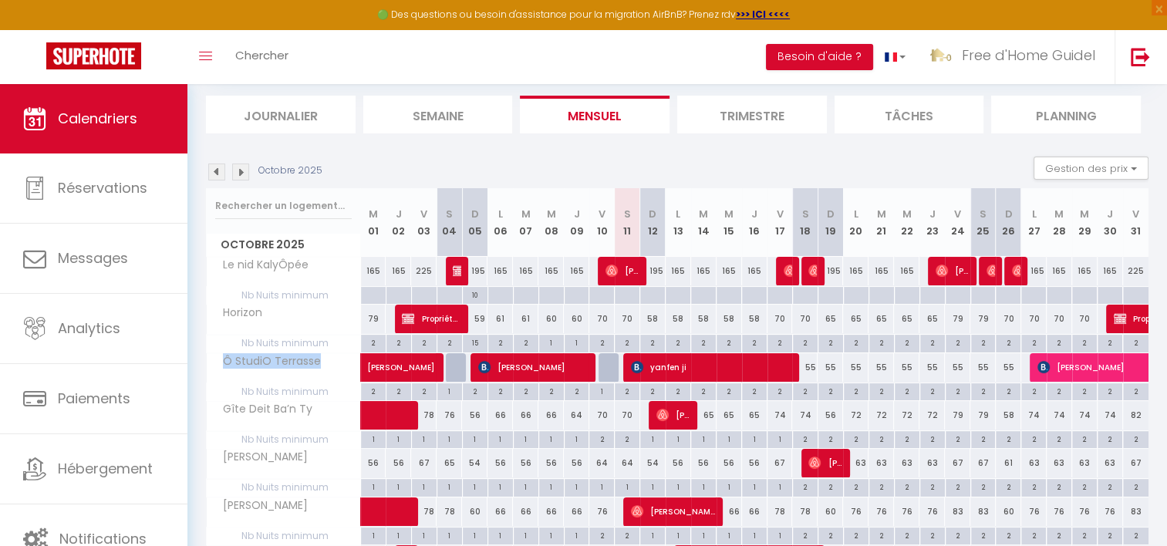
click at [282, 390] on span "Nb Nuits minimum" at bounding box center [284, 391] width 154 height 17
drag, startPoint x: 282, startPoint y: 390, endPoint x: 281, endPoint y: 400, distance: 10.1
click at [281, 401] on span "Gîte Deit Ba’n Ty" at bounding box center [262, 409] width 107 height 17
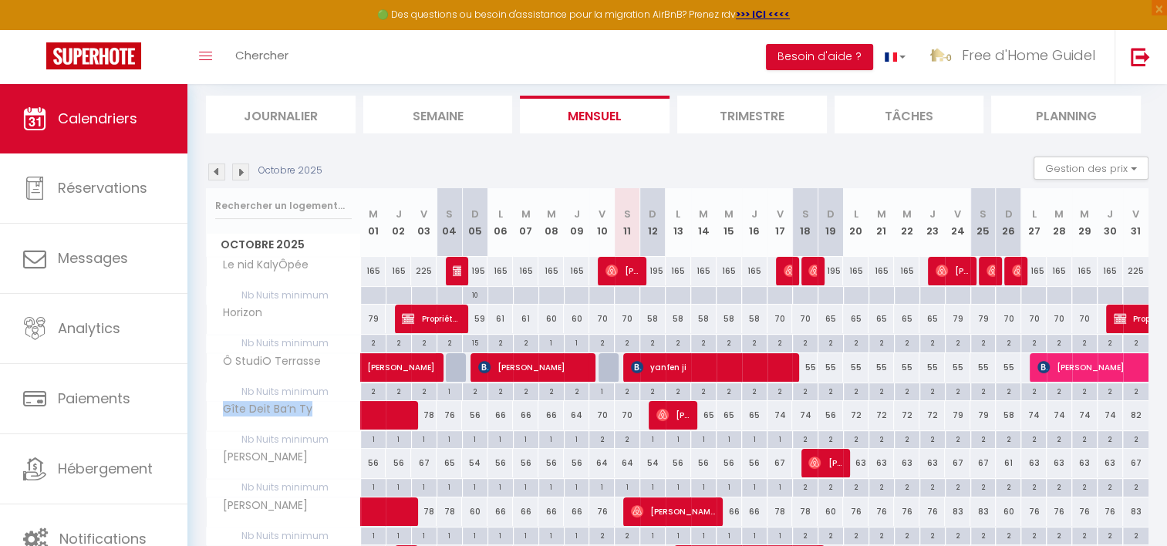
click at [281, 401] on span "Gîte Deit Ba’n Ty" at bounding box center [262, 409] width 107 height 17
drag, startPoint x: 281, startPoint y: 401, endPoint x: 278, endPoint y: 364, distance: 37.2
click at [278, 364] on span "Ô StudiO Terrasse" at bounding box center [267, 361] width 116 height 17
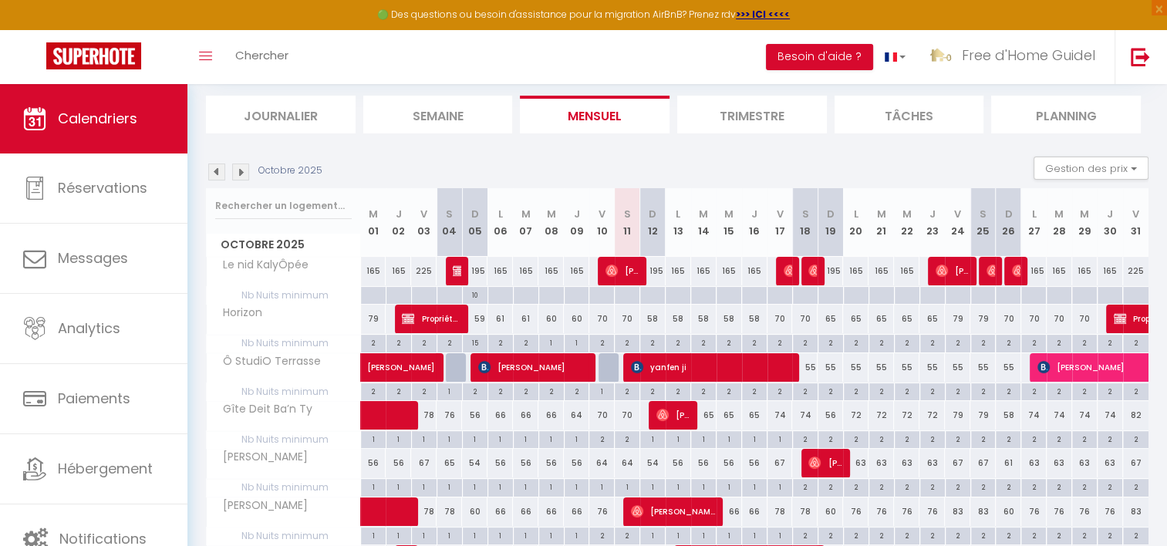
drag, startPoint x: 278, startPoint y: 364, endPoint x: 284, endPoint y: 409, distance: 45.2
click at [284, 409] on span "Gîte Deit Ba’n Ty" at bounding box center [262, 409] width 107 height 17
drag, startPoint x: 284, startPoint y: 409, endPoint x: 278, endPoint y: 451, distance: 42.1
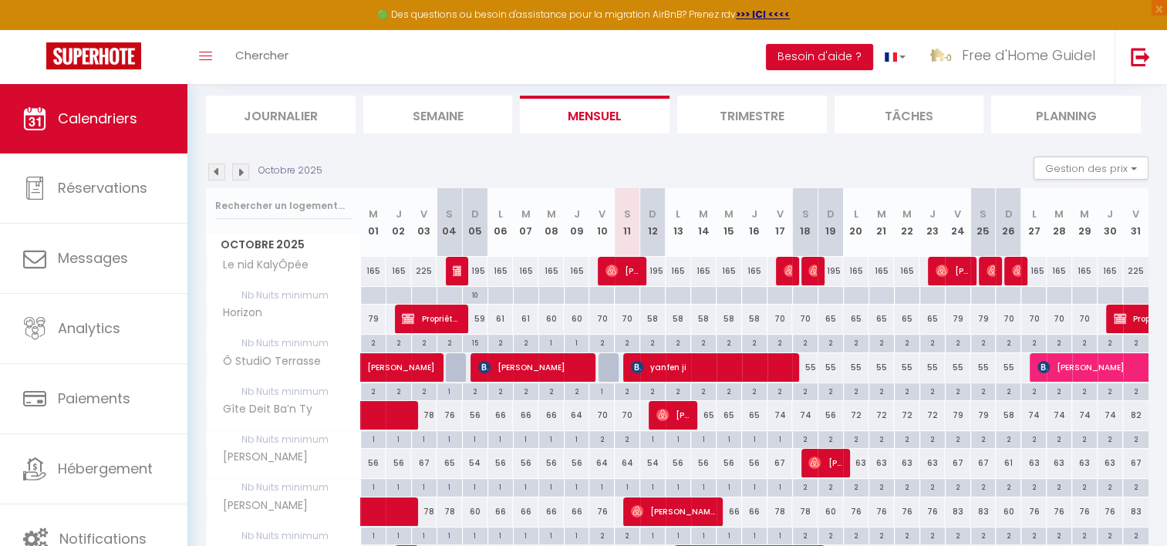
click at [278, 451] on span "[PERSON_NAME]" at bounding box center [260, 457] width 103 height 17
drag, startPoint x: 278, startPoint y: 451, endPoint x: 267, endPoint y: 503, distance: 53.6
click at [267, 503] on span "[PERSON_NAME]" at bounding box center [260, 506] width 103 height 17
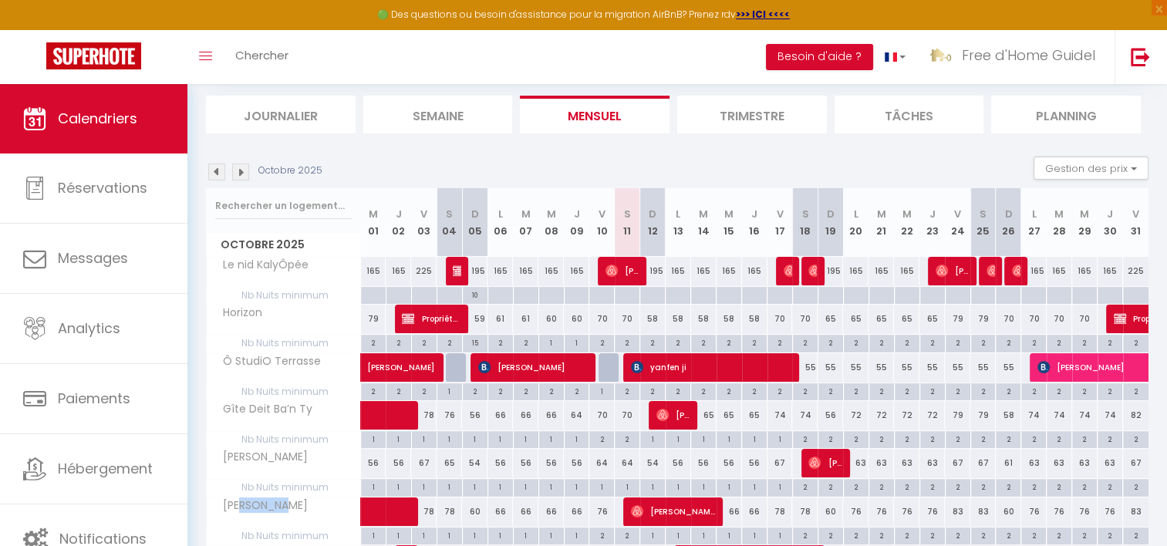
click at [267, 503] on span "[PERSON_NAME]" at bounding box center [260, 506] width 103 height 17
drag, startPoint x: 267, startPoint y: 503, endPoint x: 257, endPoint y: 360, distance: 143.9
click at [257, 360] on span "Ô StudiO Terrasse" at bounding box center [267, 361] width 116 height 17
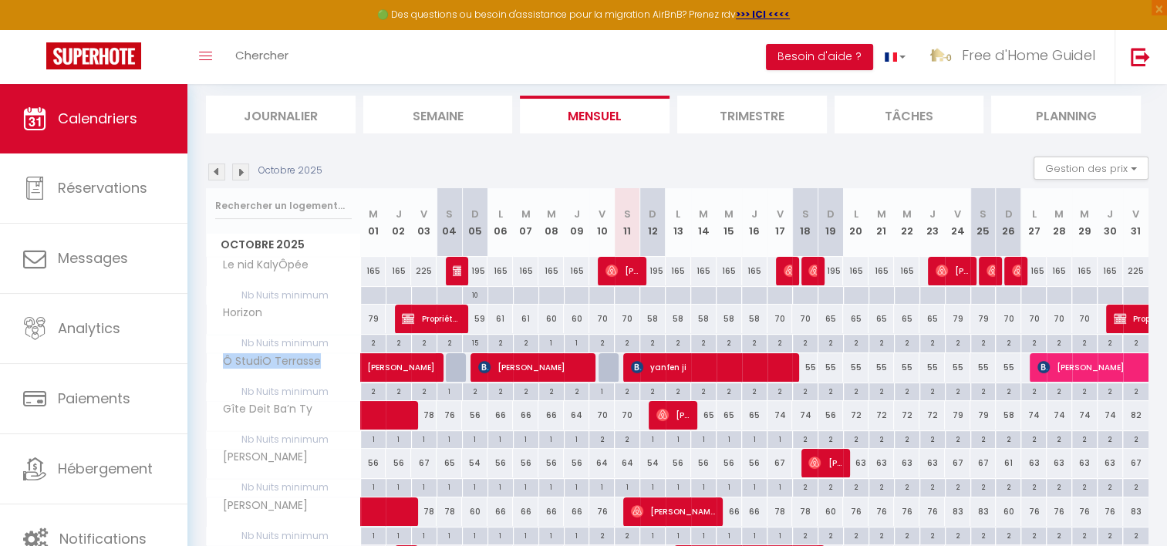
click at [257, 360] on span "Ô StudiO Terrasse" at bounding box center [267, 361] width 116 height 17
click at [488, 374] on span "[PERSON_NAME]" at bounding box center [533, 367] width 110 height 29
select select "OK"
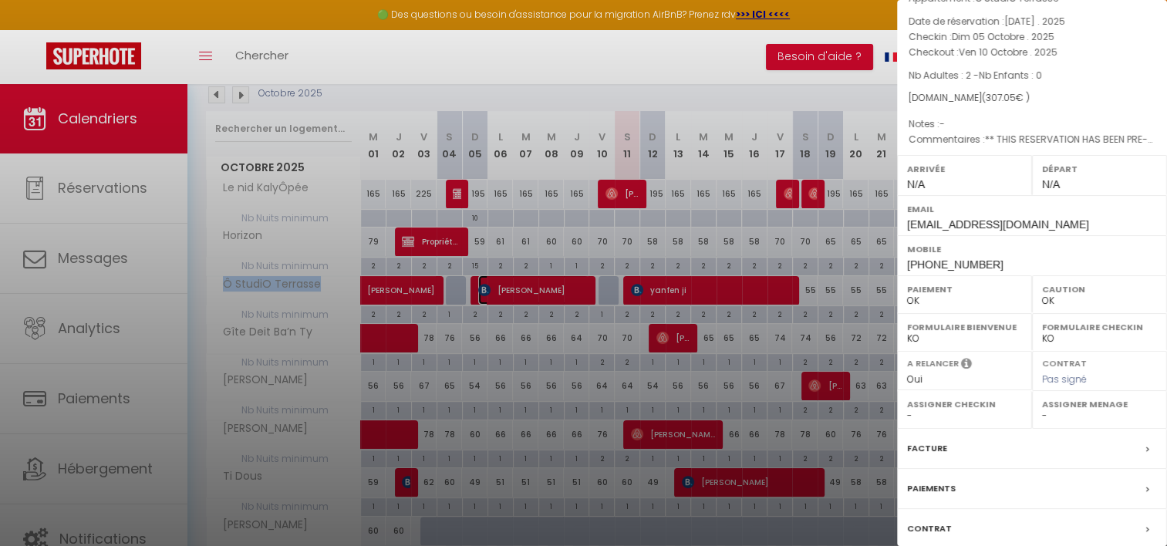
scroll to position [0, 0]
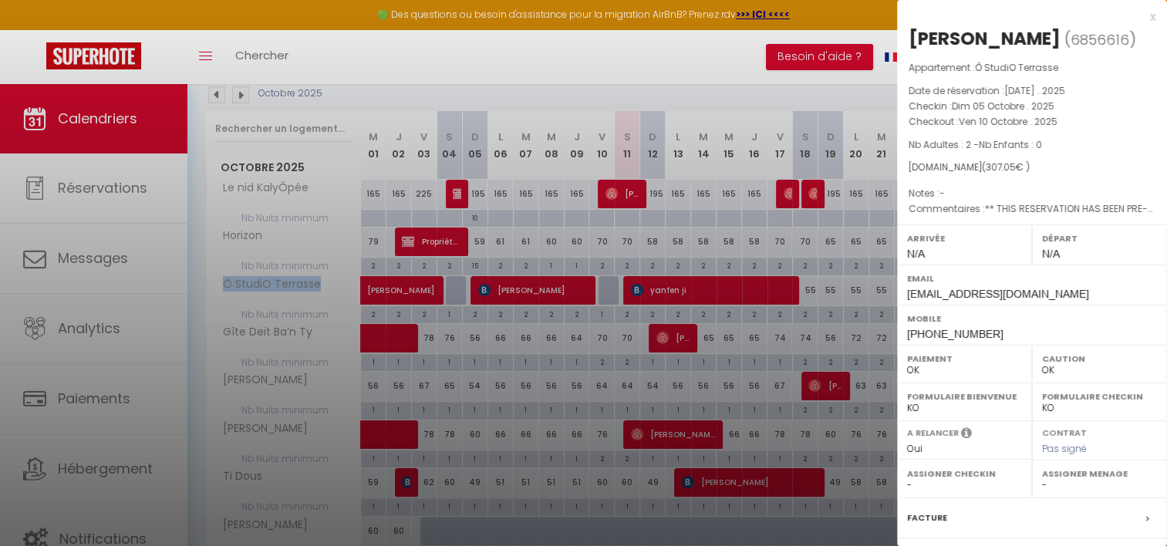
drag, startPoint x: 954, startPoint y: 120, endPoint x: 1025, endPoint y: 127, distance: 71.2
click at [1025, 127] on p "Checkout : [DATE] . 2025" at bounding box center [1032, 121] width 247 height 15
click at [1025, 127] on span "Ven 10 Octobre . 2025" at bounding box center [1008, 121] width 99 height 13
drag, startPoint x: 1025, startPoint y: 127, endPoint x: 1037, endPoint y: 127, distance: 12.3
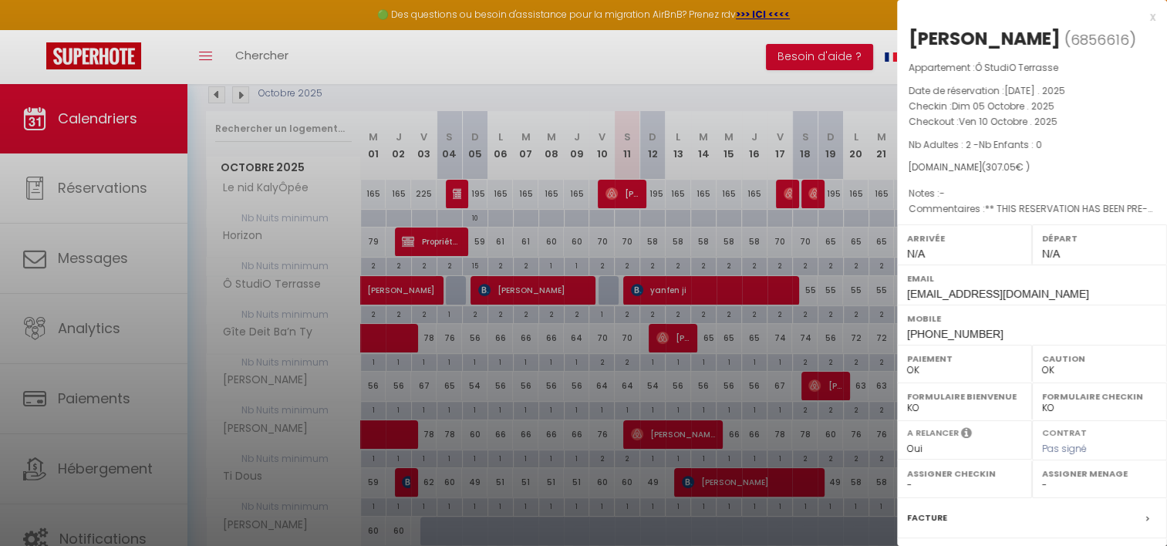
click at [1037, 127] on span "Ven 10 Octobre . 2025" at bounding box center [1008, 121] width 99 height 13
click at [1140, 15] on div "x" at bounding box center [1026, 17] width 258 height 19
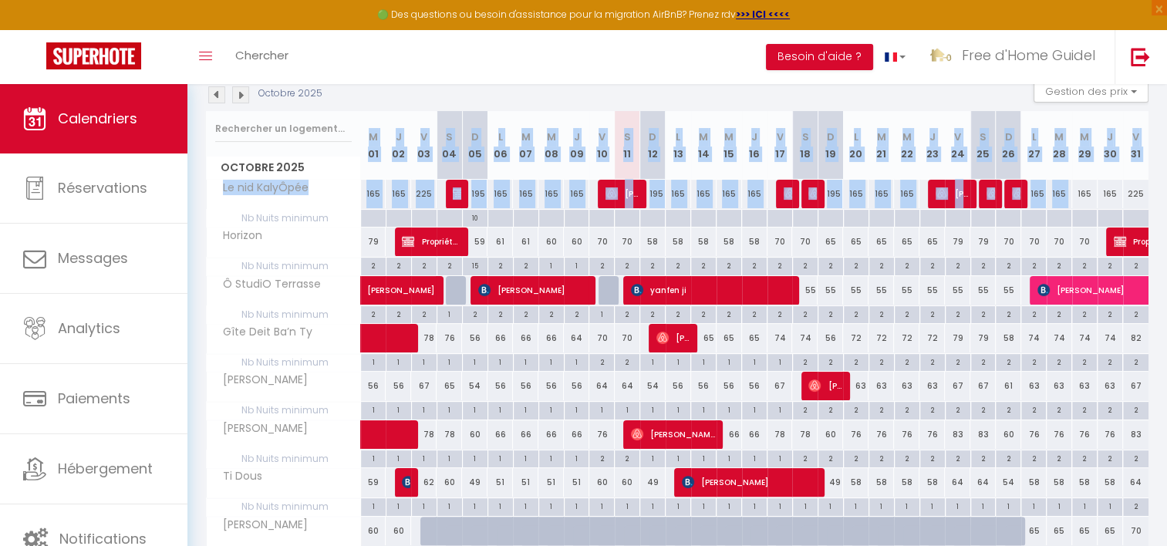
drag, startPoint x: 373, startPoint y: 141, endPoint x: 1079, endPoint y: 180, distance: 707.0
click at [1079, 180] on div "Octobre 2025 M 01 J 02 V 03 S 04 D 05 L 06 M 07 M 08 J 09 V 10 S 11 D 12 L 13 M…" at bounding box center [677, 362] width 943 height 502
drag, startPoint x: 1079, startPoint y: 180, endPoint x: 1015, endPoint y: 145, distance: 72.2
click at [1015, 145] on th "D 26" at bounding box center [1008, 145] width 25 height 69
click at [1106, 154] on th "J 30" at bounding box center [1110, 145] width 25 height 69
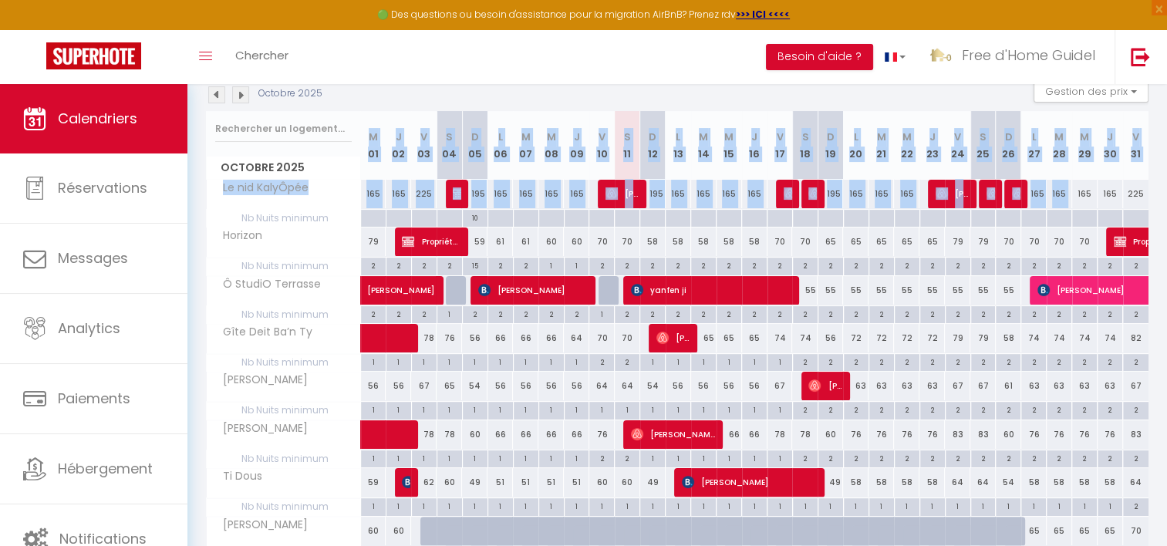
drag, startPoint x: 1141, startPoint y: 148, endPoint x: 533, endPoint y: 76, distance: 612.3
click at [535, 76] on div "🟢 Des questions ou besoin d'assistance pour la migration AirBnB? Prenez rdv >>>…" at bounding box center [583, 261] width 1167 height 830
drag, startPoint x: 533, startPoint y: 76, endPoint x: 444, endPoint y: 144, distance: 111.7
click at [444, 144] on th "S 04" at bounding box center [449, 145] width 25 height 69
click at [424, 142] on abbr "V" at bounding box center [423, 137] width 7 height 15
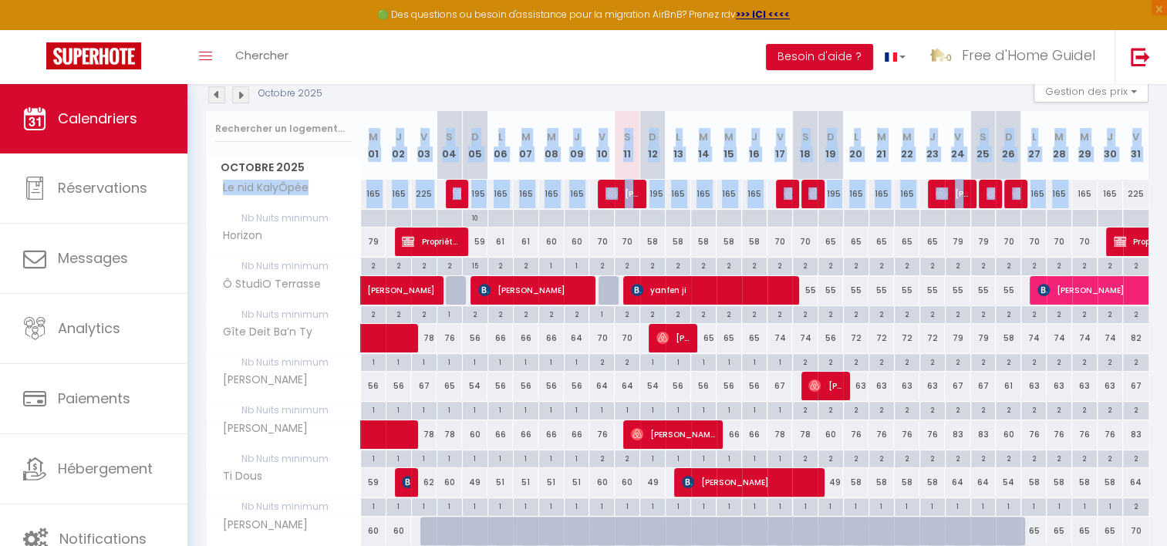
click at [414, 143] on th "V 03" at bounding box center [423, 145] width 25 height 69
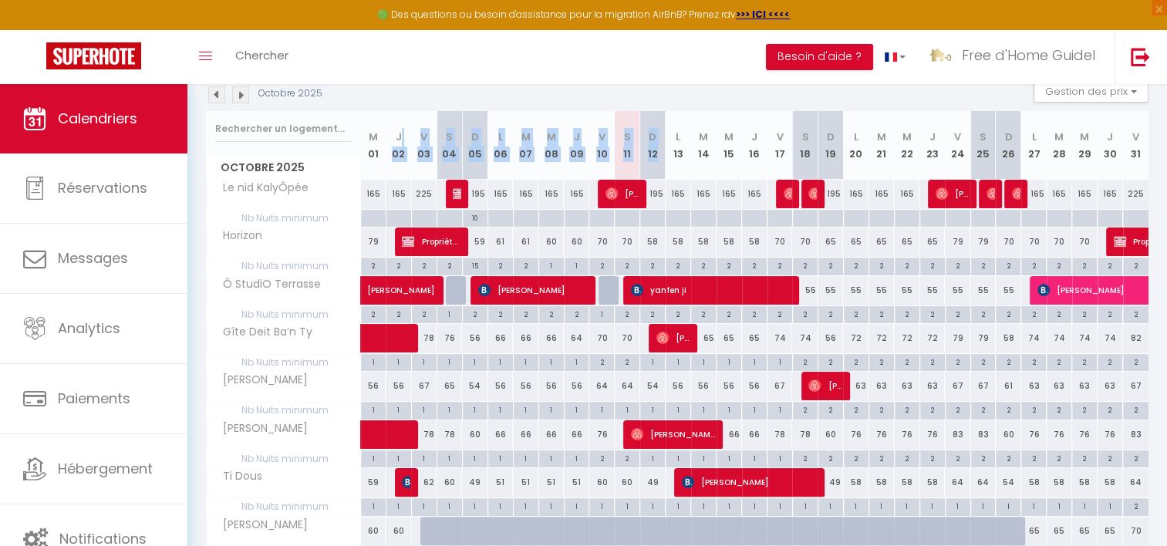
drag, startPoint x: 409, startPoint y: 144, endPoint x: 676, endPoint y: 144, distance: 267.0
click at [676, 144] on tr "Octobre 2025 M 01 J 02 V 03 S 04 D 05 L 06 M 07 M 08 J 09 V 10 S 11 D 12 L 13 M…" at bounding box center [678, 145] width 943 height 69
drag, startPoint x: 676, startPoint y: 144, endPoint x: 672, endPoint y: 164, distance: 20.4
click at [676, 144] on th "L 13" at bounding box center [678, 145] width 25 height 69
click at [572, 136] on th "J 09" at bounding box center [576, 145] width 25 height 69
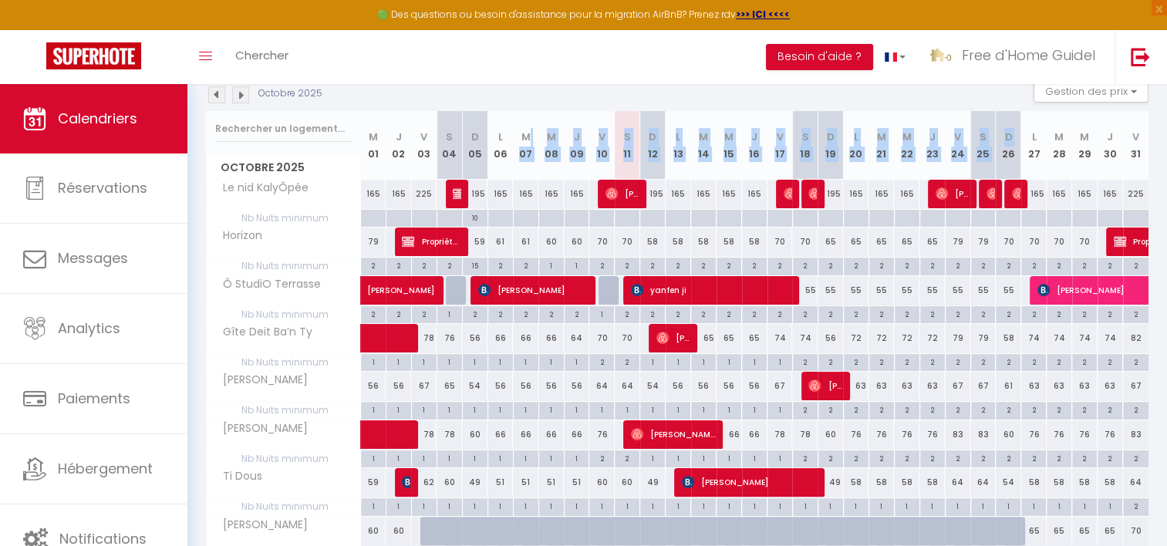
drag, startPoint x: 530, startPoint y: 133, endPoint x: 1030, endPoint y: 157, distance: 500.5
click at [1028, 157] on tr "Octobre 2025 M 01 J 02 V 03 S 04 D 05 L 06 M 07 M 08 J 09 V 10 S 11 D 12 L 13 M…" at bounding box center [678, 145] width 943 height 69
click at [1031, 157] on th "L 27" at bounding box center [1034, 145] width 25 height 69
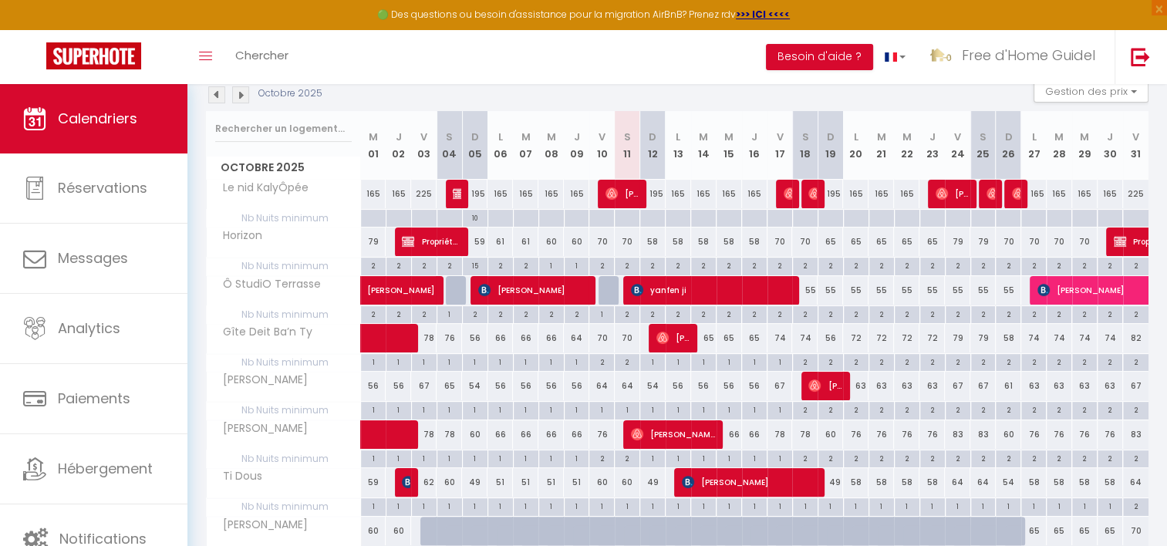
click at [1062, 167] on th "M 28" at bounding box center [1059, 145] width 25 height 69
drag, startPoint x: 1066, startPoint y: 164, endPoint x: 367, endPoint y: 148, distance: 699.2
click at [367, 148] on tr "Octobre 2025 M 01 J 02 V 03 S 04 D 05 L 06 M 07 M 08 J 09 V 10 S 11 D 12 L 13 M…" at bounding box center [678, 145] width 943 height 69
click at [367, 148] on th "M 01" at bounding box center [373, 145] width 25 height 69
drag, startPoint x: 367, startPoint y: 148, endPoint x: 512, endPoint y: 166, distance: 146.1
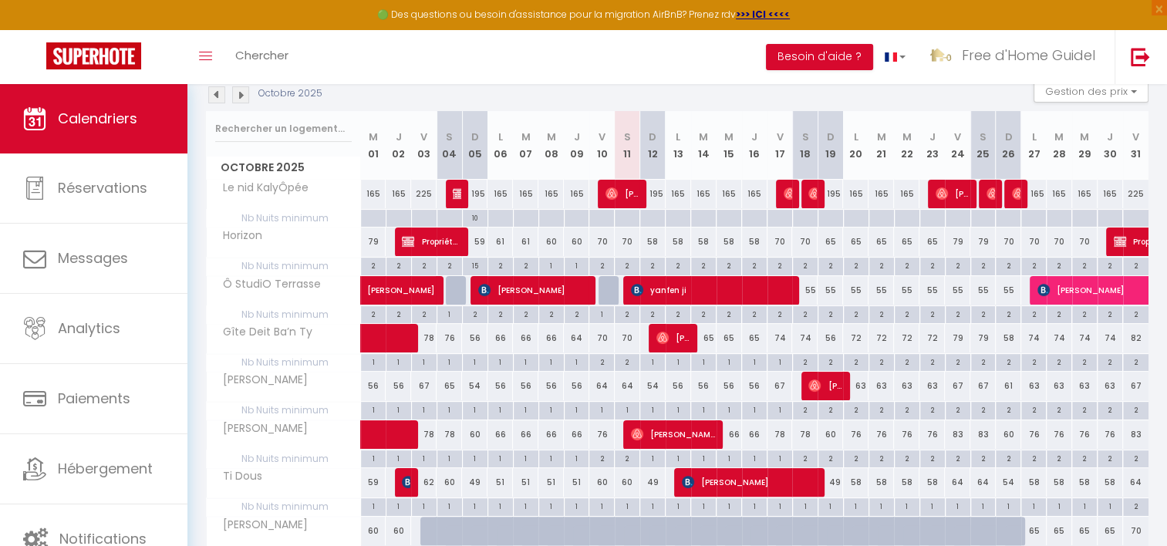
click at [498, 165] on tr "Octobre 2025 M 01 J 02 V 03 S 04 D 05 L 06 M 07 M 08 J 09 V 10 S 11 D 12 L 13 M…" at bounding box center [678, 145] width 943 height 69
drag, startPoint x: 512, startPoint y: 166, endPoint x: 537, endPoint y: 167, distance: 24.7
click at [537, 167] on th "M 07" at bounding box center [525, 145] width 25 height 69
click at [615, 164] on th "S 11" at bounding box center [627, 145] width 25 height 69
drag, startPoint x: 625, startPoint y: 137, endPoint x: 1043, endPoint y: 163, distance: 418.9
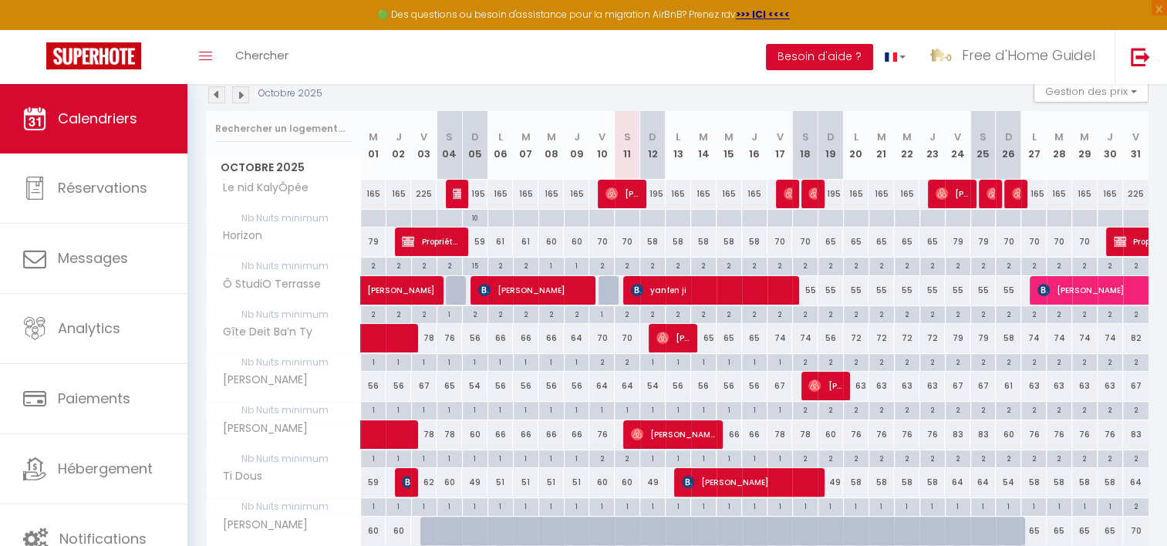
click at [1043, 163] on tr "Octobre 2025 M 01 J 02 V 03 S 04 D 05 L 06 M 07 M 08 J 09 V 10 S 11 D 12 L 13 M…" at bounding box center [678, 145] width 943 height 69
click at [1043, 163] on th "L 27" at bounding box center [1034, 145] width 25 height 69
click at [610, 154] on th "V 10" at bounding box center [601, 145] width 25 height 69
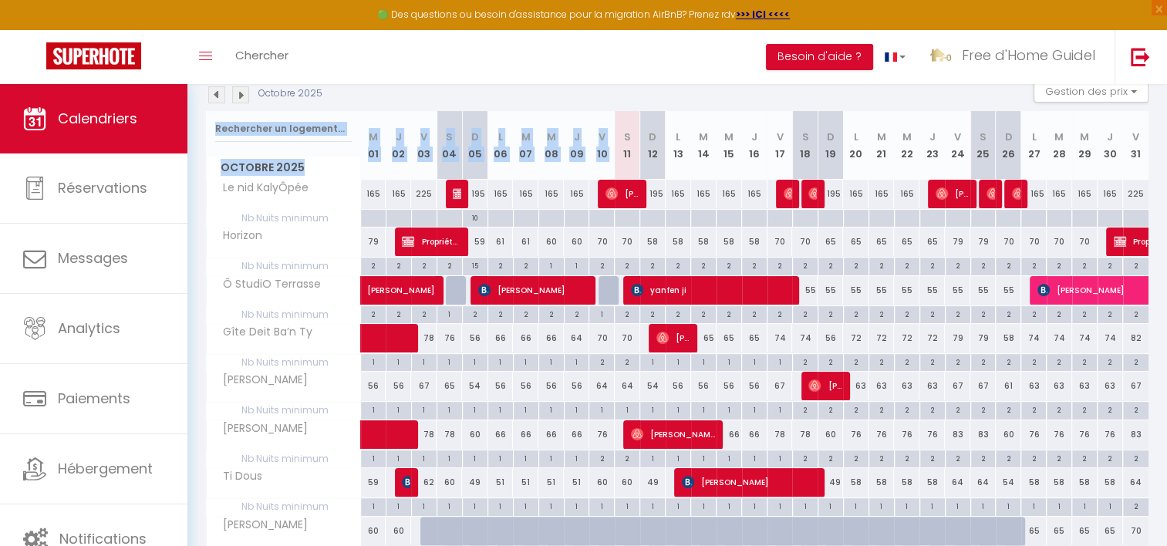
drag, startPoint x: 626, startPoint y: 130, endPoint x: 1168, endPoint y: 155, distance: 543.0
click at [1167, 155] on html "🟢 Des questions ou besoin d'assistance pour la migration AirBnB? Prenez rdv >>>…" at bounding box center [583, 35] width 1167 height 546
drag, startPoint x: 1168, startPoint y: 155, endPoint x: 1123, endPoint y: 159, distance: 45.7
click at [1123, 159] on tr "Octobre 2025 M 01 J 02 V 03 S 04 D 05 L 06 M 07 M 08 J 09 V 10 S 11 D 12 L 13 M…" at bounding box center [678, 145] width 943 height 69
click at [1123, 157] on th "V 31" at bounding box center [1135, 145] width 25 height 69
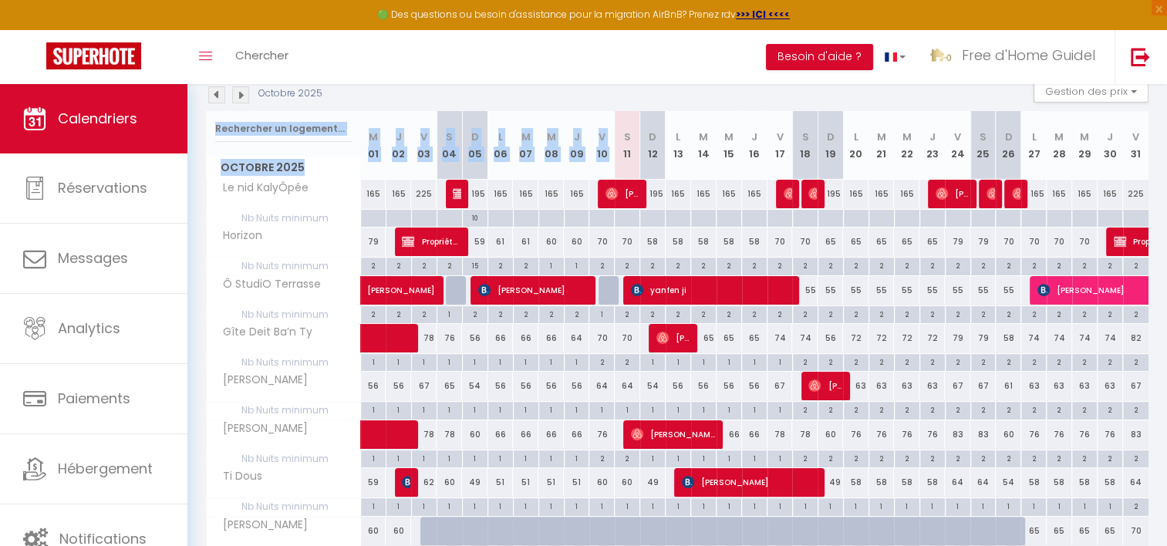
drag, startPoint x: 1144, startPoint y: 155, endPoint x: 378, endPoint y: 128, distance: 766.6
click at [380, 127] on tr "Octobre 2025 M 01 J 02 V 03 S 04 D 05 L 06 M 07 M 08 J 09 V 10 S 11 D 12 L 13 M…" at bounding box center [678, 145] width 943 height 69
click at [375, 130] on abbr "M" at bounding box center [373, 137] width 9 height 15
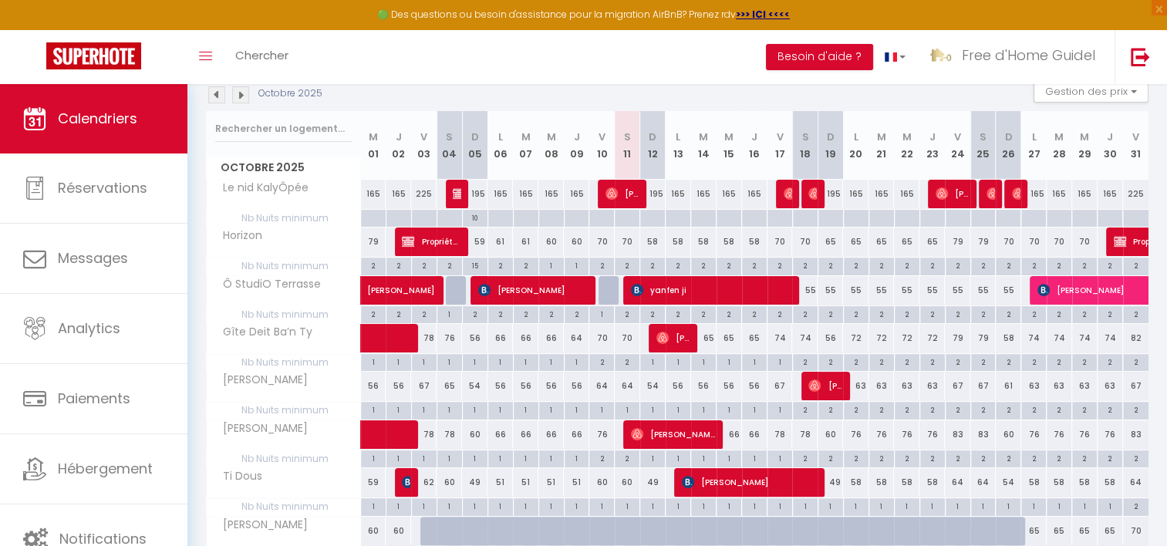
click at [363, 131] on th "M 01" at bounding box center [373, 145] width 25 height 69
drag, startPoint x: 364, startPoint y: 133, endPoint x: 1167, endPoint y: 161, distance: 802.9
click at [1167, 161] on div "Urgent : Migration Airbnb nécessaire pour votre compte, merci de suivre ces éta…" at bounding box center [677, 261] width 980 height 830
drag, startPoint x: 1167, startPoint y: 161, endPoint x: 1126, endPoint y: 161, distance: 40.9
click at [1126, 161] on th "V 31" at bounding box center [1135, 145] width 25 height 69
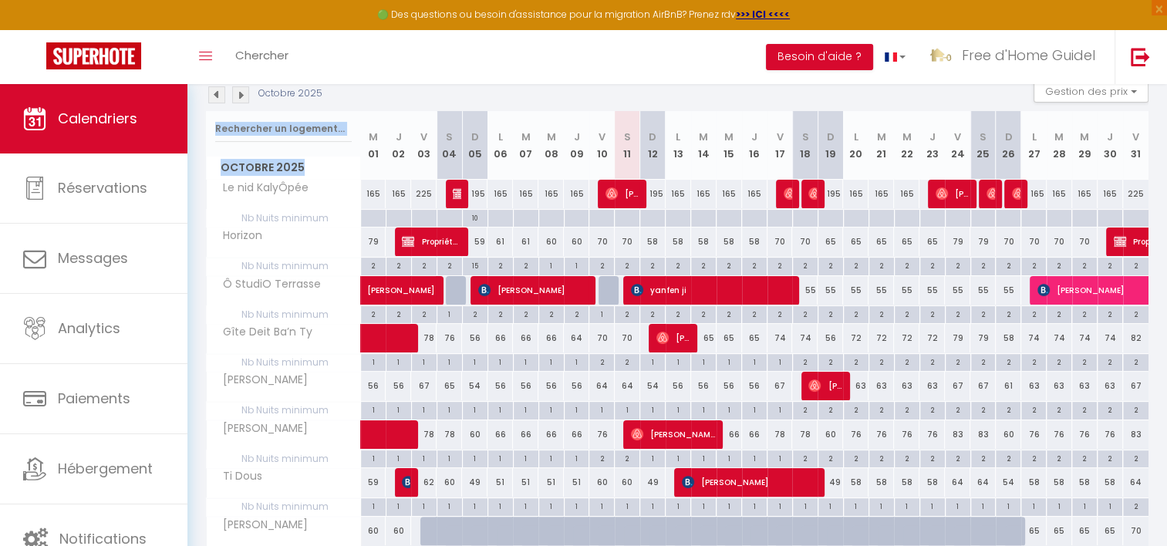
click at [1140, 158] on th "V 31" at bounding box center [1135, 145] width 25 height 69
drag, startPoint x: 1141, startPoint y: 149, endPoint x: 407, endPoint y: 110, distance: 734.8
click at [408, 110] on div "Octobre 2025 Gestion des prix Nb Nuits minimum Règles Disponibilité Octobre 202…" at bounding box center [677, 368] width 943 height 579
drag, startPoint x: 407, startPoint y: 110, endPoint x: 388, endPoint y: 129, distance: 27.3
click at [388, 129] on th "J 02" at bounding box center [398, 145] width 25 height 69
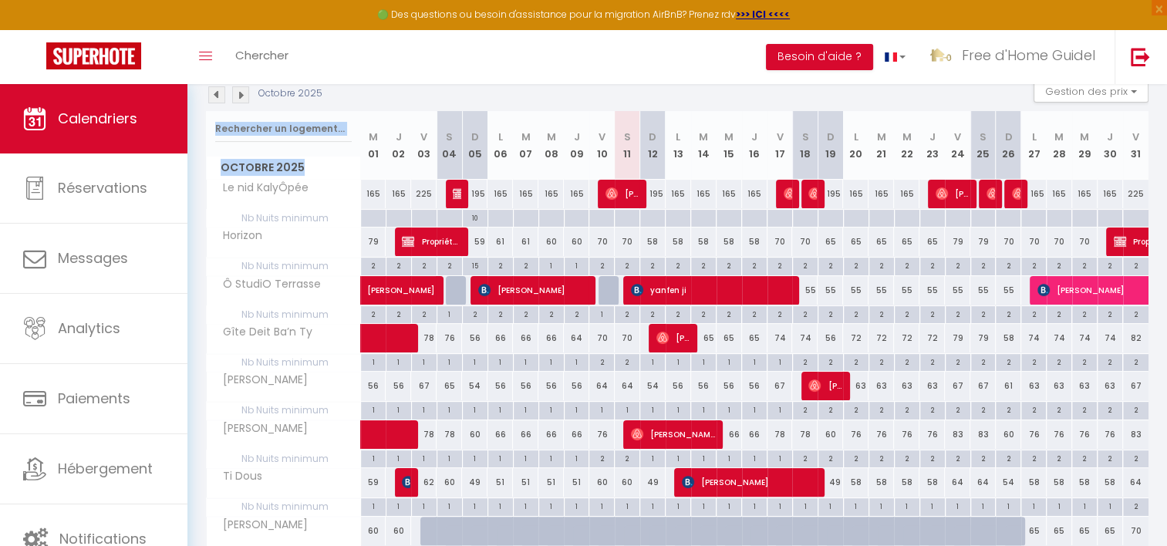
click at [370, 133] on abbr "M" at bounding box center [373, 137] width 9 height 15
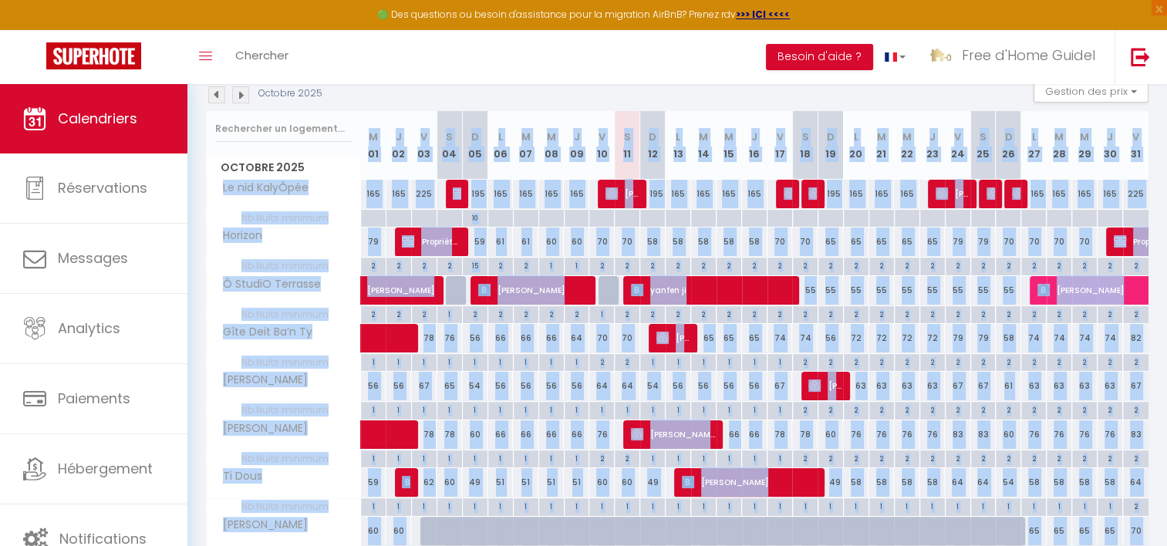
drag, startPoint x: 370, startPoint y: 133, endPoint x: 1169, endPoint y: 148, distance: 799.5
click at [1167, 148] on html "🟢 Des questions ou besoin d'assistance pour la migration AirBnB? Prenez rdv >>>…" at bounding box center [583, 35] width 1167 height 546
drag, startPoint x: 1169, startPoint y: 148, endPoint x: 1107, endPoint y: 146, distance: 61.8
click at [1107, 146] on th "J 30" at bounding box center [1110, 145] width 25 height 69
click at [1120, 146] on th "J 30" at bounding box center [1110, 145] width 25 height 69
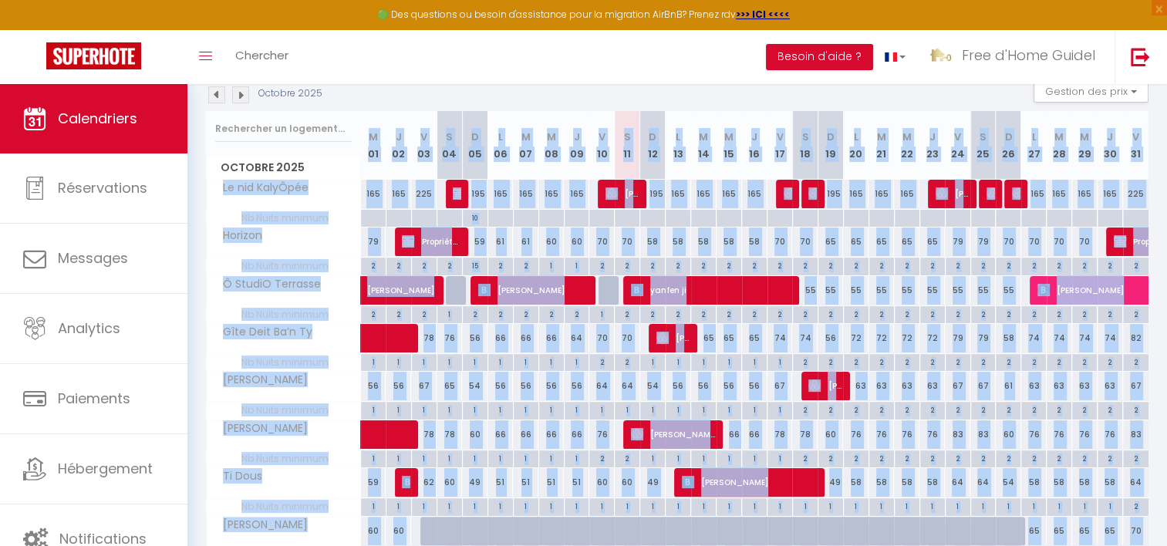
drag, startPoint x: 1142, startPoint y: 148, endPoint x: 372, endPoint y: 124, distance: 770.4
click at [372, 124] on tr "Octobre 2025 M 01 J 02 V 03 S 04 D 05 L 06 M 07 M 08 J 09 V 10 S 11 D 12 L 13 M…" at bounding box center [678, 145] width 943 height 69
click at [371, 125] on th "M 01" at bounding box center [373, 145] width 25 height 69
drag, startPoint x: 371, startPoint y: 126, endPoint x: 796, endPoint y: 157, distance: 426.2
click at [781, 157] on tr "Octobre 2025 M 01 J 02 V 03 S 04 D 05 L 06 M 07 M 08 J 09 V 10 S 11 D 12 L 13 M…" at bounding box center [678, 145] width 943 height 69
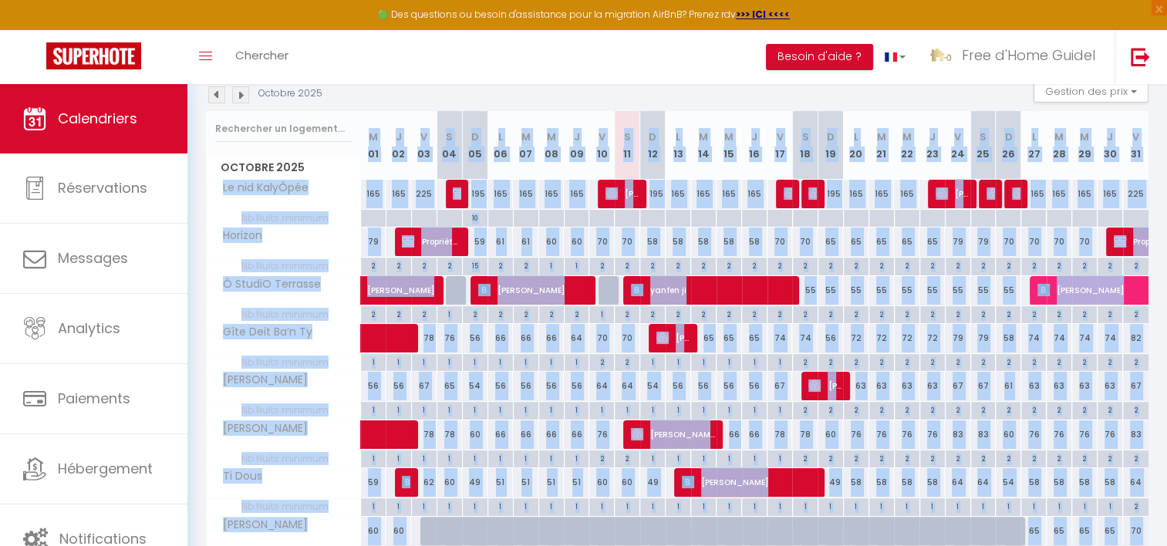
drag, startPoint x: 796, startPoint y: 157, endPoint x: 814, endPoint y: 157, distance: 17.7
click at [814, 157] on th "S 18" at bounding box center [804, 145] width 25 height 69
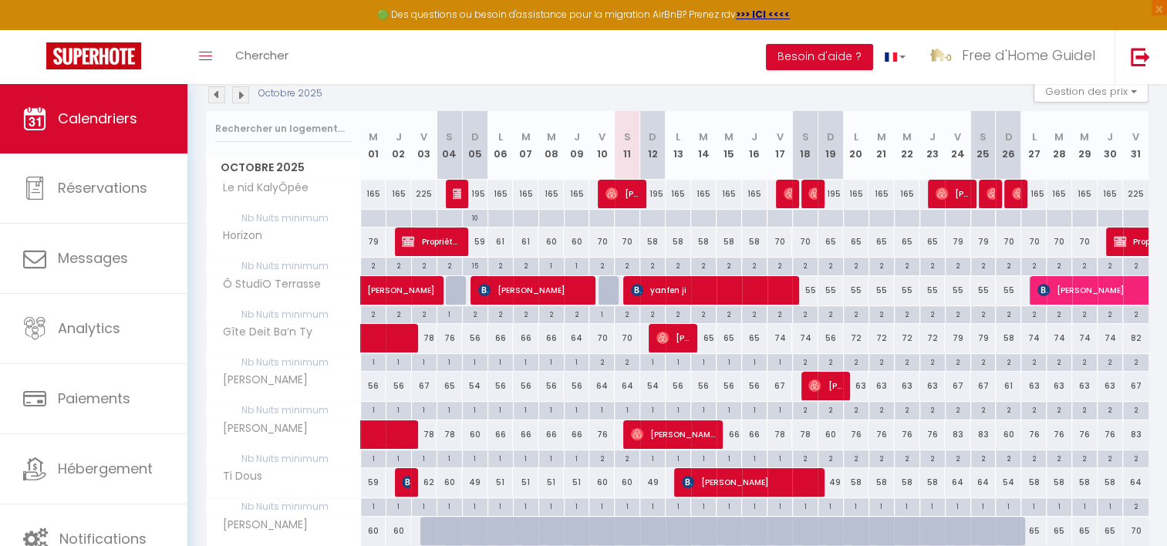
click at [768, 150] on th "V 17" at bounding box center [780, 145] width 25 height 69
drag, startPoint x: 267, startPoint y: 285, endPoint x: 319, endPoint y: 289, distance: 51.8
click at [319, 289] on span "Ô StudiO Terrasse" at bounding box center [267, 284] width 116 height 17
click at [322, 290] on div "Ô StudiO Terrasse" at bounding box center [286, 284] width 154 height 17
click at [286, 290] on span "Ô StudiO Terrasse" at bounding box center [267, 284] width 116 height 17
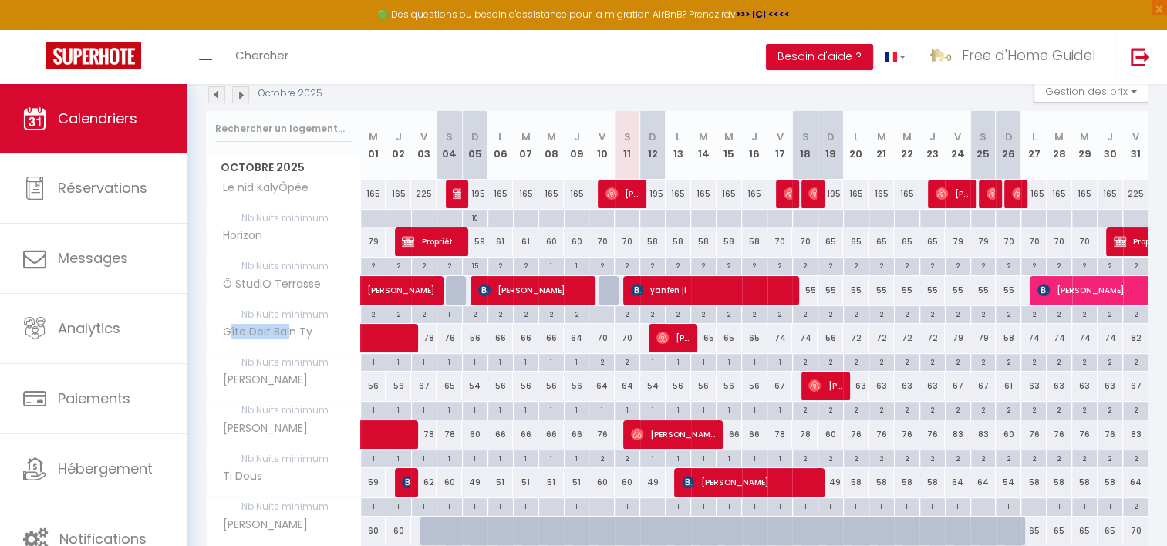
drag, startPoint x: 277, startPoint y: 333, endPoint x: 296, endPoint y: 333, distance: 18.5
click at [296, 333] on span "Gîte Deit Ba’n Ty" at bounding box center [262, 332] width 107 height 17
click at [311, 332] on span "Gîte Deit Ba’n Ty" at bounding box center [262, 332] width 107 height 17
drag, startPoint x: 311, startPoint y: 332, endPoint x: 235, endPoint y: 330, distance: 75.6
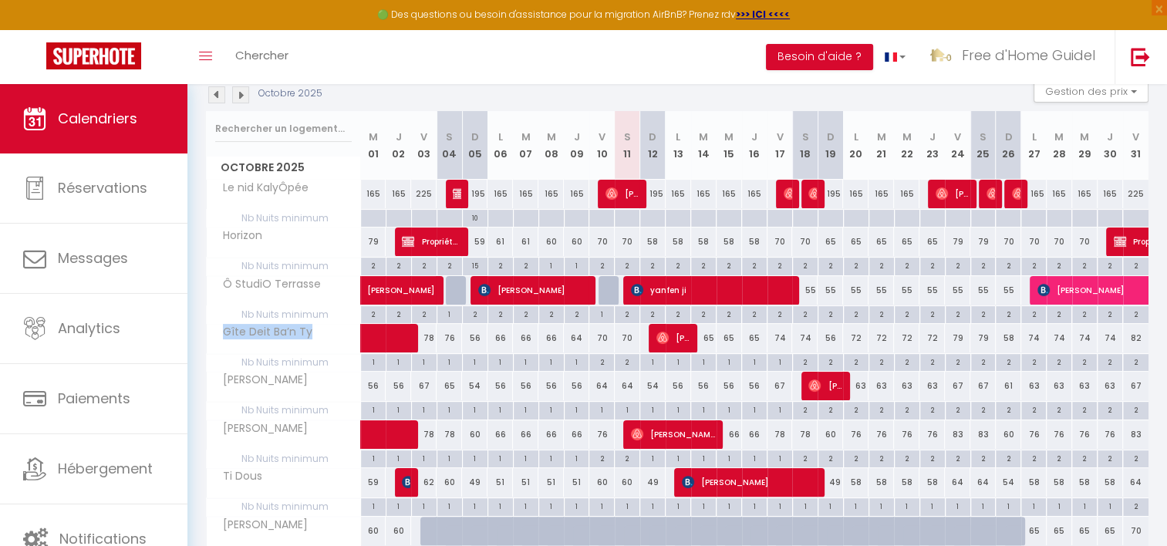
click at [235, 330] on span "Gîte Deit Ba’n Ty" at bounding box center [262, 332] width 107 height 17
click at [235, 332] on span "Gîte Deit Ba’n Ty" at bounding box center [262, 332] width 107 height 17
click at [235, 333] on span "Gîte Deit Ba’n Ty" at bounding box center [262, 332] width 107 height 17
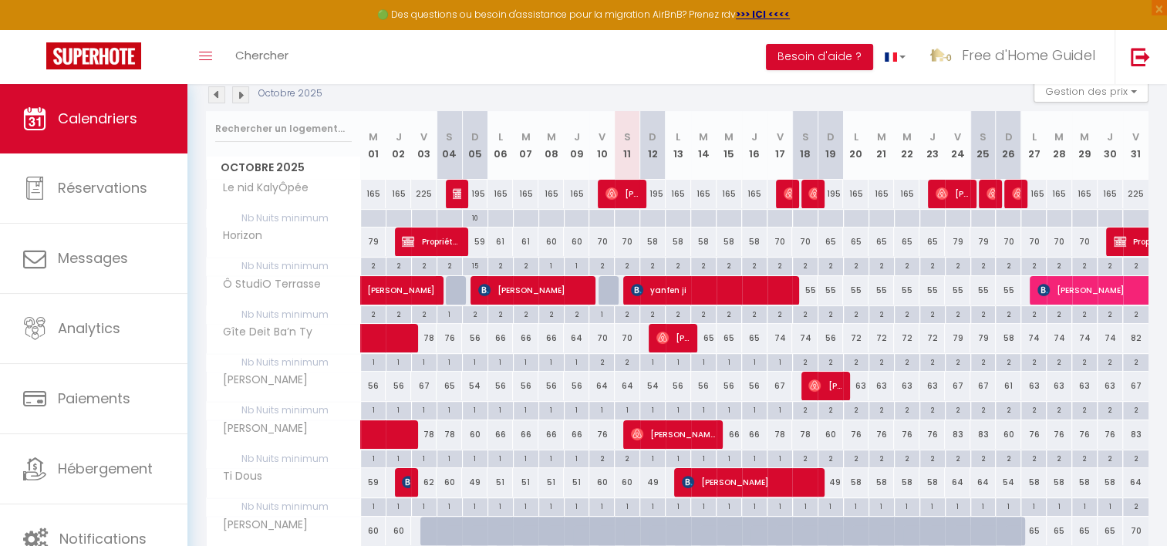
click at [231, 378] on span "[PERSON_NAME]" at bounding box center [260, 380] width 103 height 17
drag, startPoint x: 231, startPoint y: 378, endPoint x: 232, endPoint y: 418, distance: 40.1
click at [232, 420] on span "[PERSON_NAME]" at bounding box center [260, 428] width 103 height 17
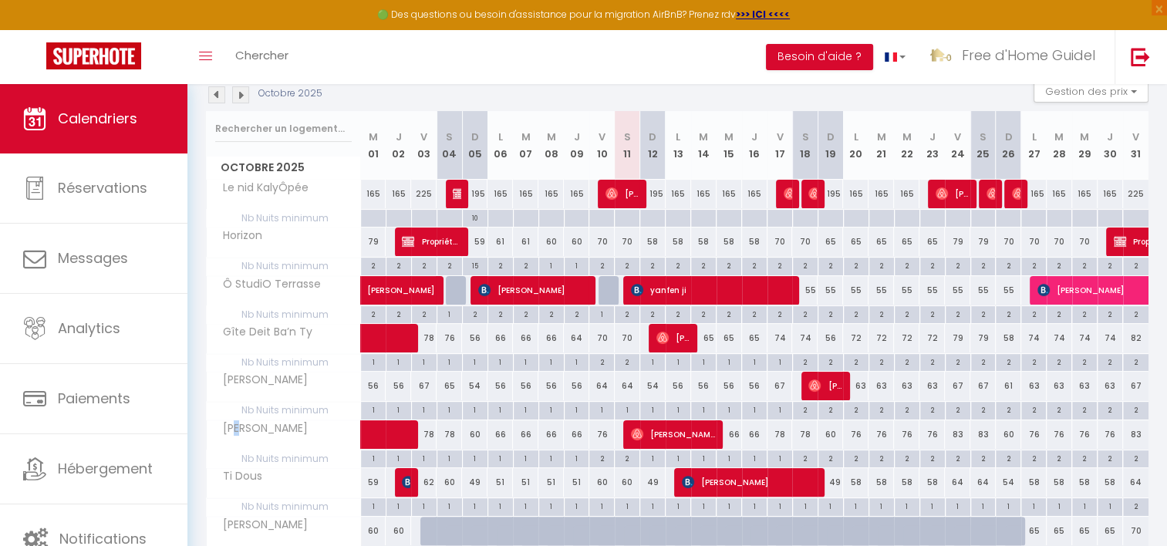
click at [232, 420] on span "[PERSON_NAME]" at bounding box center [260, 428] width 103 height 17
drag, startPoint x: 232, startPoint y: 418, endPoint x: 245, endPoint y: 470, distance: 53.3
click at [245, 470] on span "Ti Dous" at bounding box center [238, 476] width 58 height 17
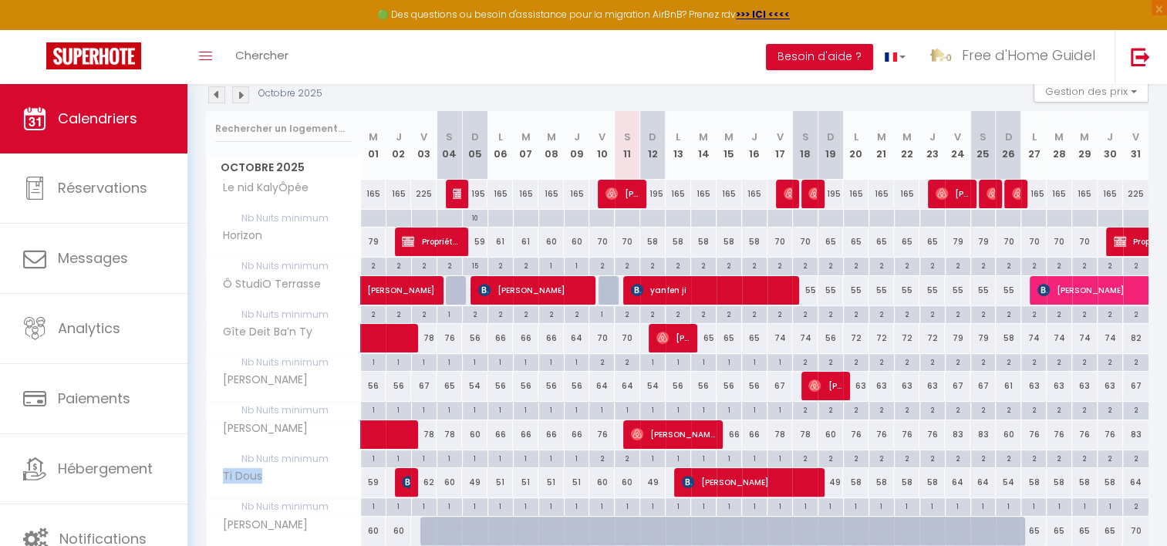
click at [245, 470] on span "Ti Dous" at bounding box center [238, 476] width 58 height 17
drag, startPoint x: 245, startPoint y: 470, endPoint x: 237, endPoint y: 515, distance: 45.5
click at [237, 517] on span "[PERSON_NAME]" at bounding box center [260, 525] width 103 height 17
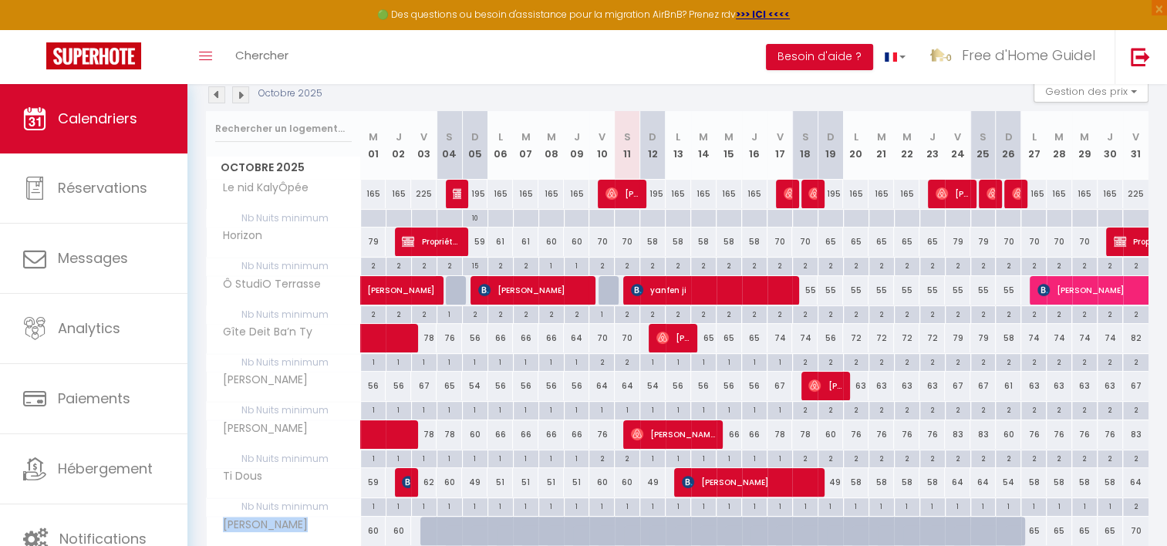
drag, startPoint x: 237, startPoint y: 515, endPoint x: 231, endPoint y: 475, distance: 39.7
click at [231, 475] on span "Ti Dous" at bounding box center [238, 476] width 58 height 17
drag
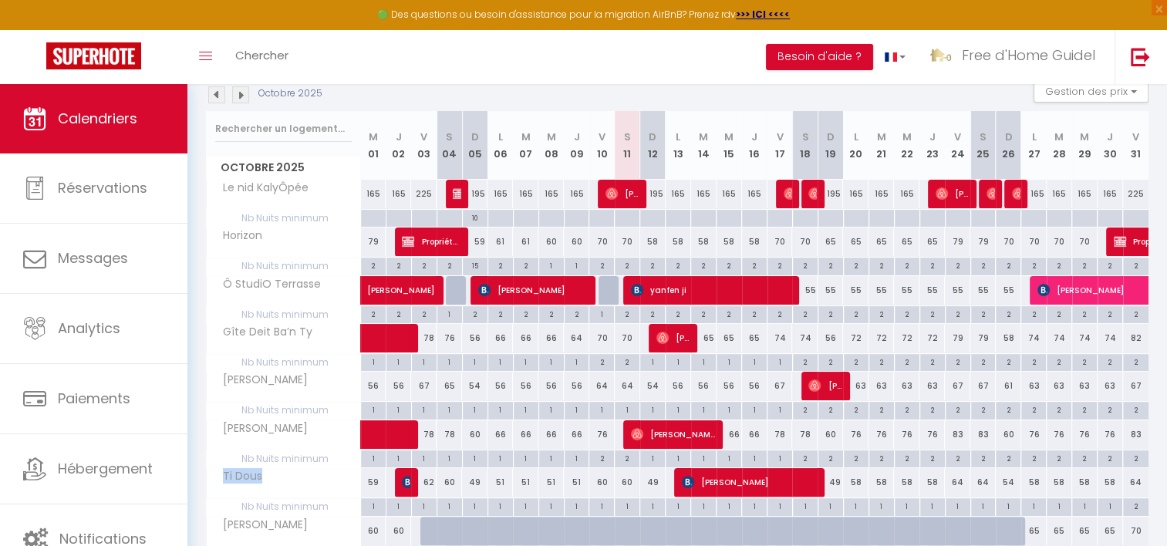
click at [231, 430] on span "[PERSON_NAME]" at bounding box center [260, 428] width 103 height 17
click at [227, 369] on tbody "Le nid KalyÔpée 165 165 225 225 [PERSON_NAME] 195 165 165 165 165 225" at bounding box center [678, 396] width 943 height 434
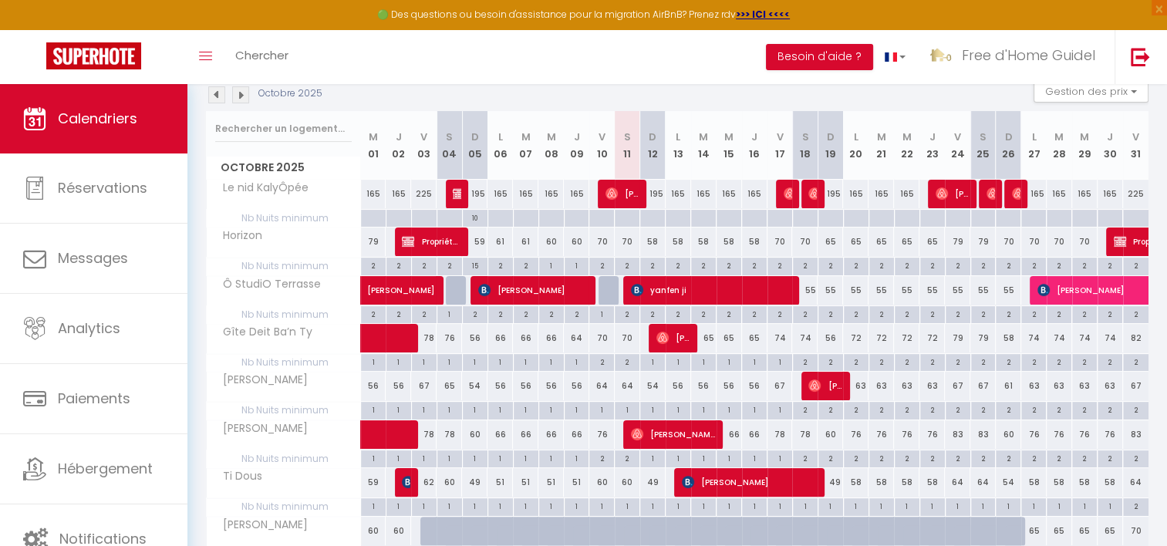
click at [225, 342] on th "Gîte Deit Ba’n Ty" at bounding box center [284, 338] width 154 height 29
click at [225, 293] on th "Ô StudiO Terrasse" at bounding box center [284, 290] width 154 height 29
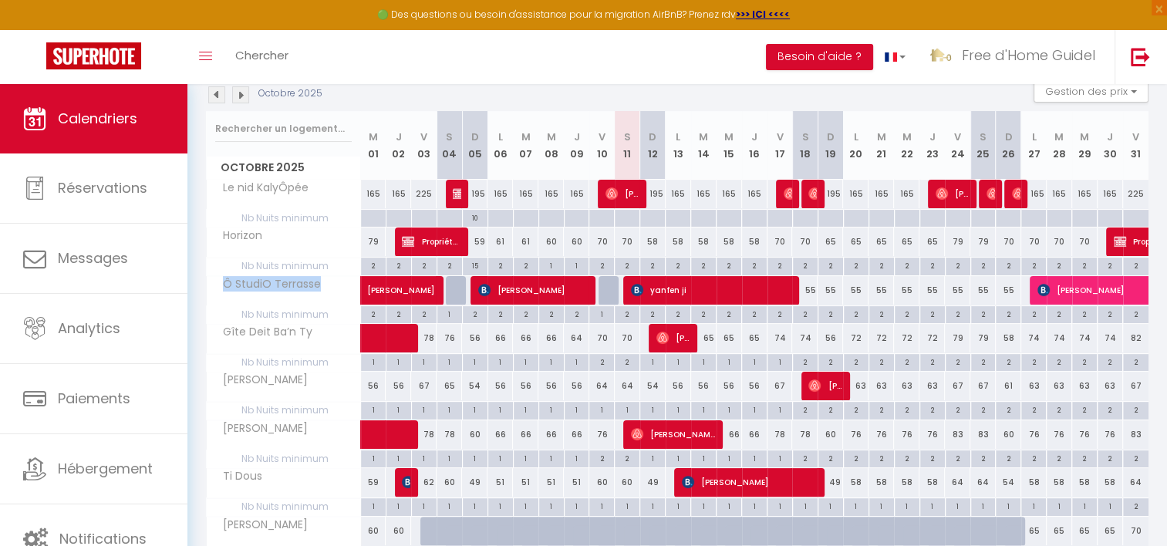
click at [225, 293] on th "Ô StudiO Terrasse" at bounding box center [284, 290] width 154 height 29
click at [216, 234] on span "Horizon" at bounding box center [238, 236] width 58 height 17
click at [210, 180] on span "Le nid KalyÔpée" at bounding box center [260, 188] width 103 height 17
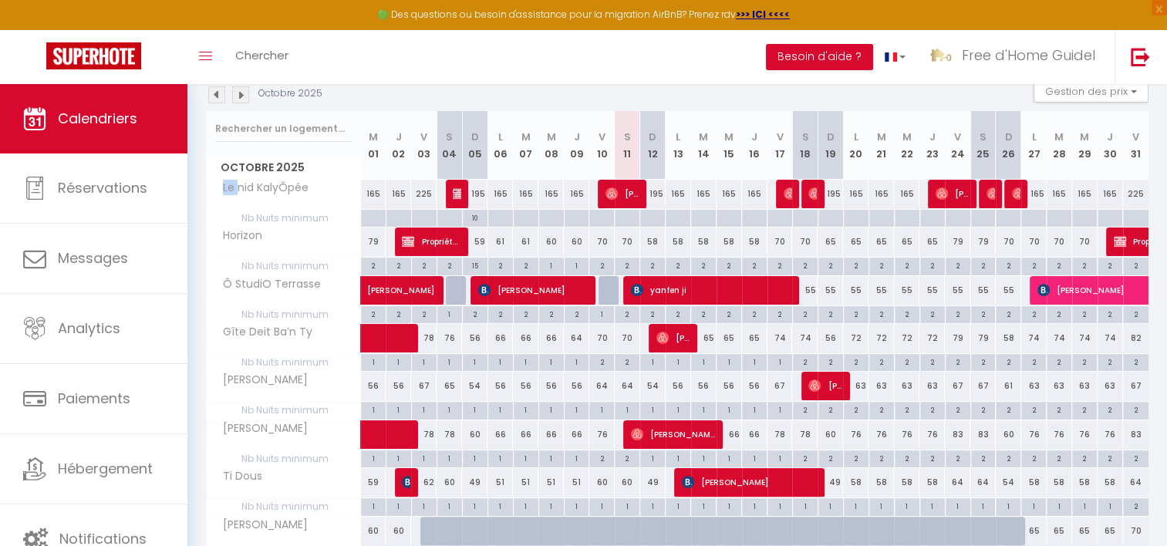
click at [210, 180] on span "Le nid KalyÔpée" at bounding box center [260, 188] width 103 height 17
click at [231, 238] on span "Horizon" at bounding box center [238, 236] width 58 height 17
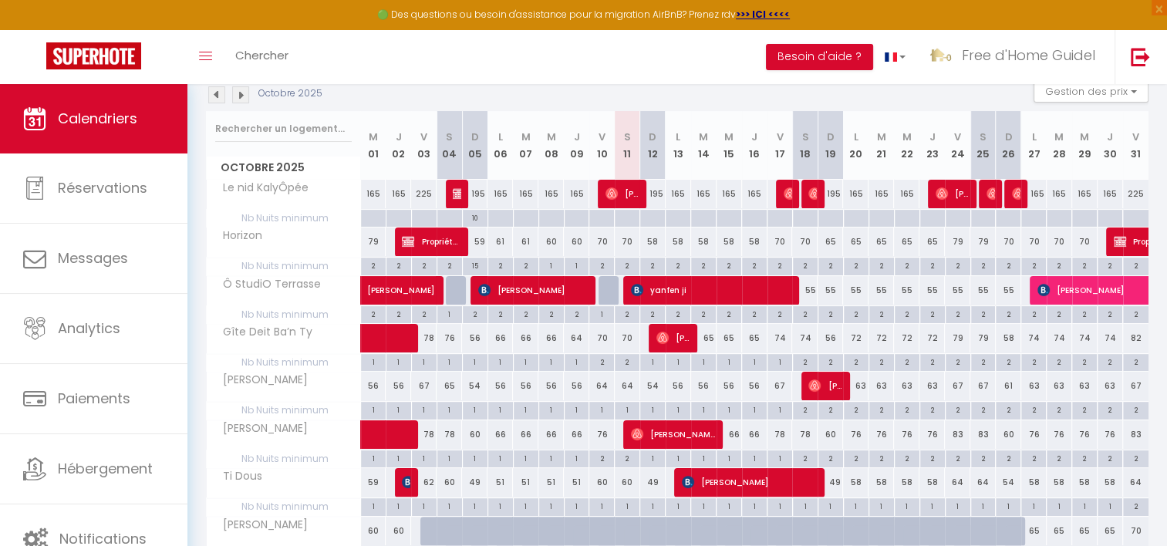
click at [247, 290] on span "Ô StudiO Terrasse" at bounding box center [267, 284] width 116 height 17
click at [249, 327] on span "Gîte Deit Ba’n Ty" at bounding box center [262, 332] width 107 height 17
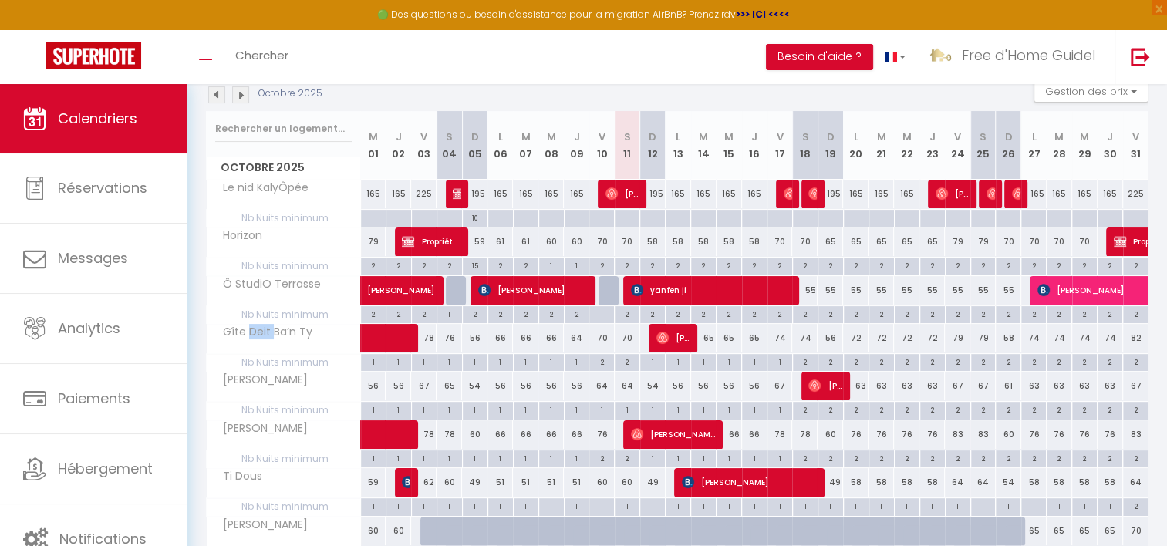
click at [266, 378] on span "[PERSON_NAME]" at bounding box center [260, 380] width 103 height 17
drag, startPoint x: 266, startPoint y: 378, endPoint x: 275, endPoint y: 380, distance: 8.6
click at [275, 380] on span "[PERSON_NAME]" at bounding box center [260, 380] width 103 height 17
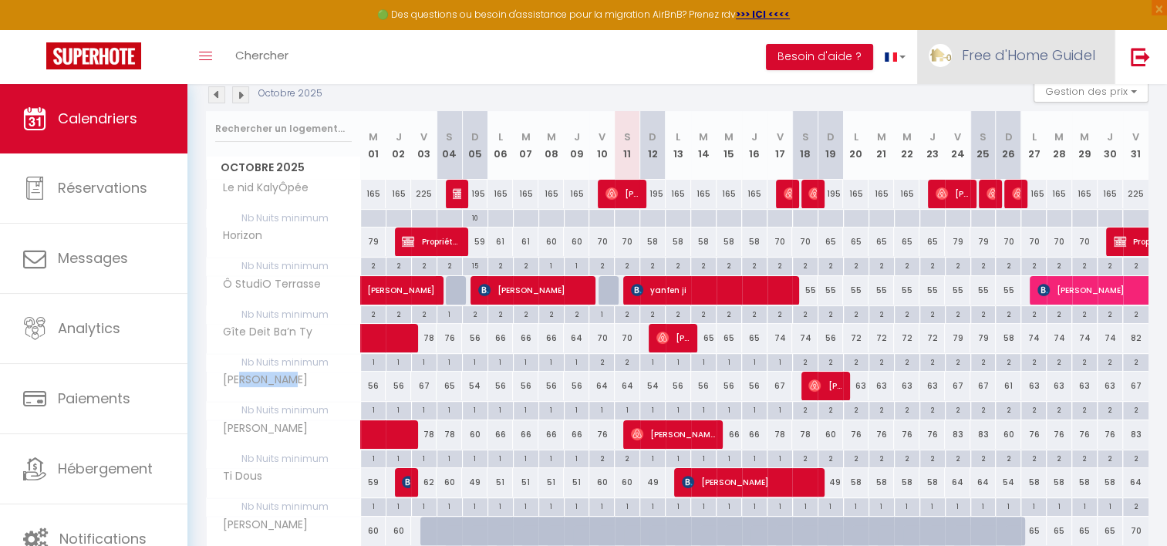
click at [994, 59] on span "Free d'Home Guidel" at bounding box center [1028, 55] width 133 height 19
click at [1052, 101] on link "Paramètres" at bounding box center [1053, 107] width 114 height 26
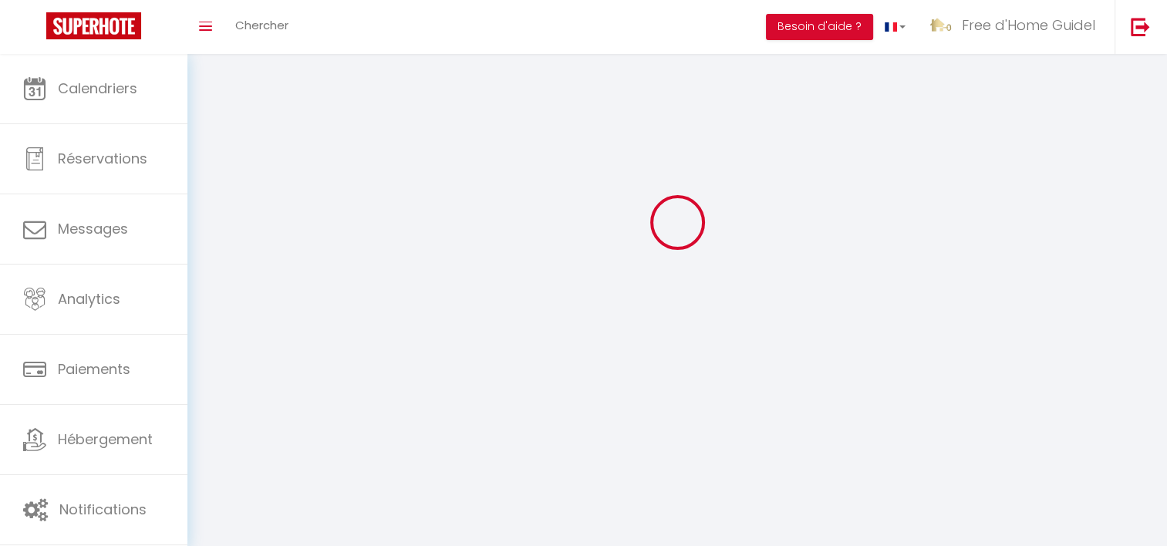
scroll to position [54, 0]
type input "Free d'Home Guidel"
type input "[PERSON_NAME]"
type input "0699896916"
type input "[STREET_ADDRESS]"
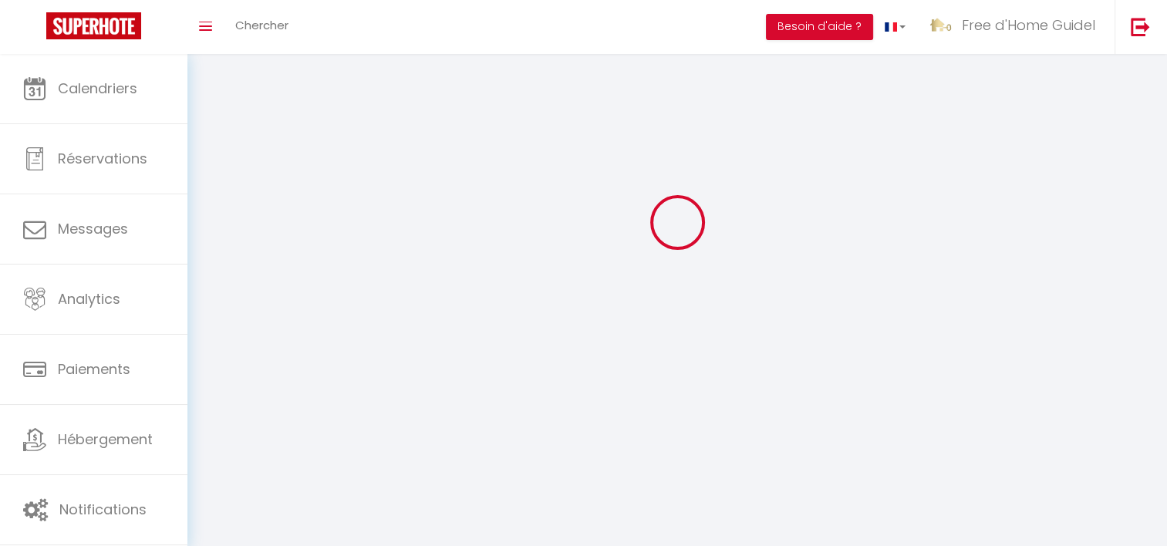
type input "29300"
type input "Quimperlé"
type input "qxTslzS1484TQQ9628uXh2IVG"
type input "RaHO8Q1EJFAS3B85O7QZDChIQ"
type input "[URL][DOMAIN_NAME]"
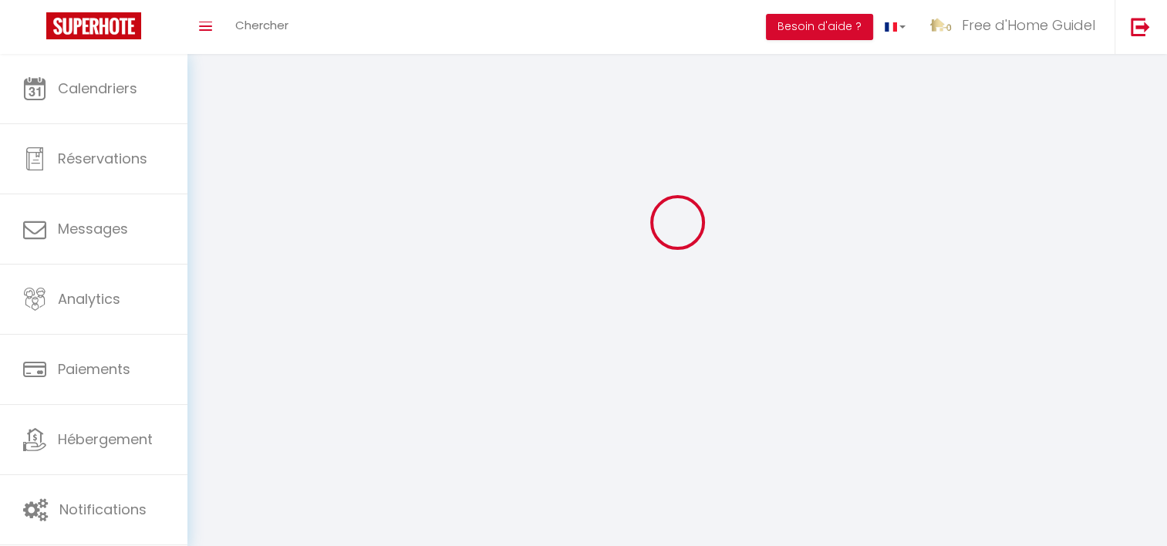
select select "28"
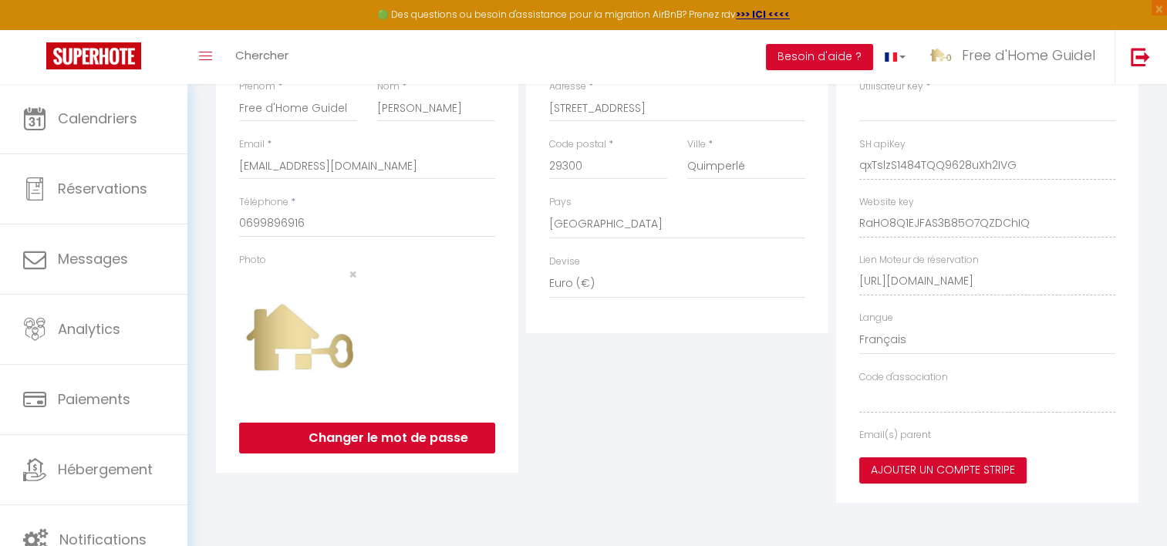
select select "fr"
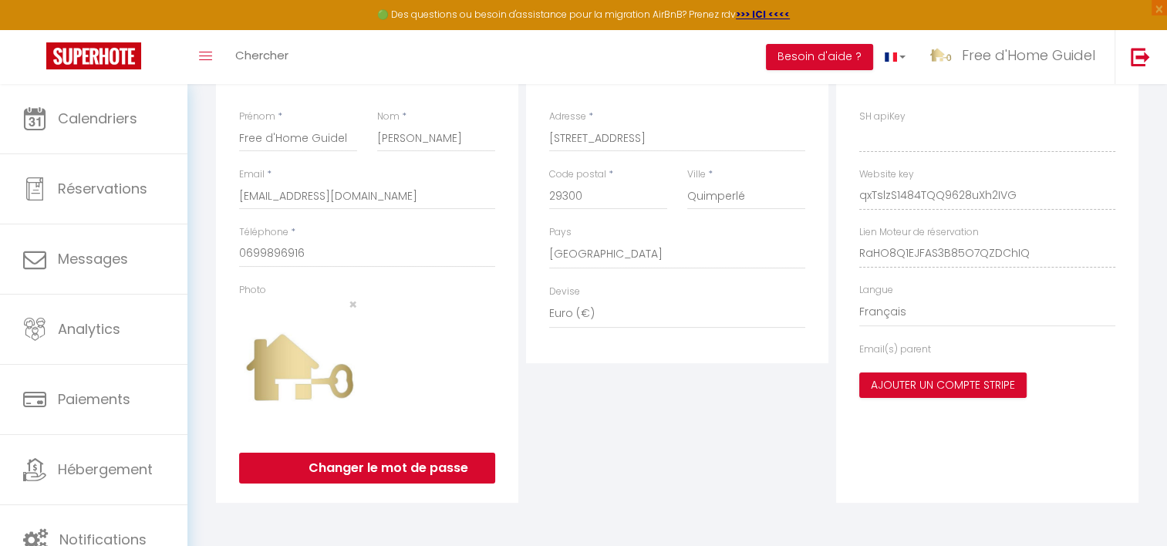
type input "qxTslzS1484TQQ9628uXh2IVG"
type input "RaHO8Q1EJFAS3B85O7QZDChIQ"
type input "[URL][DOMAIN_NAME]"
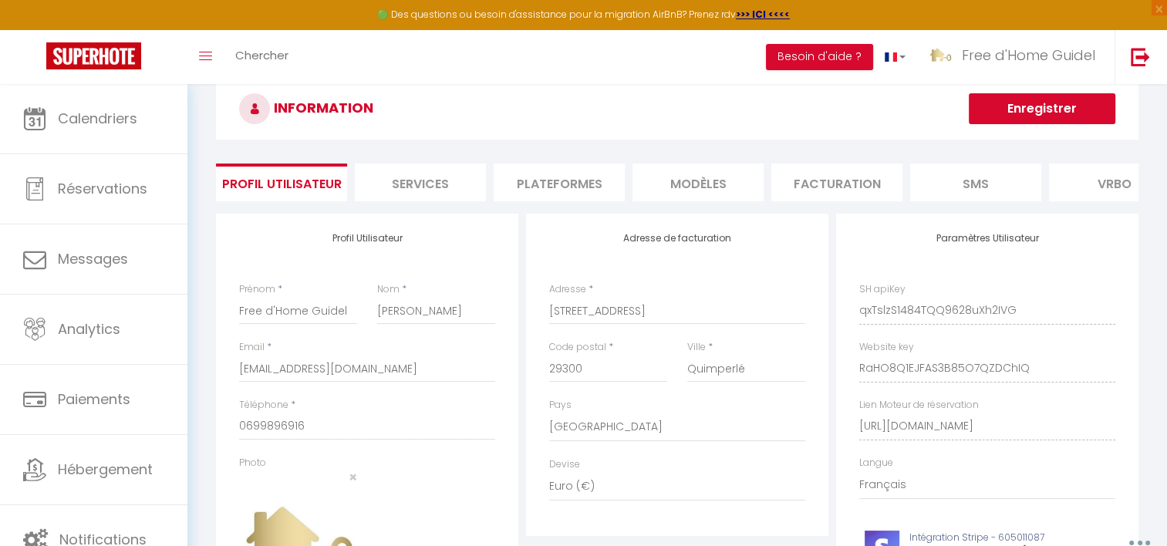
scroll to position [0, 0]
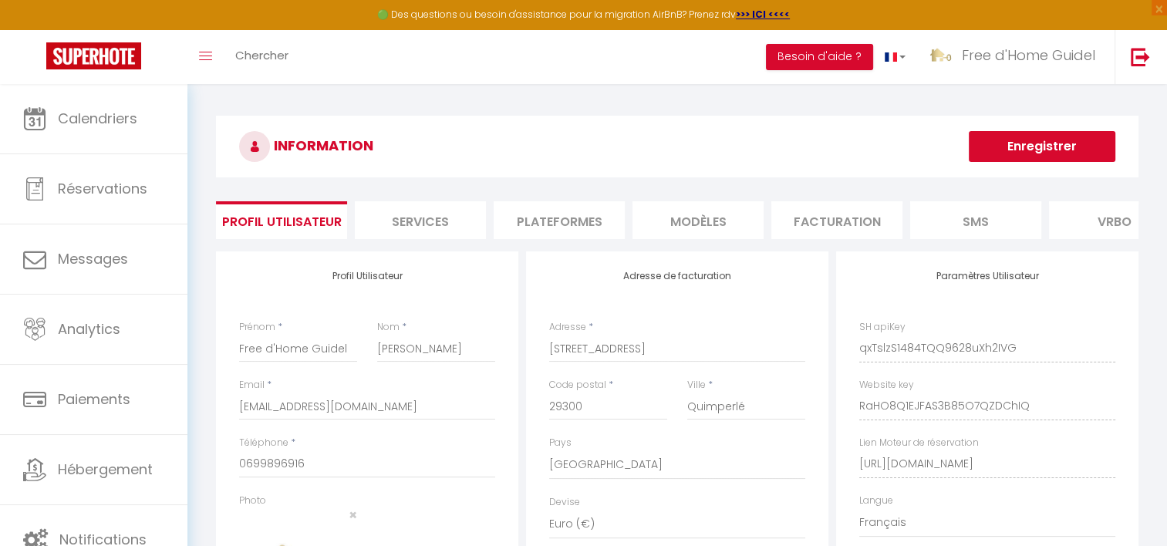
click at [549, 219] on li "Plateformes" at bounding box center [559, 220] width 131 height 38
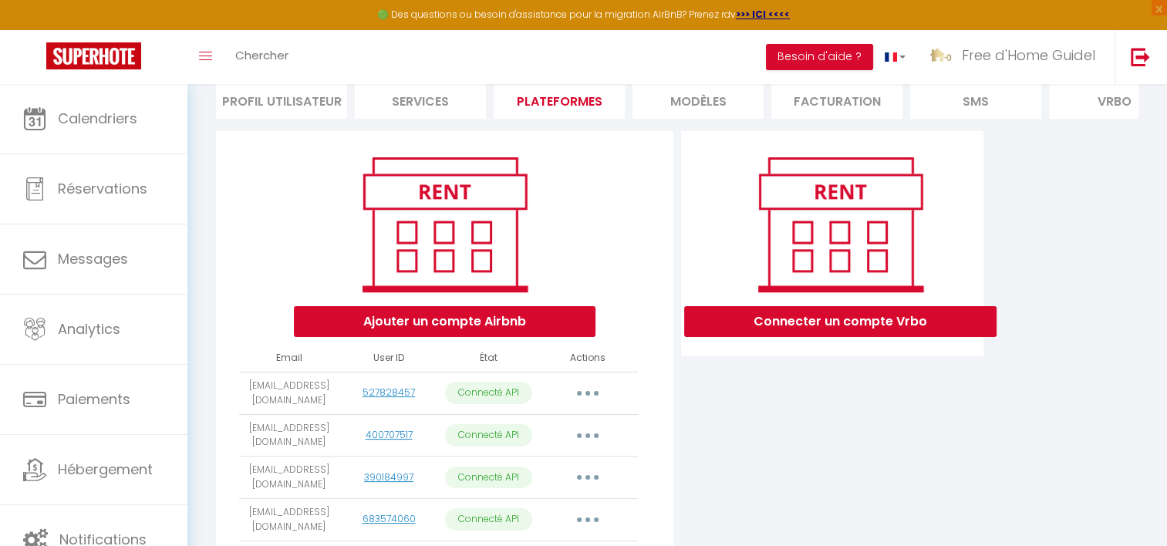
scroll to position [231, 0]
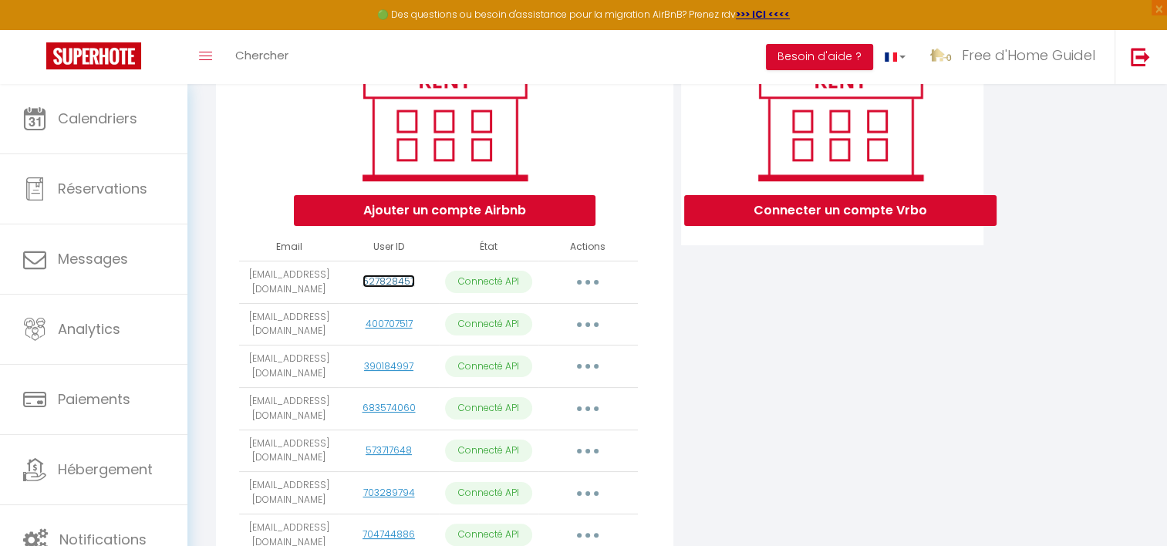
click at [389, 288] on link "527828457" at bounding box center [389, 281] width 52 height 13
click at [392, 373] on link "390184997" at bounding box center [388, 366] width 49 height 13
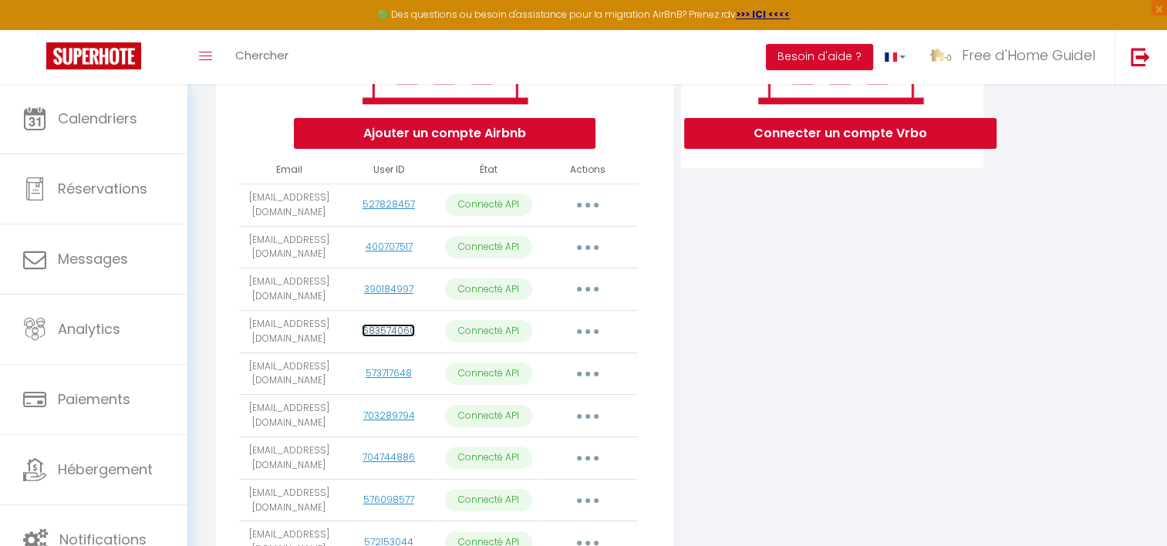
click at [386, 337] on link "683574060" at bounding box center [388, 330] width 53 height 13
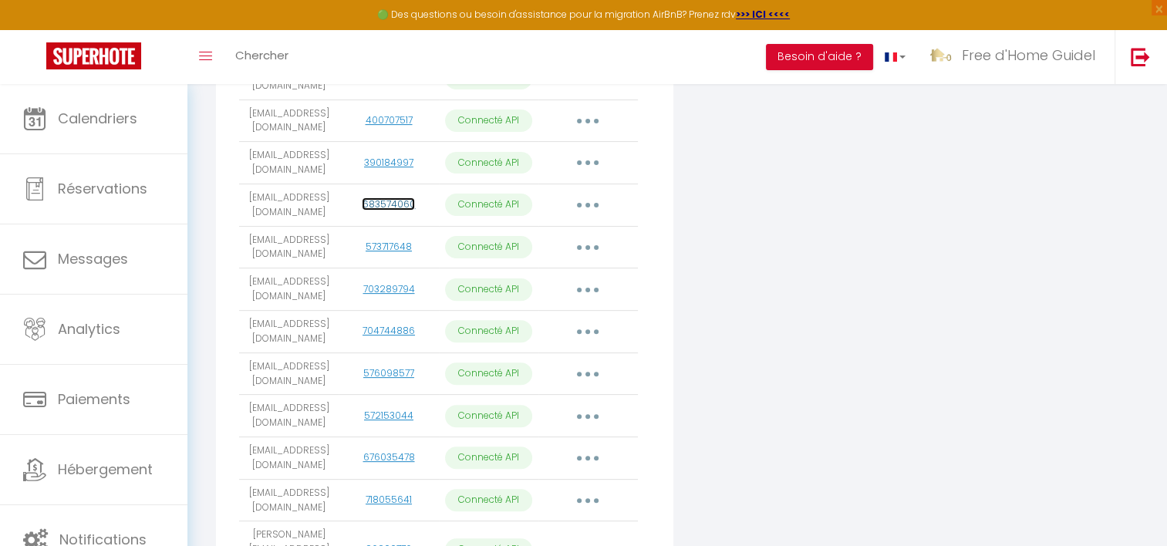
scroll to position [463, 0]
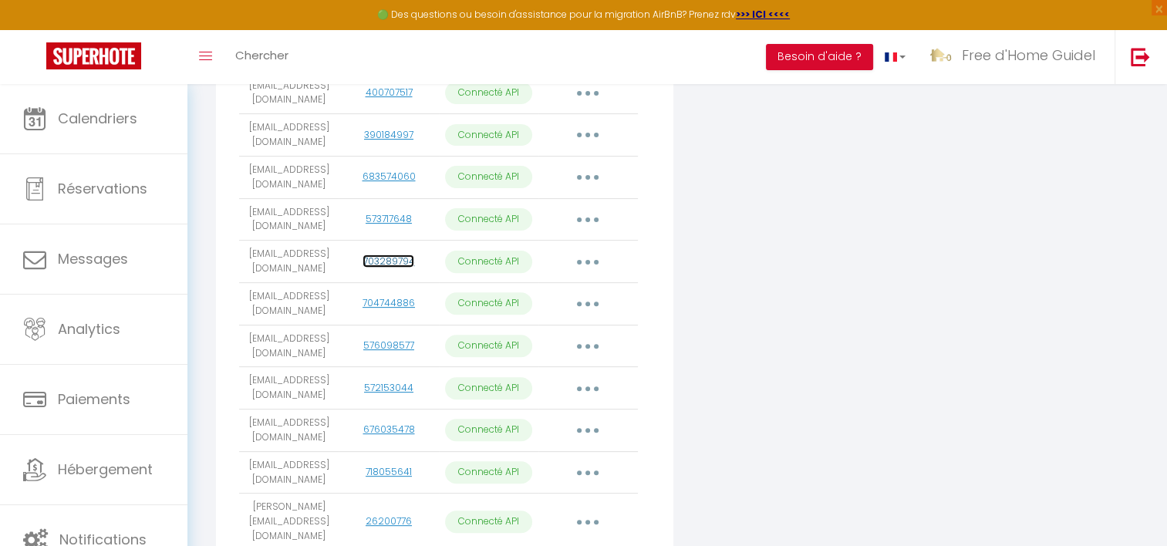
click at [382, 268] on link "703289794" at bounding box center [389, 261] width 52 height 13
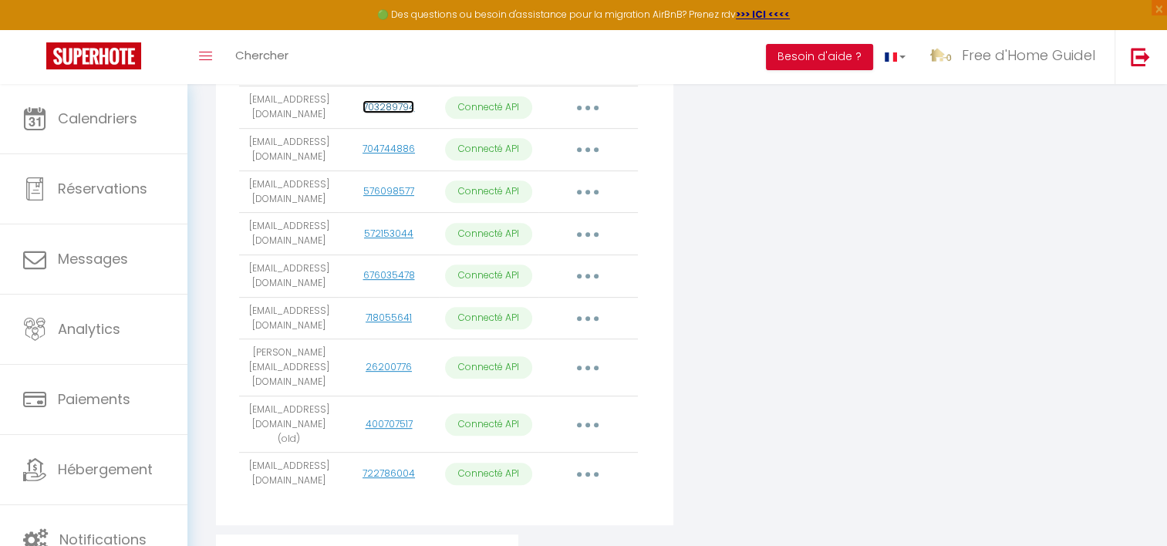
scroll to position [694, 0]
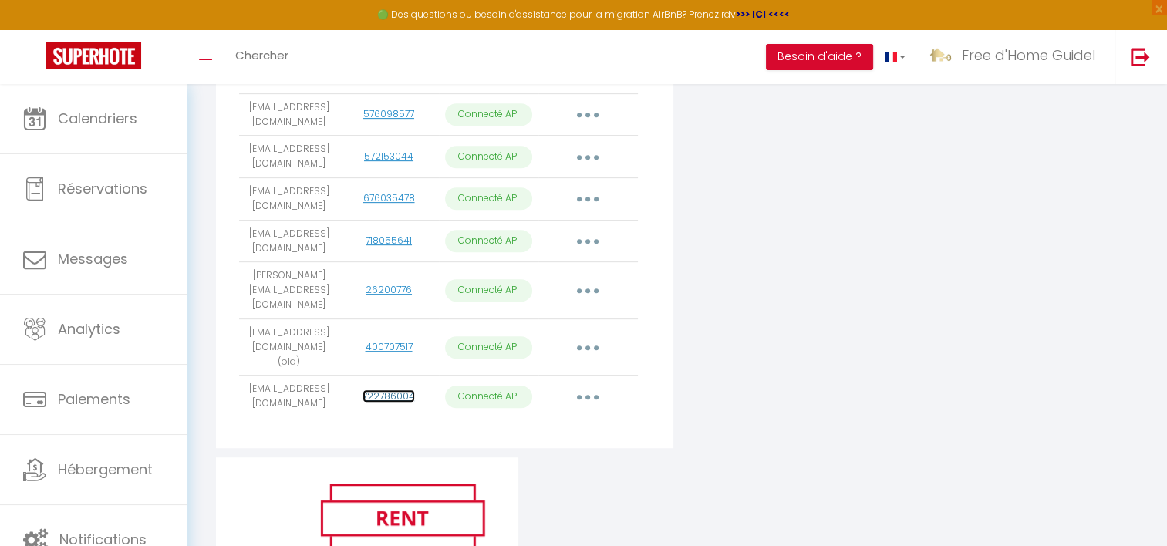
click at [387, 403] on link "722786004" at bounding box center [389, 396] width 52 height 13
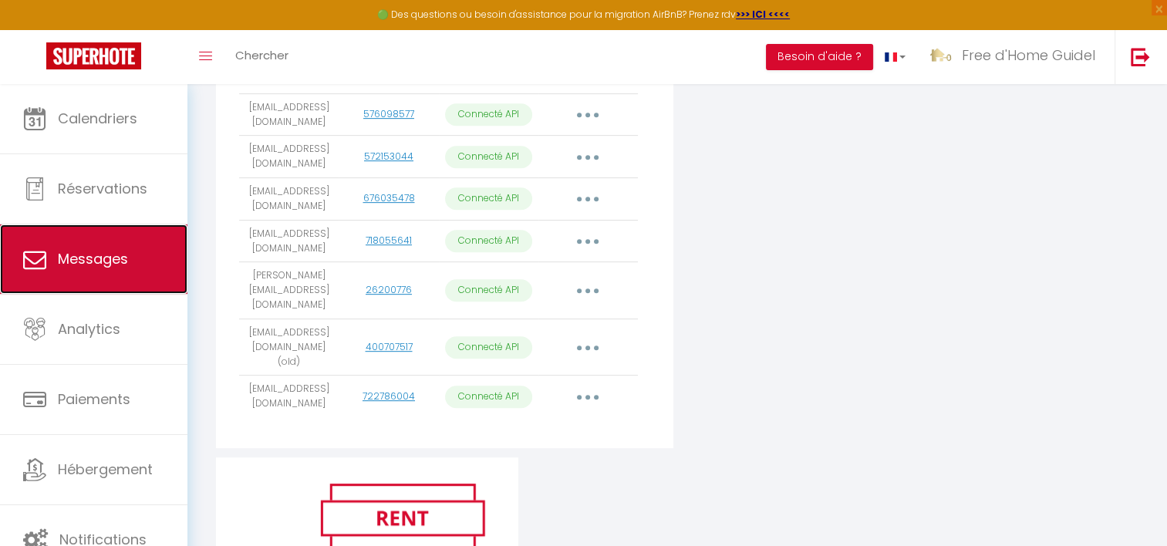
click at [145, 275] on link "Messages" at bounding box center [93, 259] width 187 height 69
select select "message"
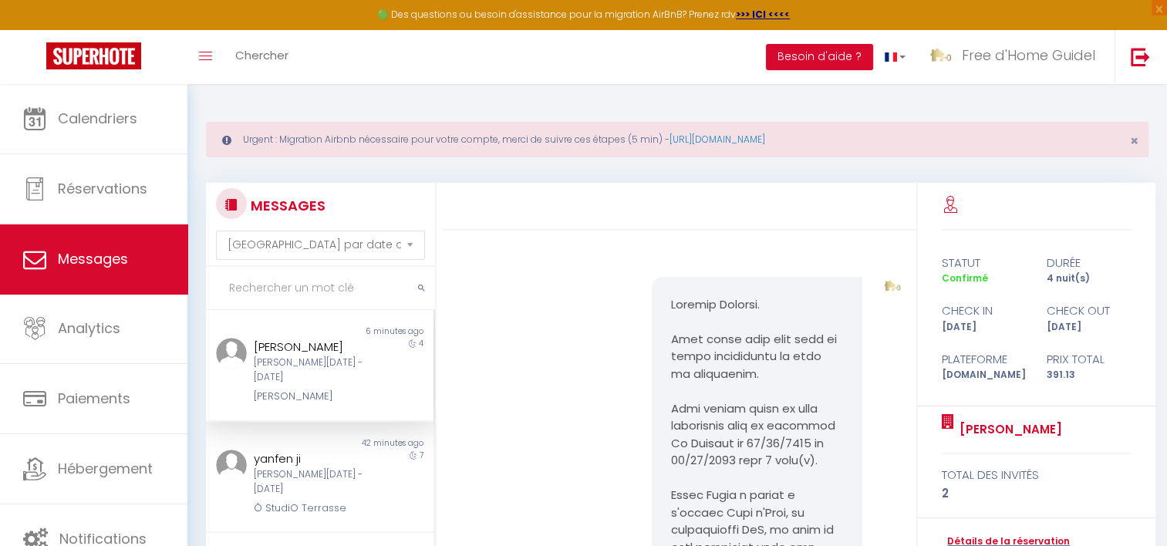
scroll to position [5926, 0]
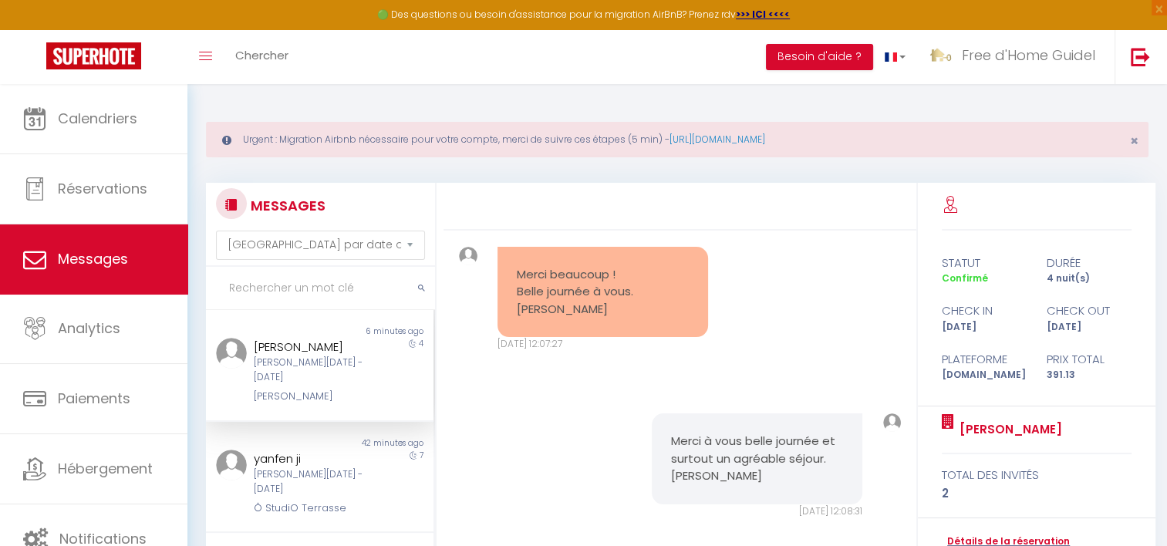
drag, startPoint x: 587, startPoint y: 304, endPoint x: 627, endPoint y: 312, distance: 40.9
click at [627, 312] on pre "Merci beaucoup ! Belle journée à vous. [PERSON_NAME]" at bounding box center [603, 292] width 173 height 52
drag, startPoint x: 713, startPoint y: 460, endPoint x: 765, endPoint y: 465, distance: 52.7
click at [765, 465] on pre "Merci à vous belle journée et surtout un agréable séjour. [PERSON_NAME]" at bounding box center [757, 459] width 173 height 52
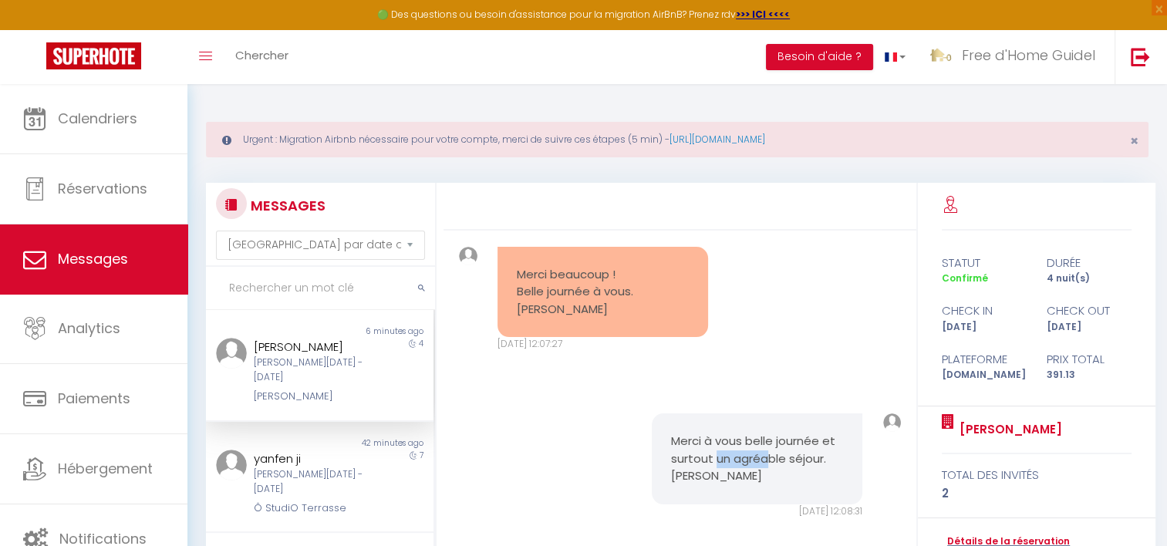
click at [766, 465] on pre "Merci à vous belle journée et surtout un agréable séjour. [PERSON_NAME]" at bounding box center [757, 459] width 173 height 52
click at [759, 478] on pre "Merci à vous belle journée et surtout un agréable séjour. [PERSON_NAME]" at bounding box center [757, 459] width 173 height 52
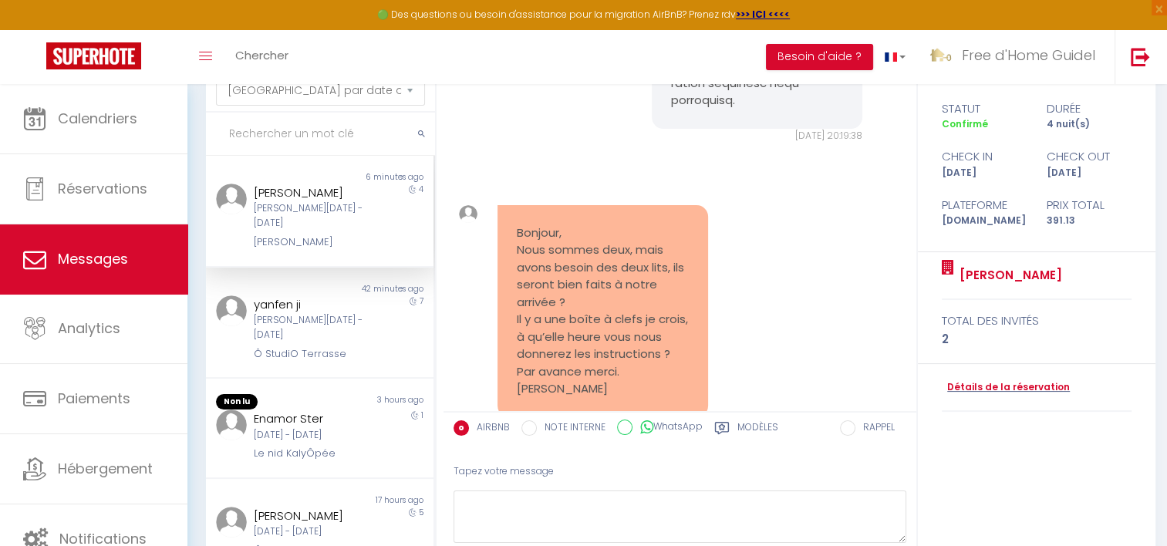
scroll to position [4846, 0]
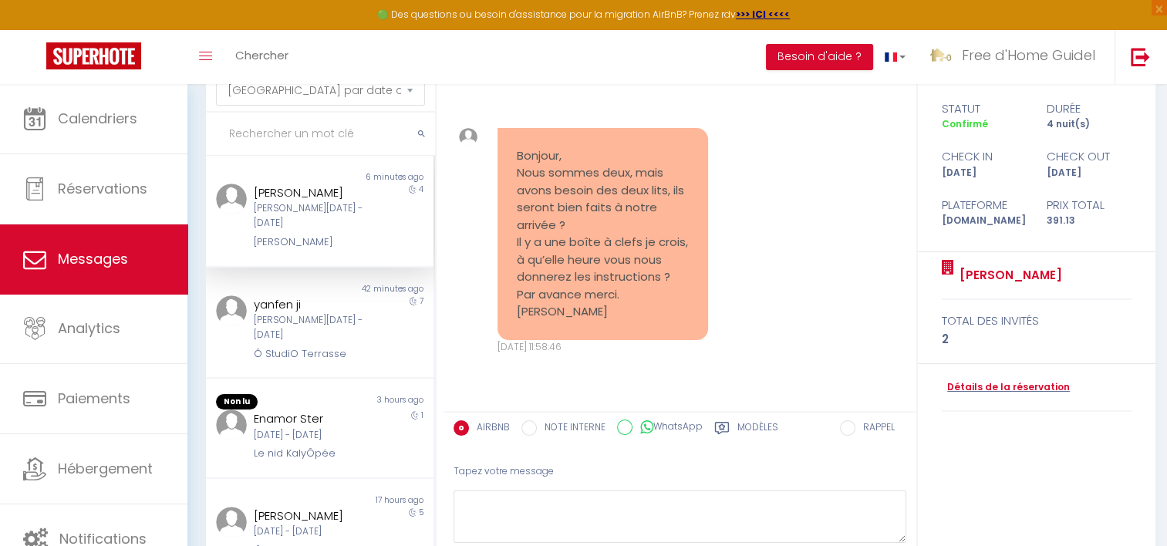
drag, startPoint x: 667, startPoint y: 329, endPoint x: 758, endPoint y: 329, distance: 91.0
drag, startPoint x: 758, startPoint y: 329, endPoint x: 698, endPoint y: 293, distance: 69.9
copy pre "Loremip Dolorsi A'conse ad elits doeiusm temporin u Laboreet ! D’magnaa Enim a’…"
